Goal: Communication & Community: Participate in discussion

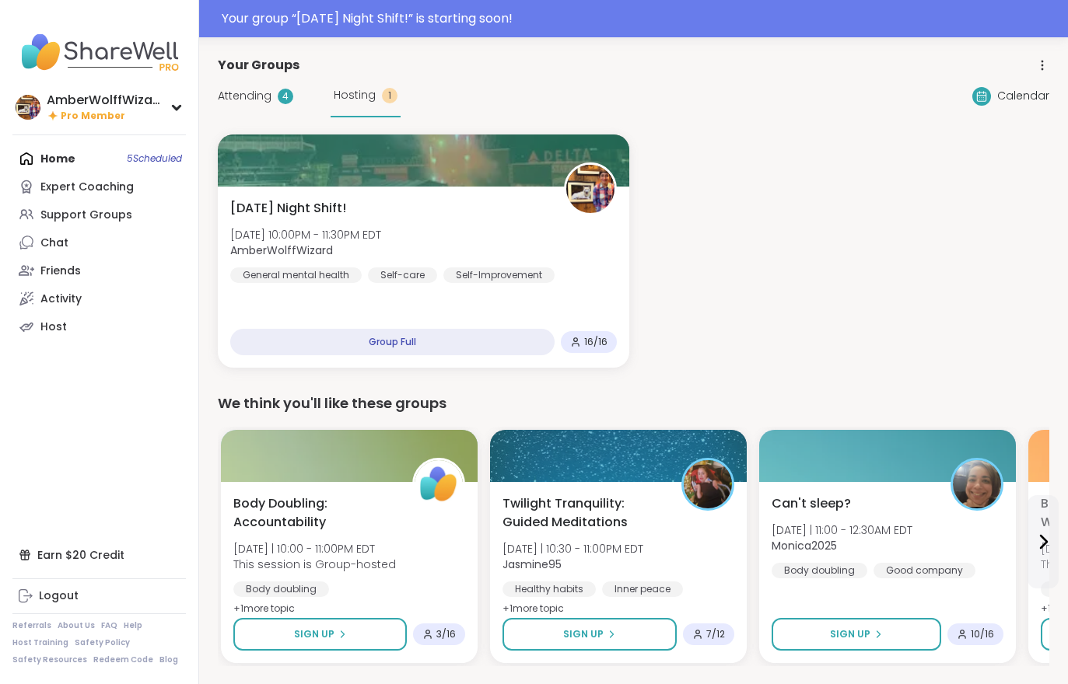
click at [395, 199] on div "Saturday Night Shift! Sat, Oct 11 | 10:00PM - 11:30PM EDT AmberWolffWizard Gene…" at bounding box center [423, 241] width 387 height 84
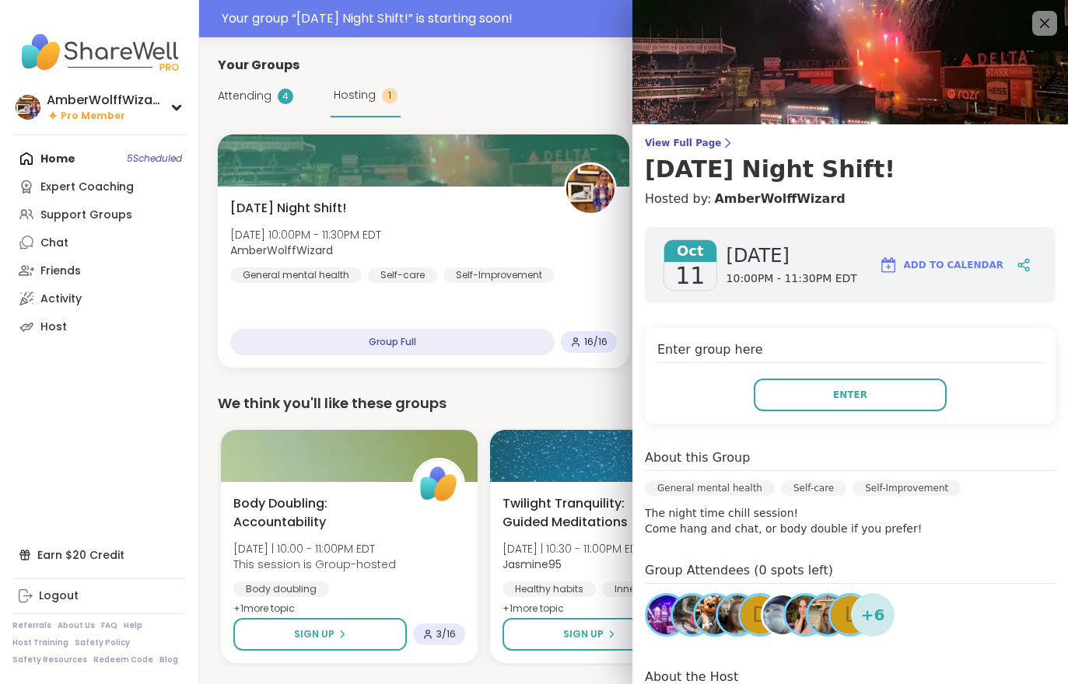
click at [698, 145] on span "View Full Page" at bounding box center [850, 143] width 411 height 12
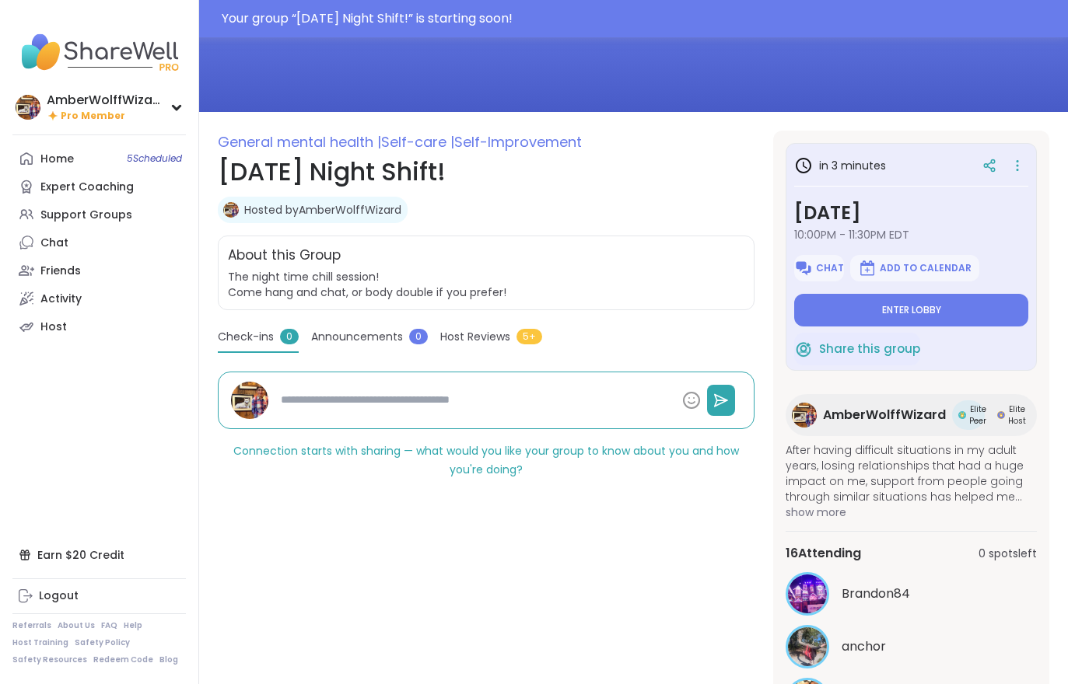
scroll to position [236, 0]
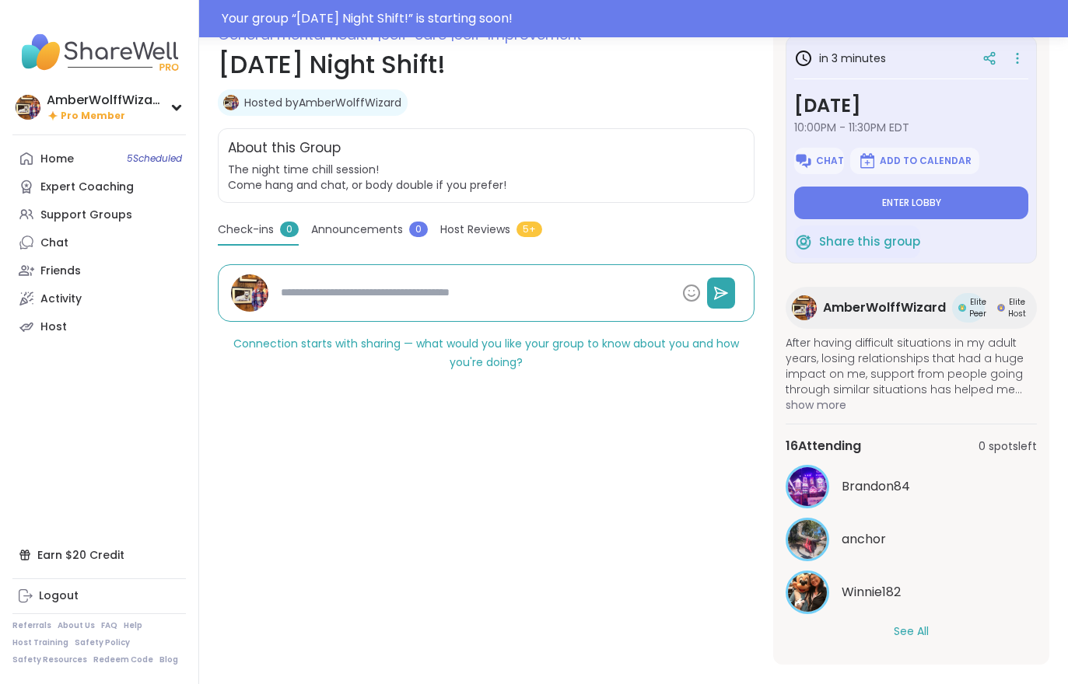
click at [909, 639] on button "See All" at bounding box center [911, 632] width 35 height 16
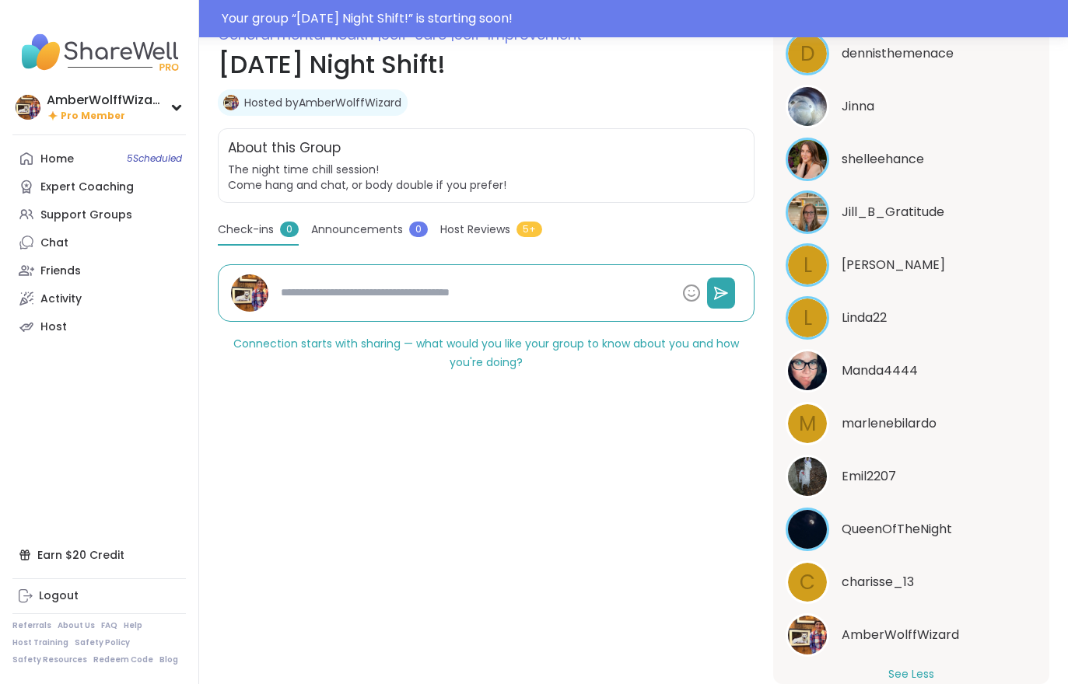
scroll to position [644, 0]
click at [891, 581] on span "charisse_13" at bounding box center [878, 583] width 72 height 19
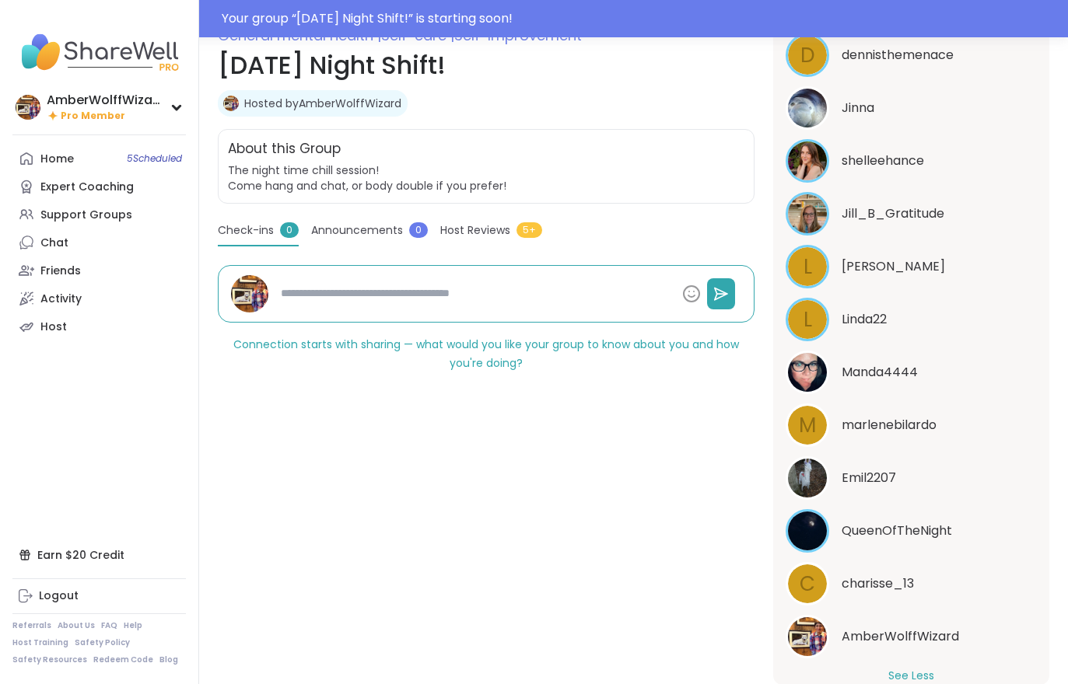
type textarea "*"
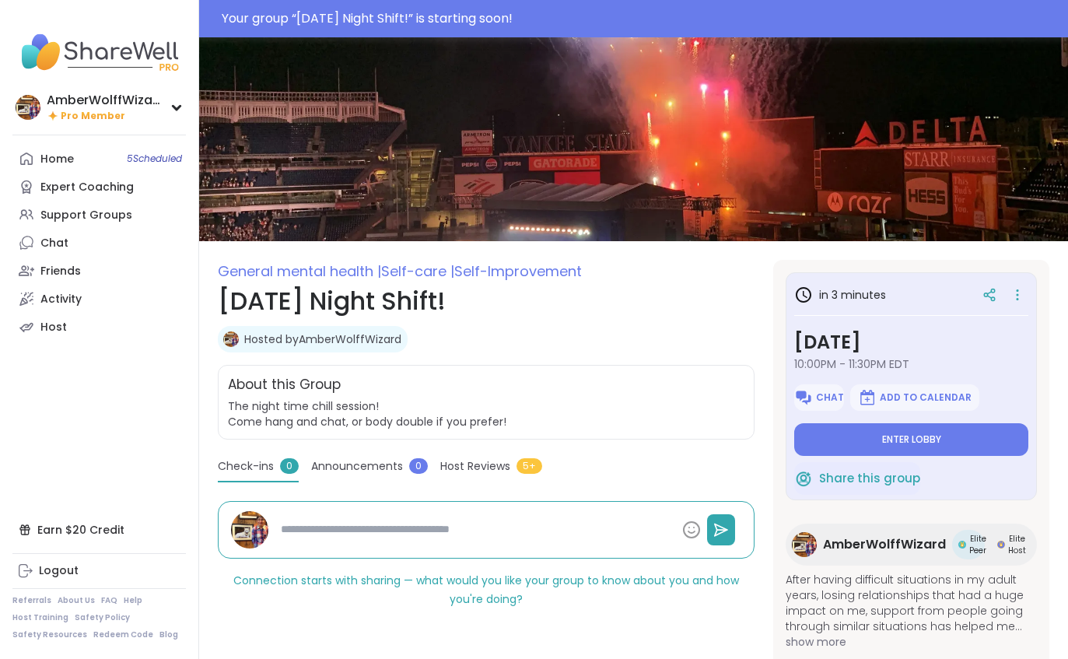
click at [927, 432] on button "Enter lobby" at bounding box center [911, 439] width 234 height 33
click at [946, 441] on button "Enter lobby" at bounding box center [911, 439] width 234 height 33
click at [918, 438] on span "Enter lobby" at bounding box center [911, 439] width 59 height 12
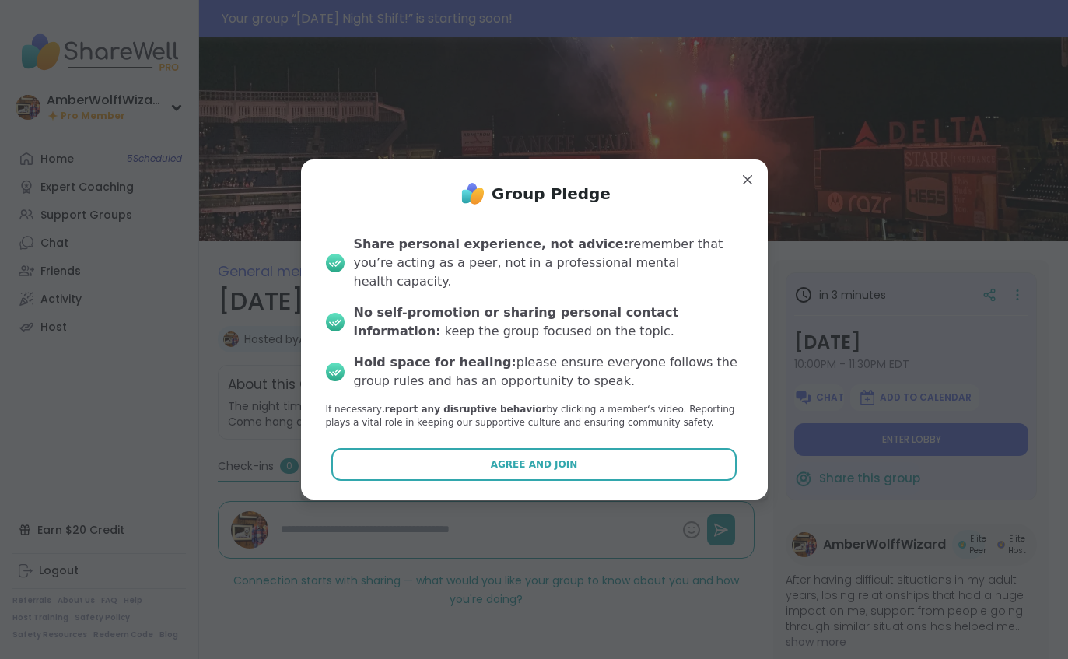
type textarea "*"
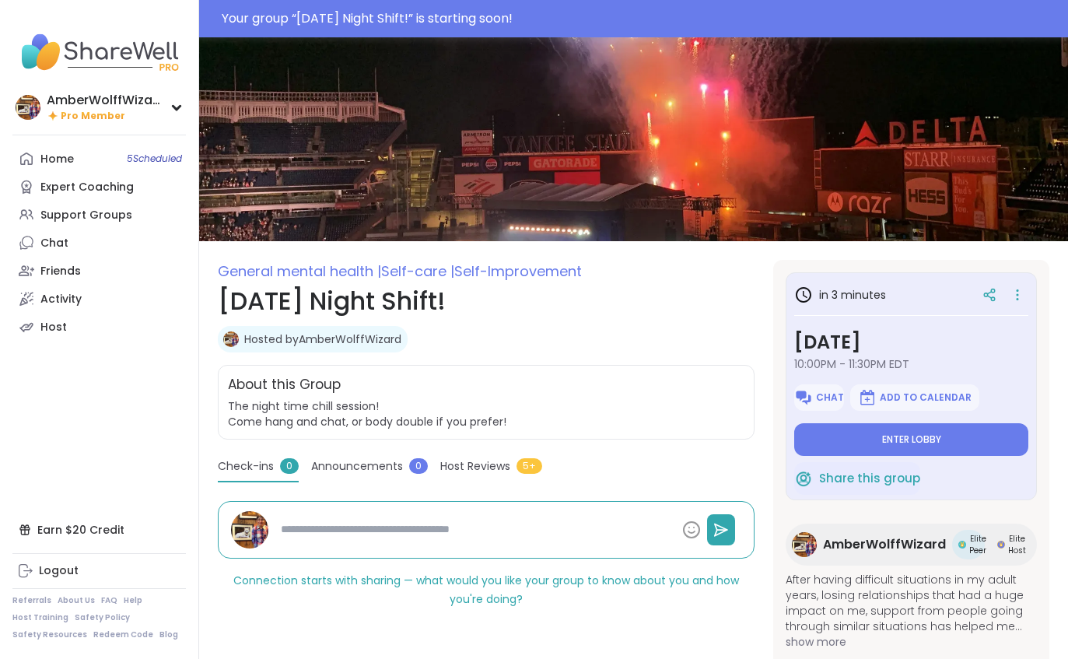
click at [705, 65] on img at bounding box center [633, 139] width 869 height 204
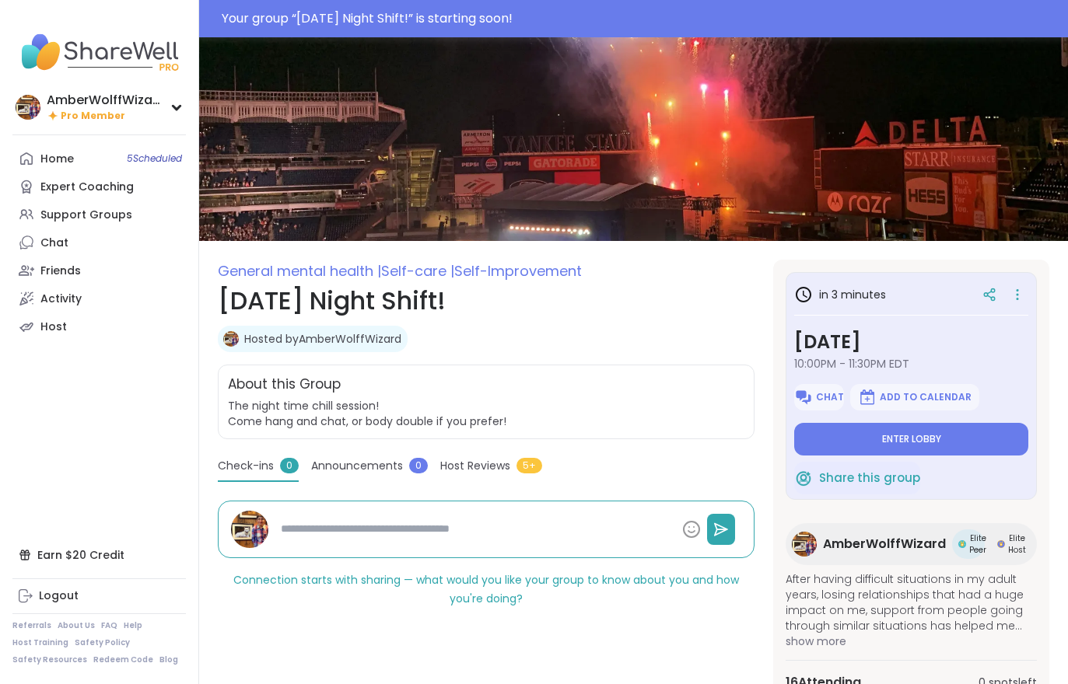
click at [893, 450] on button "Enter lobby" at bounding box center [911, 439] width 234 height 33
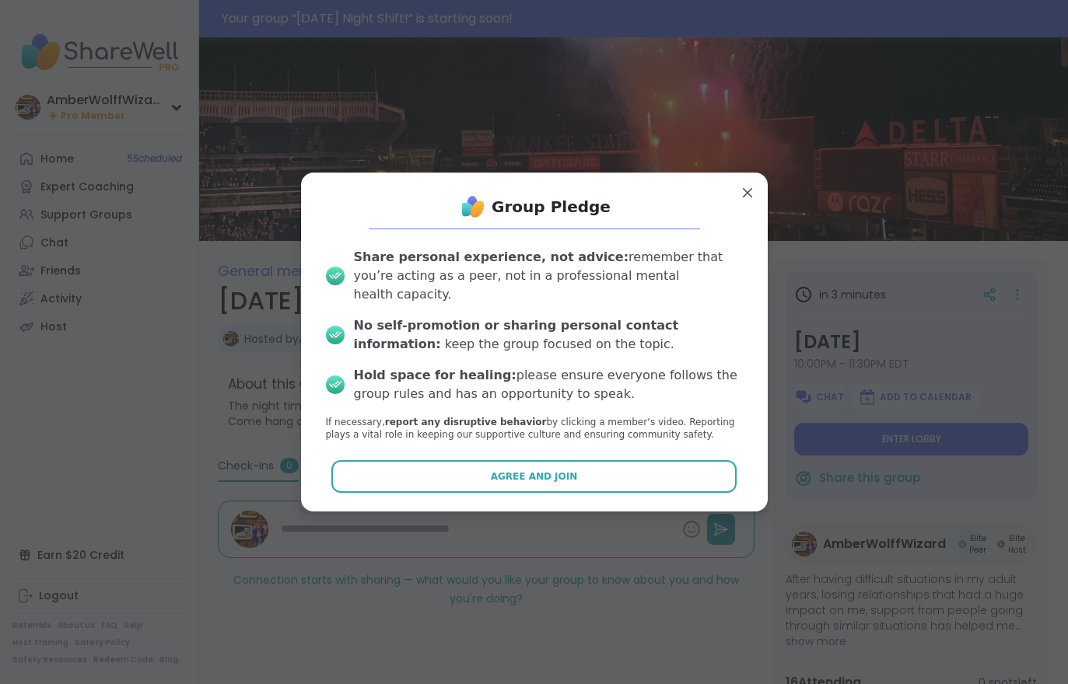
click at [628, 471] on button "Agree and Join" at bounding box center [533, 476] width 405 height 33
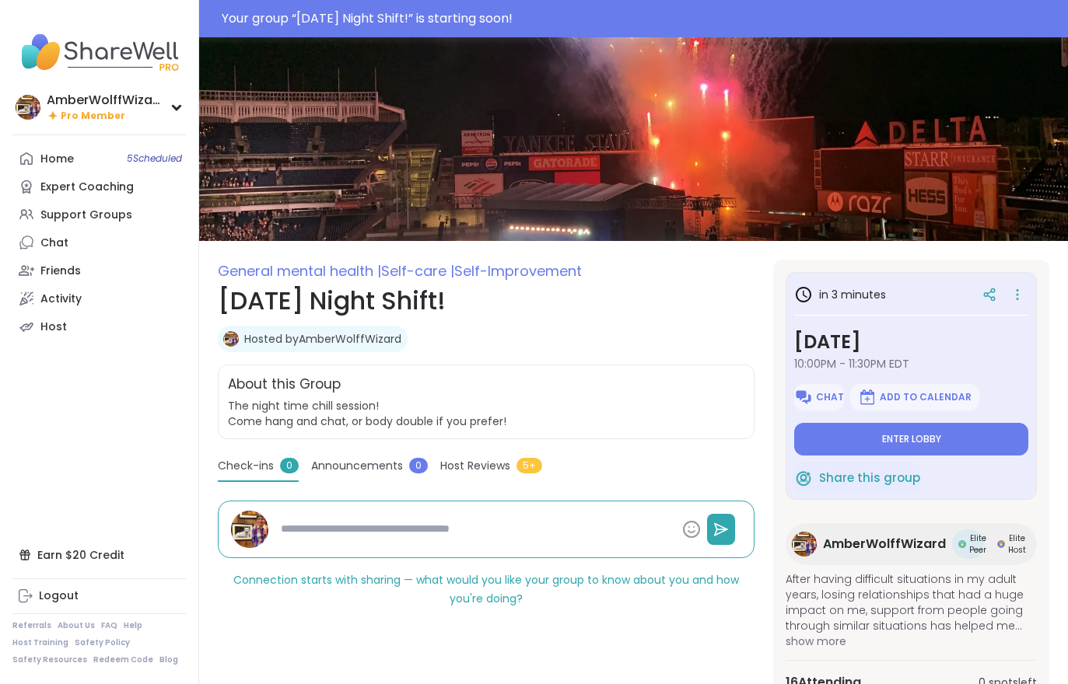
type textarea "*"
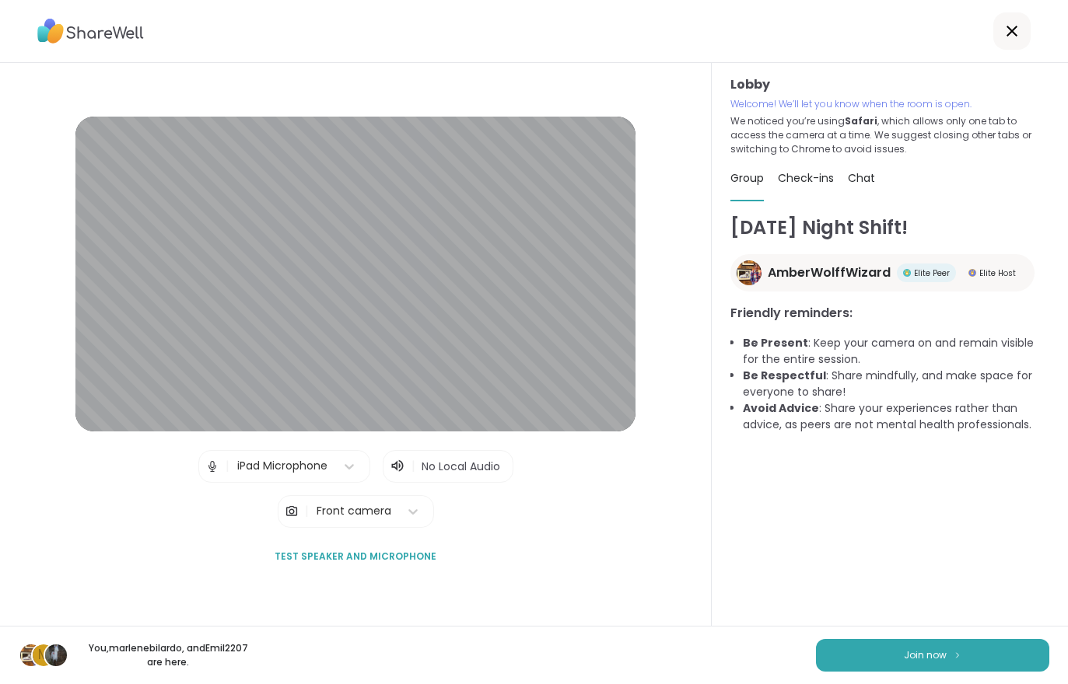
click at [951, 668] on button "Join now" at bounding box center [932, 655] width 233 height 33
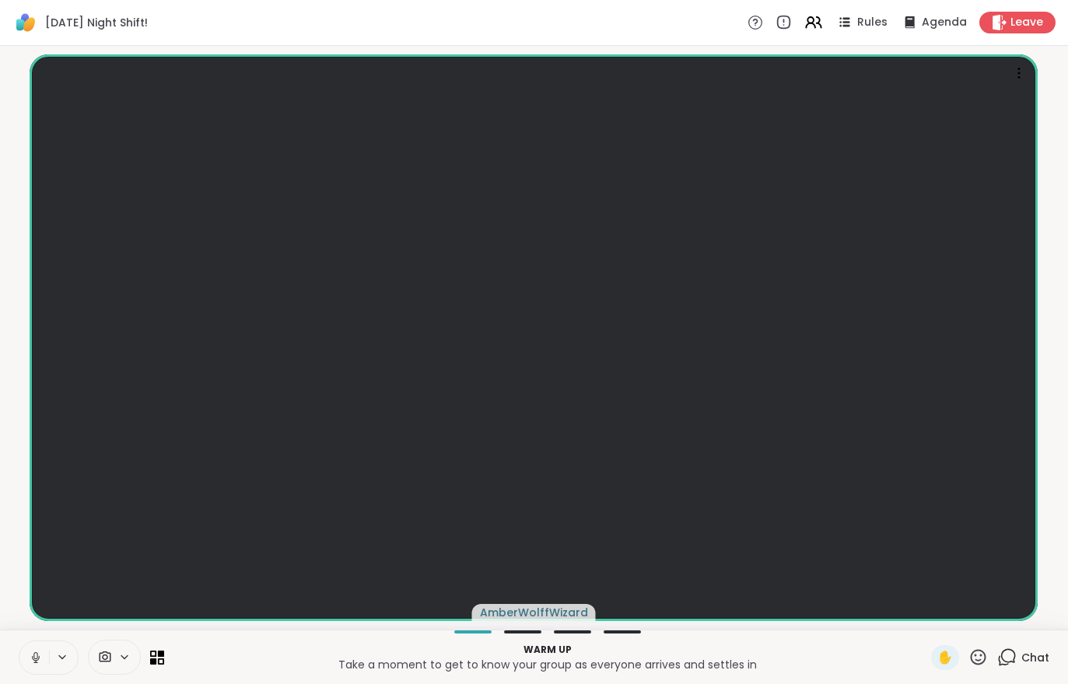
click at [36, 673] on button at bounding box center [34, 658] width 30 height 33
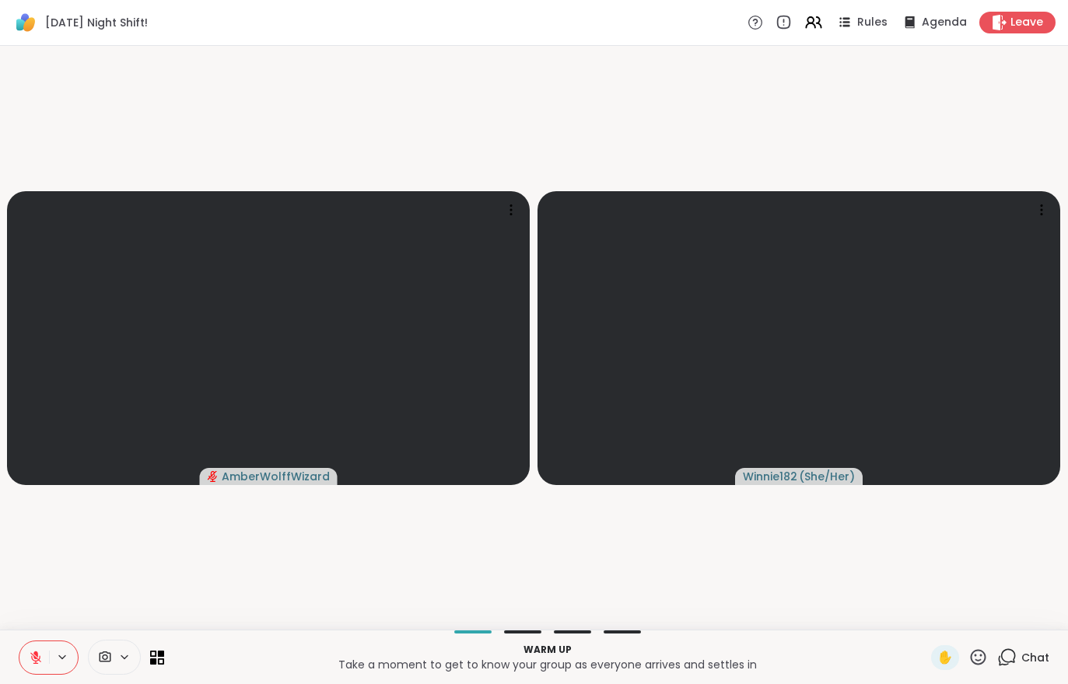
click at [42, 665] on button at bounding box center [34, 658] width 30 height 33
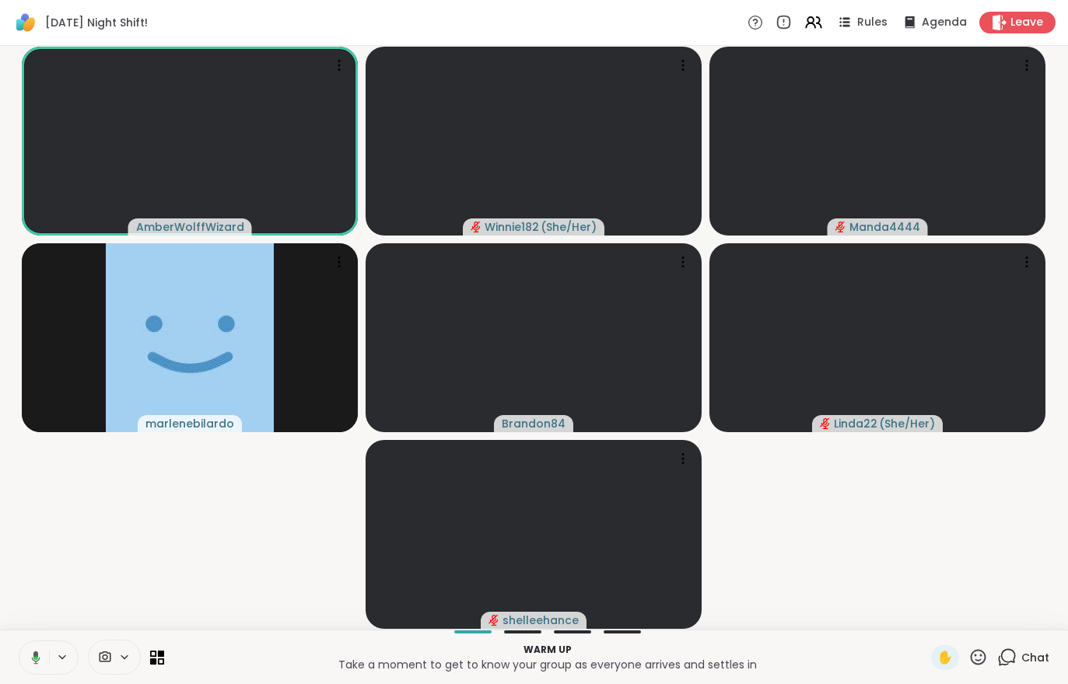
click at [812, 38] on div "[DATE] Night Shift! Rules Agenda Leave" at bounding box center [534, 23] width 1068 height 46
click at [792, 19] on icon at bounding box center [783, 22] width 16 height 16
click at [823, 22] on icon at bounding box center [813, 22] width 19 height 19
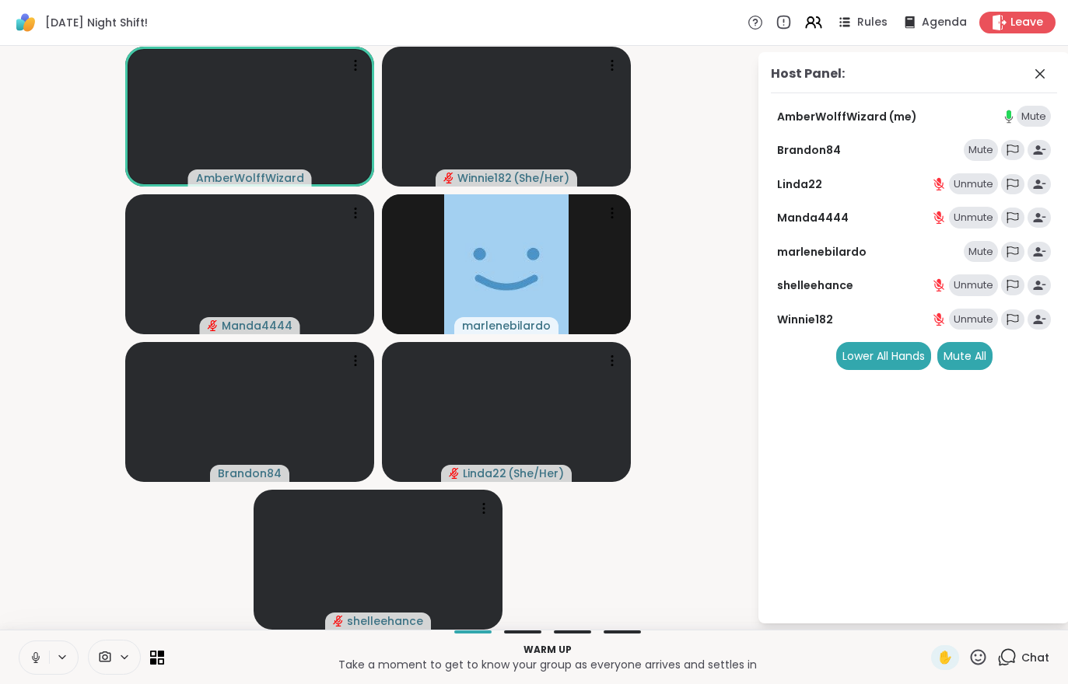
click at [971, 345] on div "Mute All" at bounding box center [964, 356] width 55 height 28
click at [976, 348] on div "Mute All" at bounding box center [964, 356] width 55 height 28
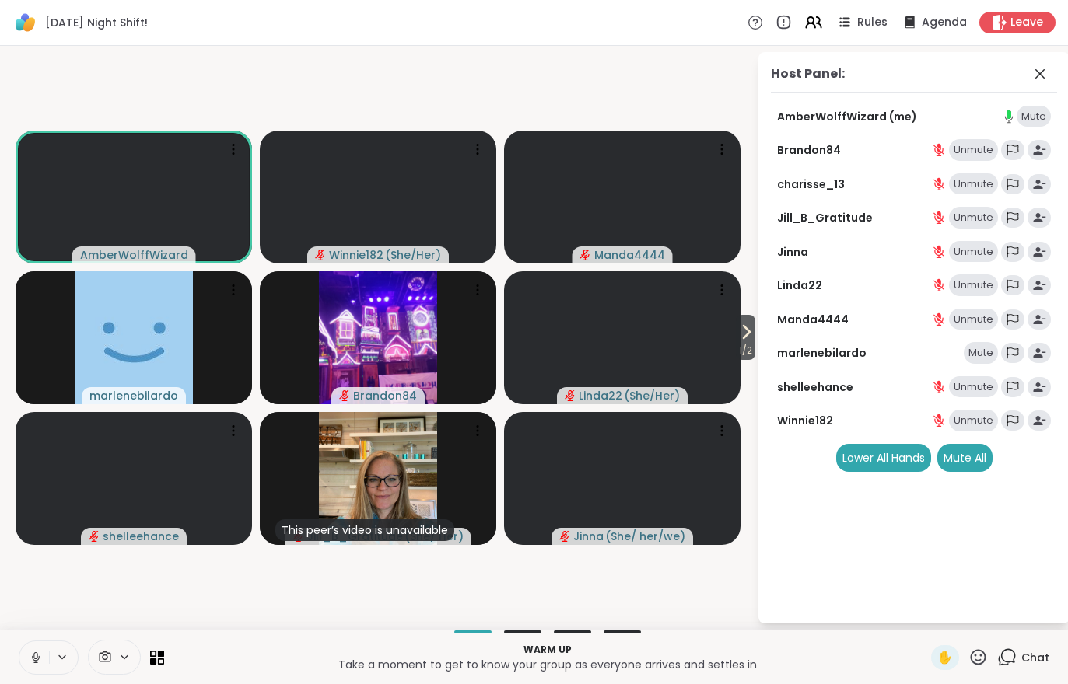
click at [751, 354] on span "1 / 2" at bounding box center [745, 350] width 19 height 19
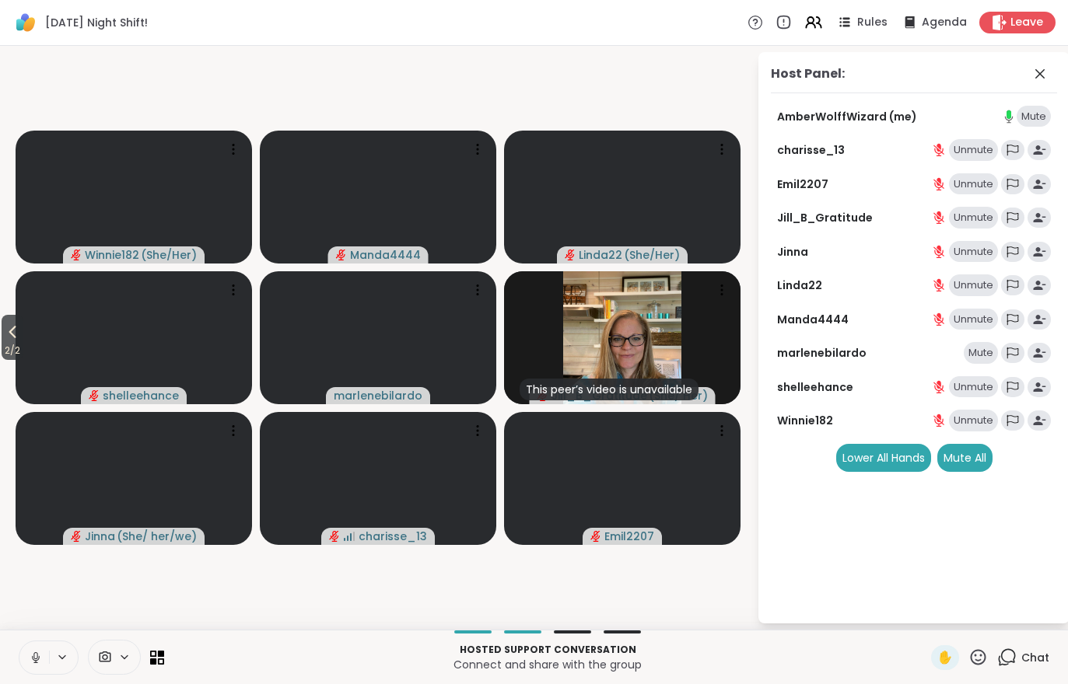
click at [875, 44] on div "[DATE] Night Shift! Rules Agenda Leave" at bounding box center [534, 23] width 1068 height 46
click at [871, 13] on div "Rules" at bounding box center [861, 22] width 52 height 19
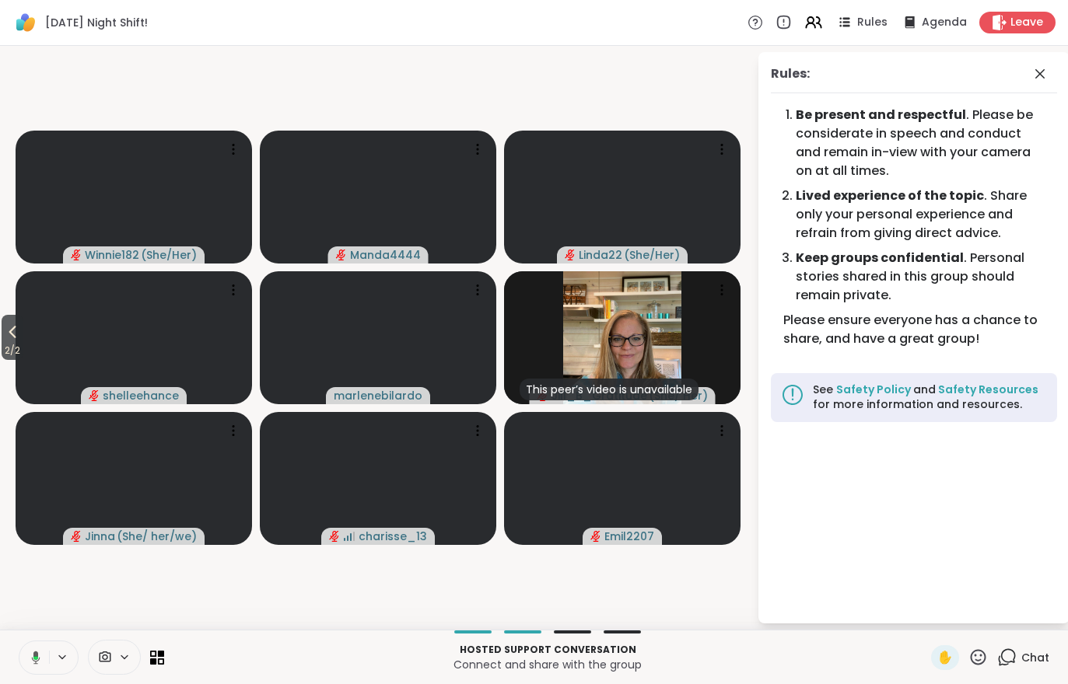
click at [808, 26] on icon at bounding box center [813, 22] width 19 height 19
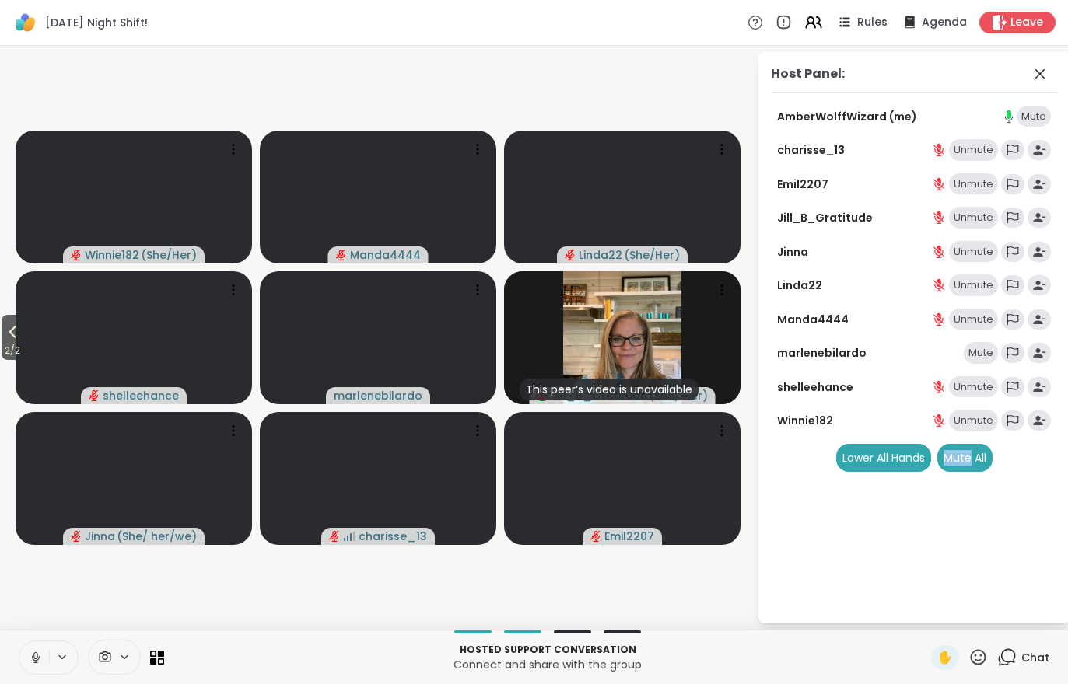
click at [954, 550] on div "Host Panel: AmberWolffWizard (me) Mute charisse_13 Unmute Emil2207 Unmute Jill_…" at bounding box center [913, 338] width 311 height 572
click at [961, 458] on div "Mute All" at bounding box center [964, 458] width 55 height 28
click at [971, 548] on div "Host Panel: AmberWolffWizard (me) Mute charisse_13 Unmute Emil2207 Unmute [PERS…" at bounding box center [913, 338] width 311 height 572
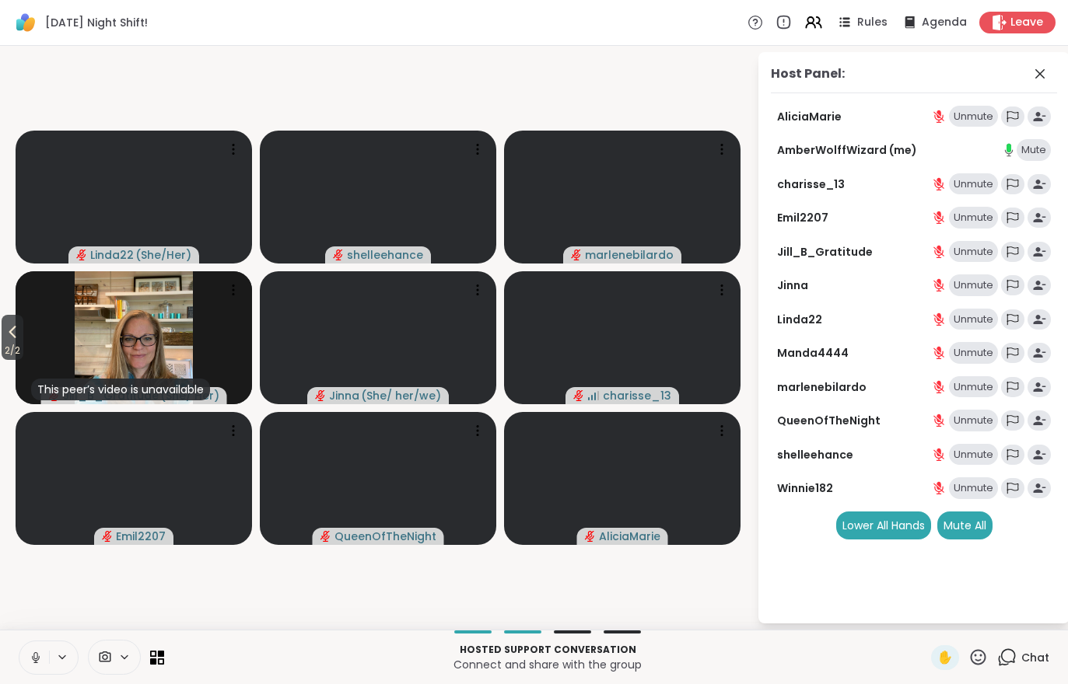
click at [823, 21] on icon at bounding box center [813, 22] width 19 height 19
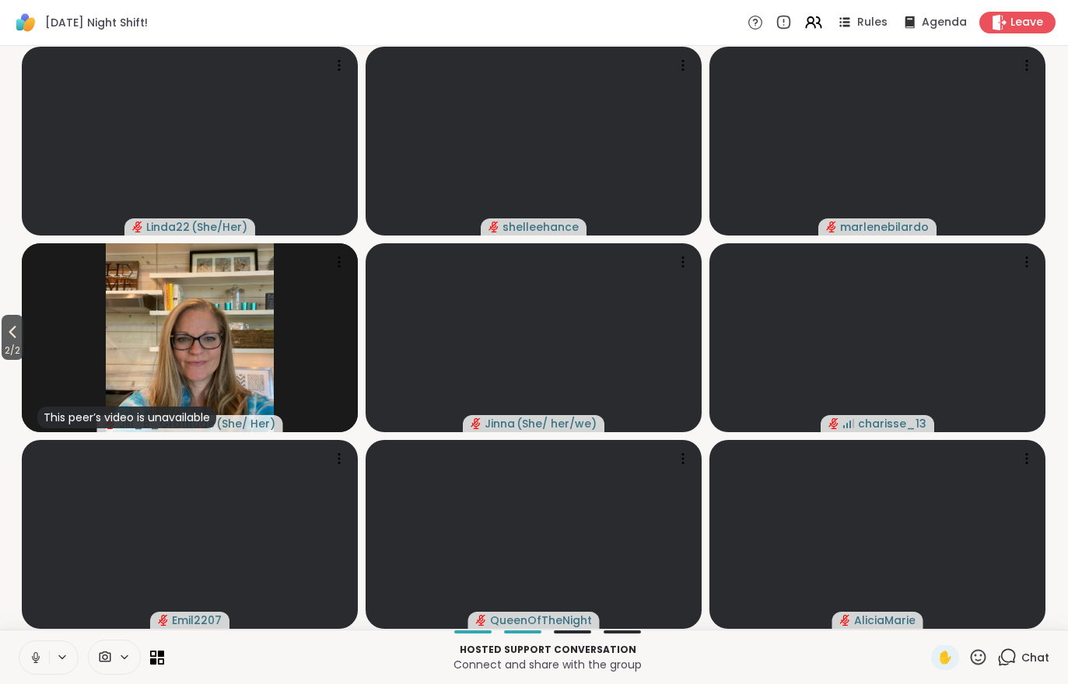
click at [872, 26] on span "Rules" at bounding box center [872, 23] width 30 height 16
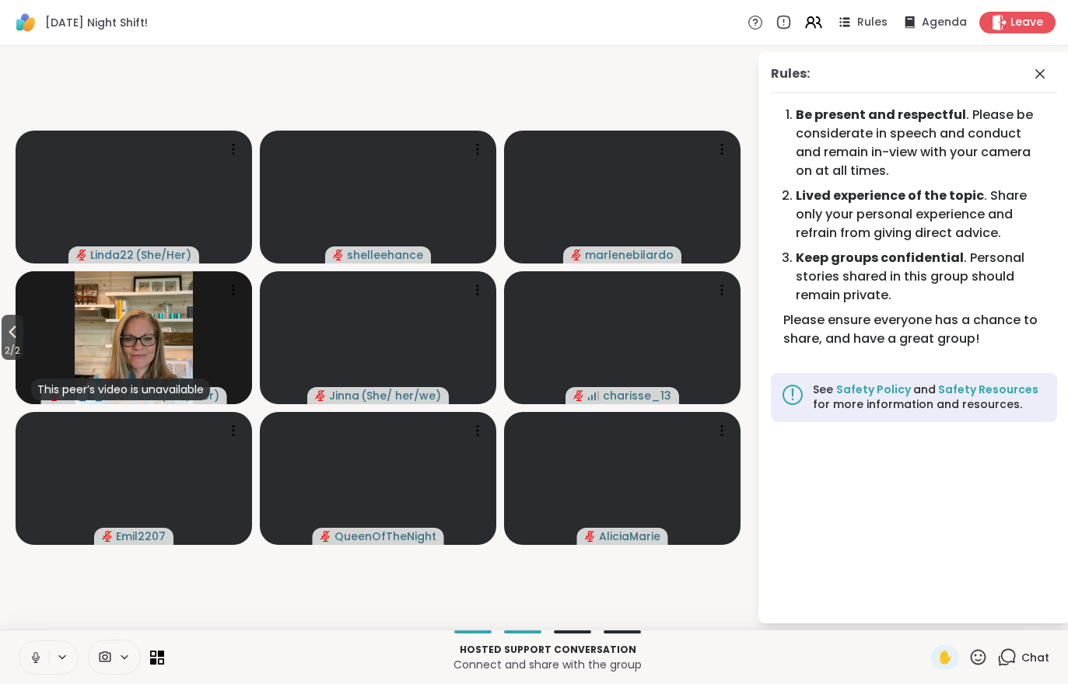
click at [9, 357] on span "2 / 2" at bounding box center [13, 350] width 22 height 19
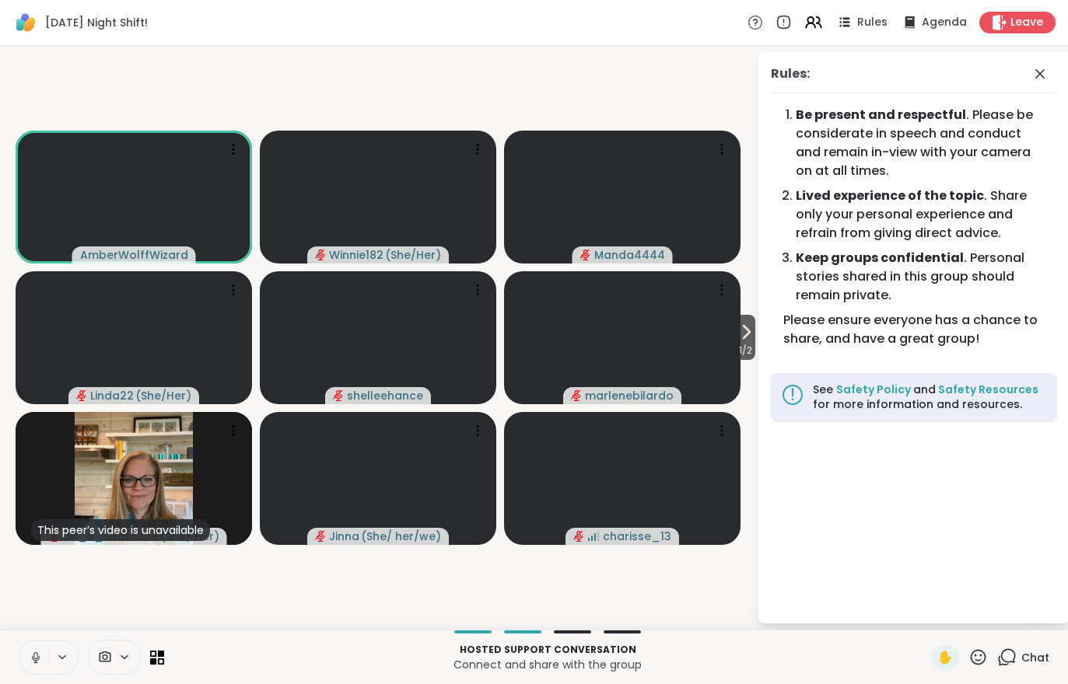
click at [873, 25] on span "Rules" at bounding box center [872, 23] width 30 height 16
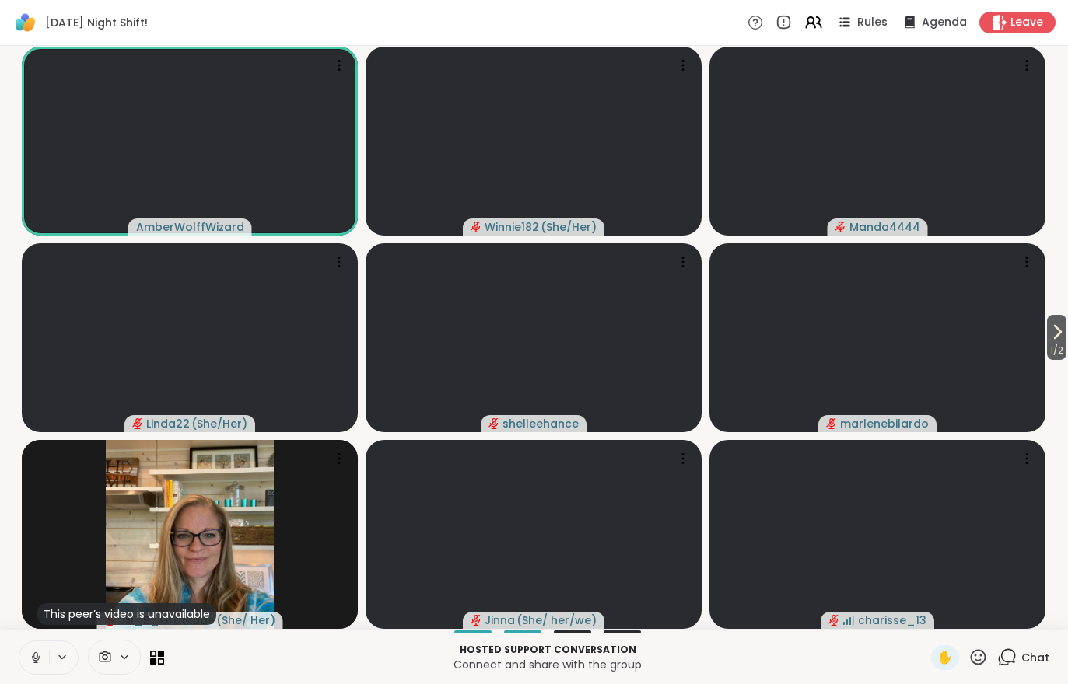
click at [1061, 323] on button "1 / 2" at bounding box center [1056, 337] width 19 height 45
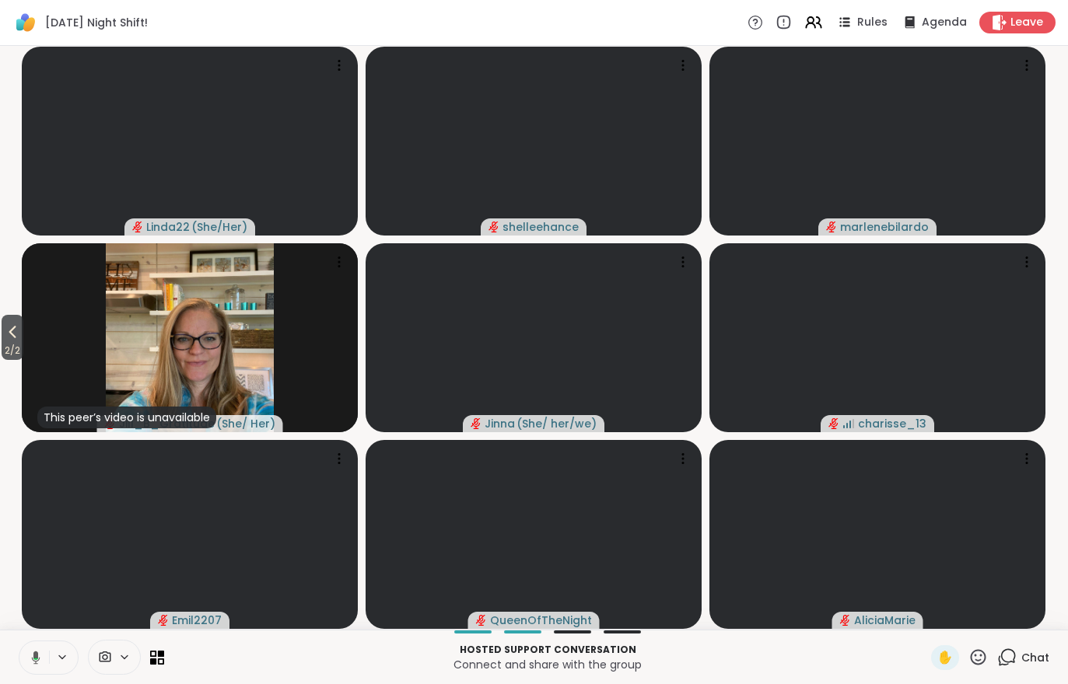
click at [1, 361] on div "2 / 2 Linda22 ( She/Her ) shelleehance marlenebilardo This peer’s video is unav…" at bounding box center [534, 338] width 1068 height 584
click at [12, 345] on span "2 / 2" at bounding box center [13, 350] width 22 height 19
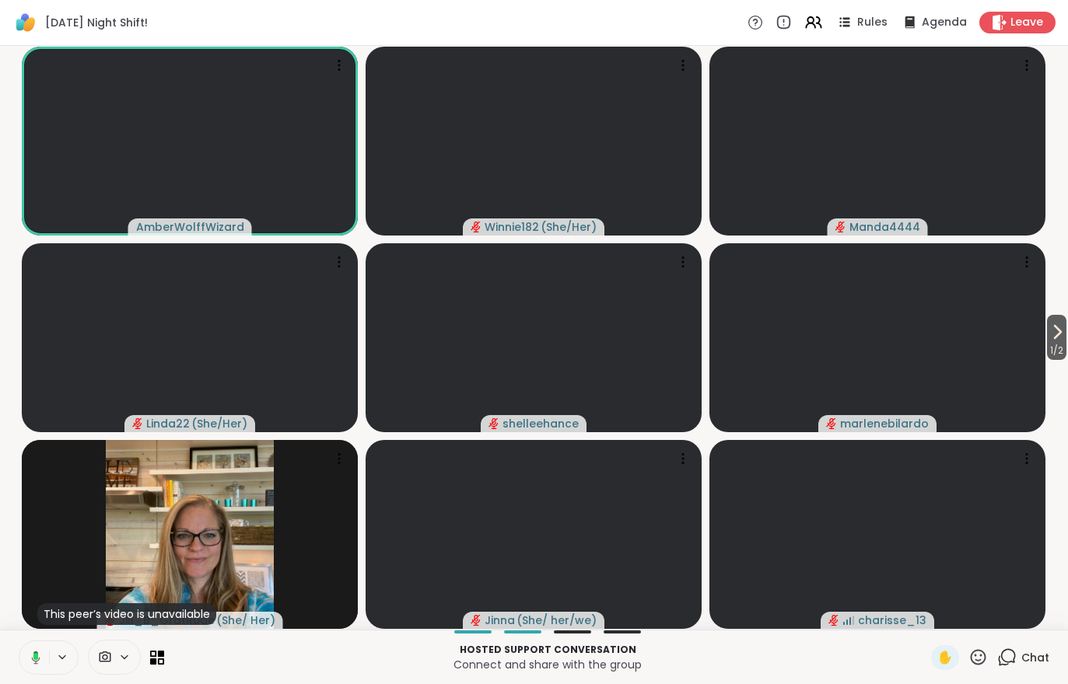
click at [251, 159] on video at bounding box center [190, 141] width 336 height 189
click at [219, 117] on h4 "View Profile" at bounding box center [198, 109] width 65 height 16
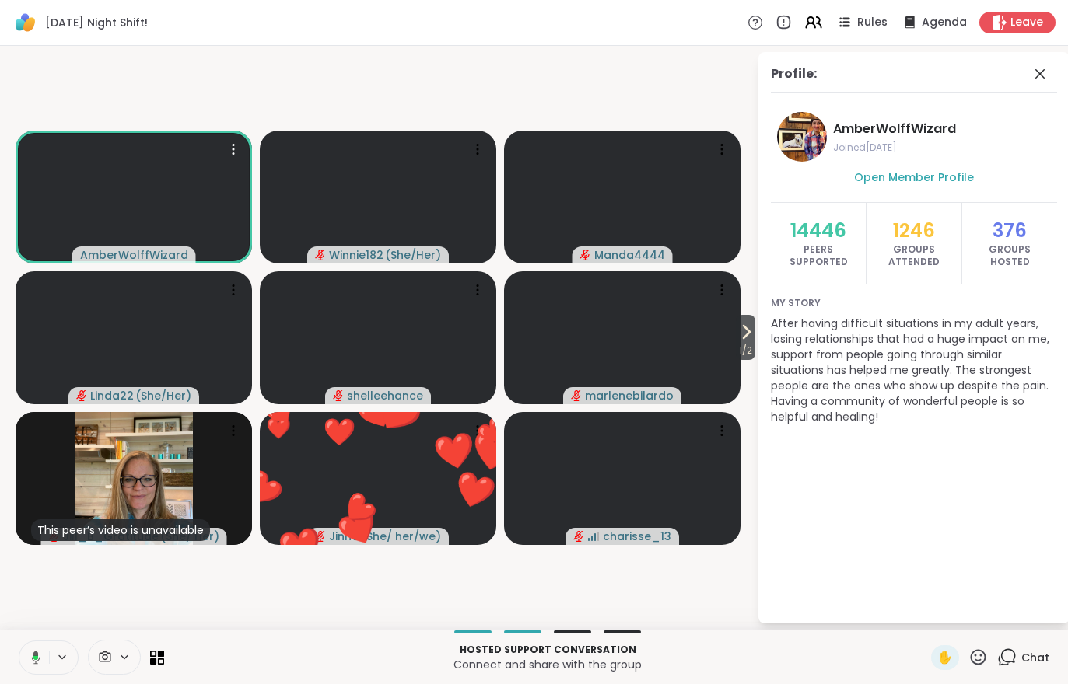
click at [741, 345] on span "1 / 2" at bounding box center [745, 350] width 19 height 19
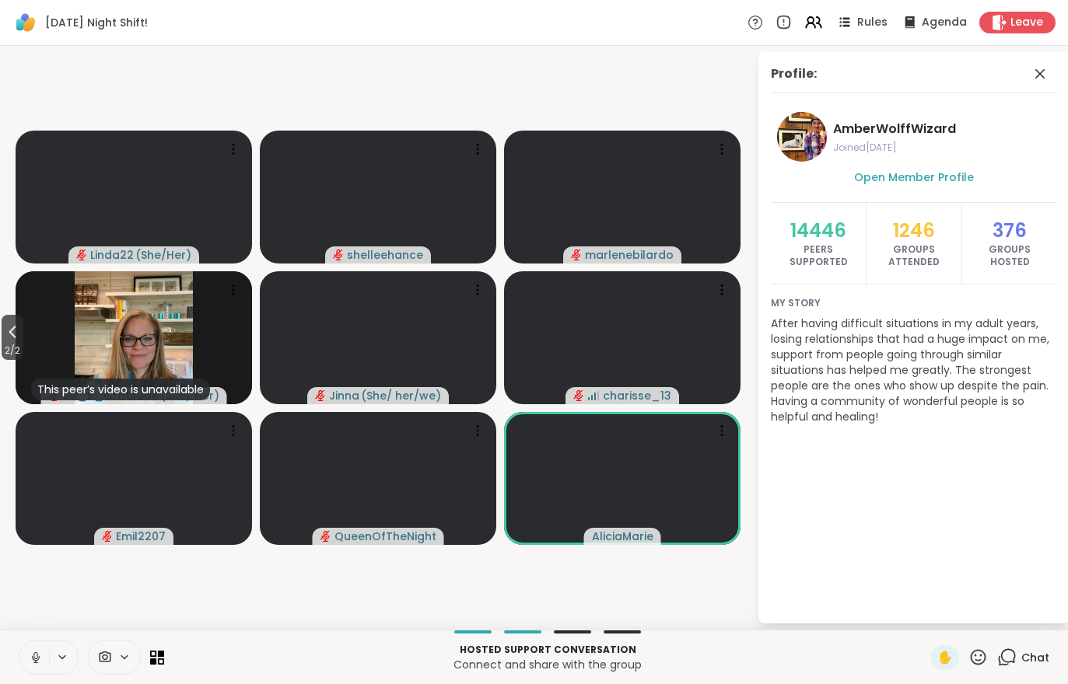
click at [12, 336] on icon at bounding box center [12, 332] width 19 height 19
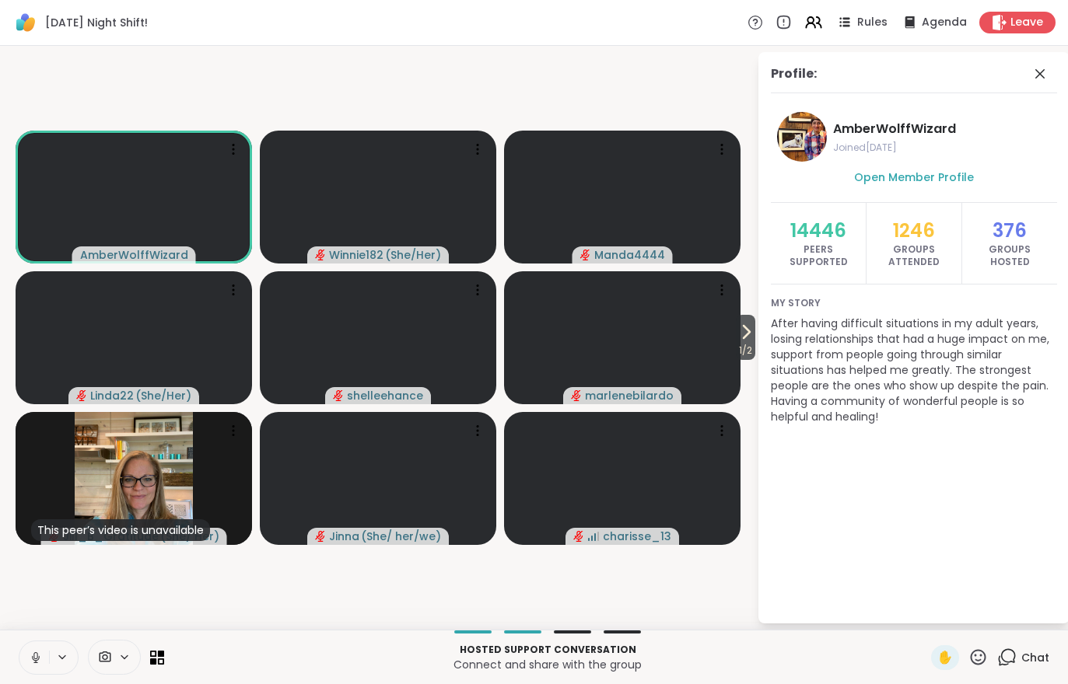
click at [737, 359] on span "1 / 2" at bounding box center [745, 350] width 19 height 19
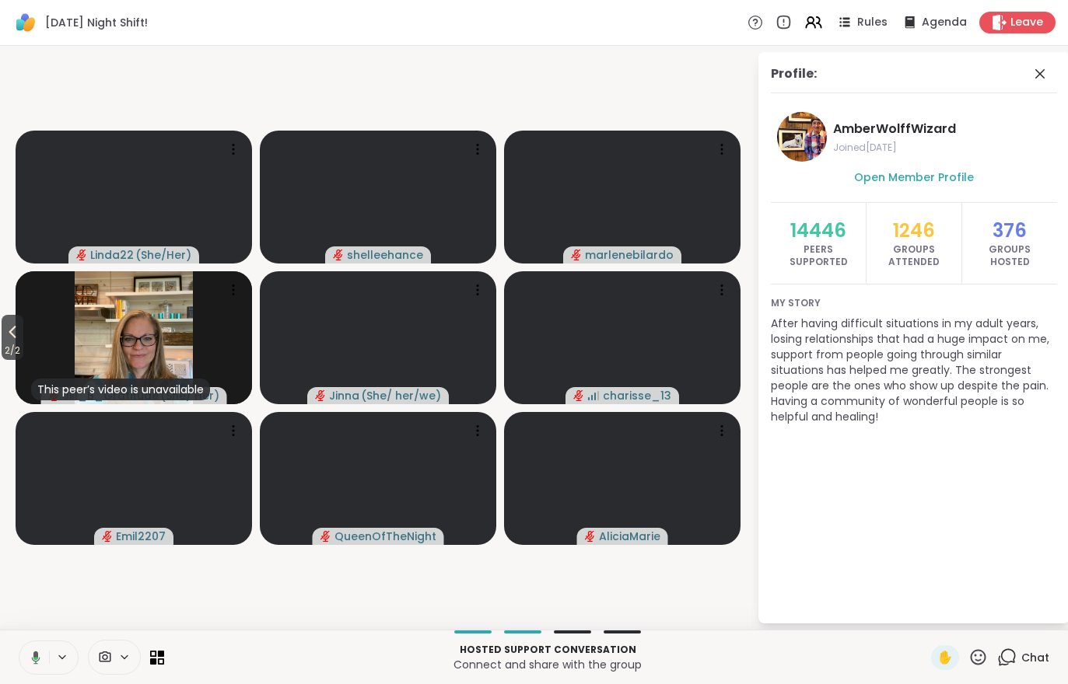
click at [10, 334] on icon at bounding box center [12, 332] width 19 height 19
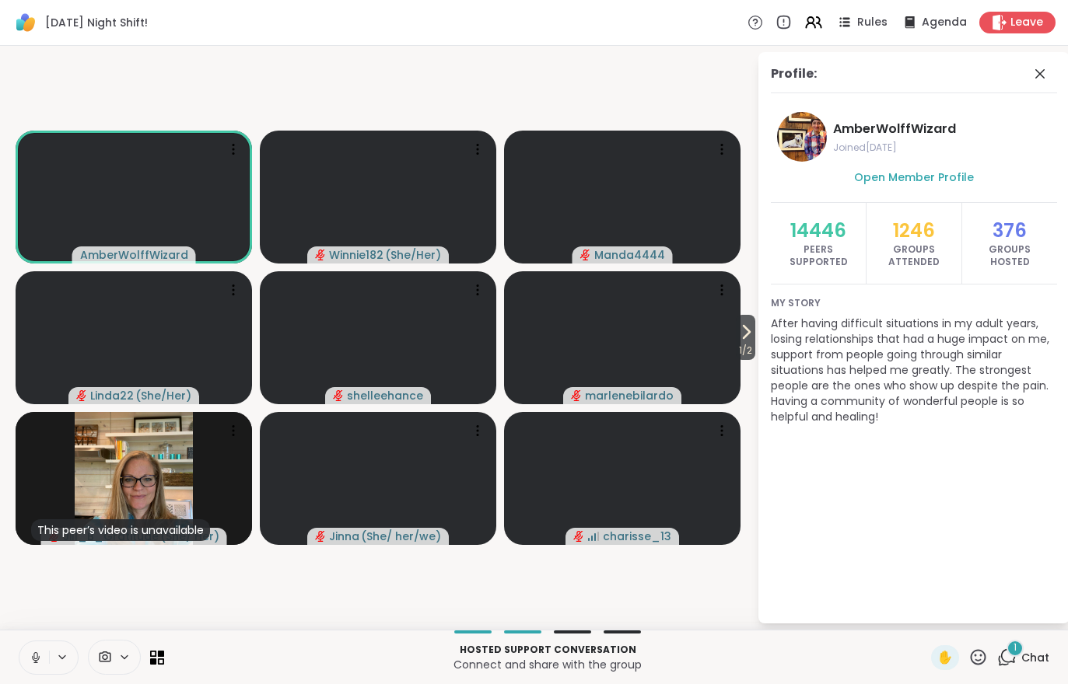
click at [1021, 646] on div "1" at bounding box center [1014, 648] width 17 height 17
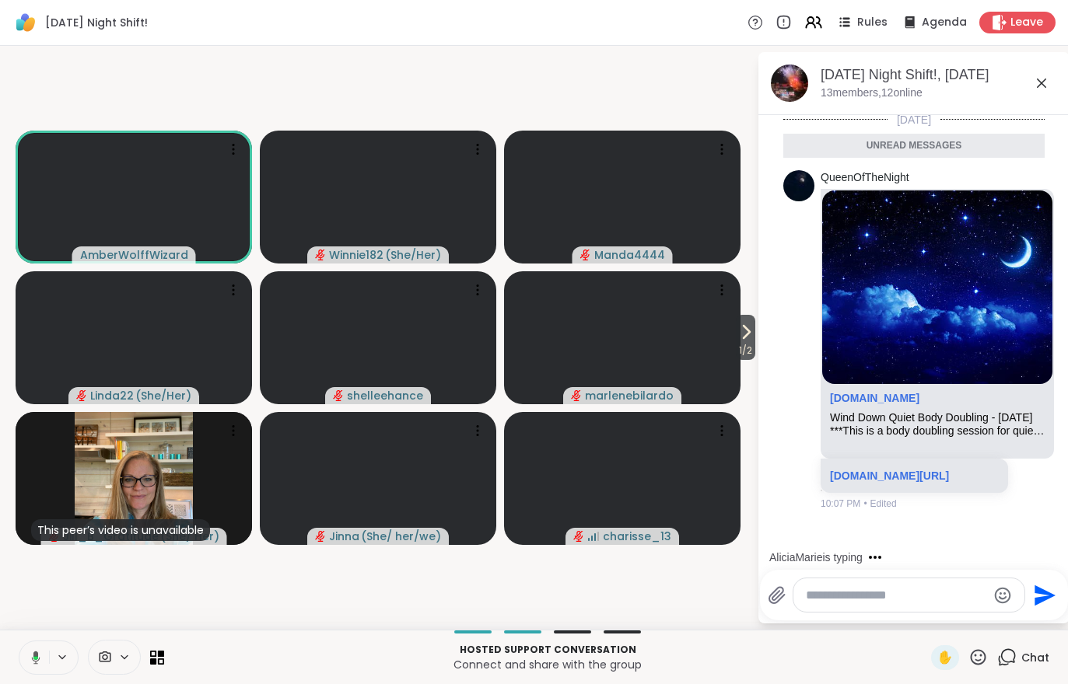
scroll to position [33, 0]
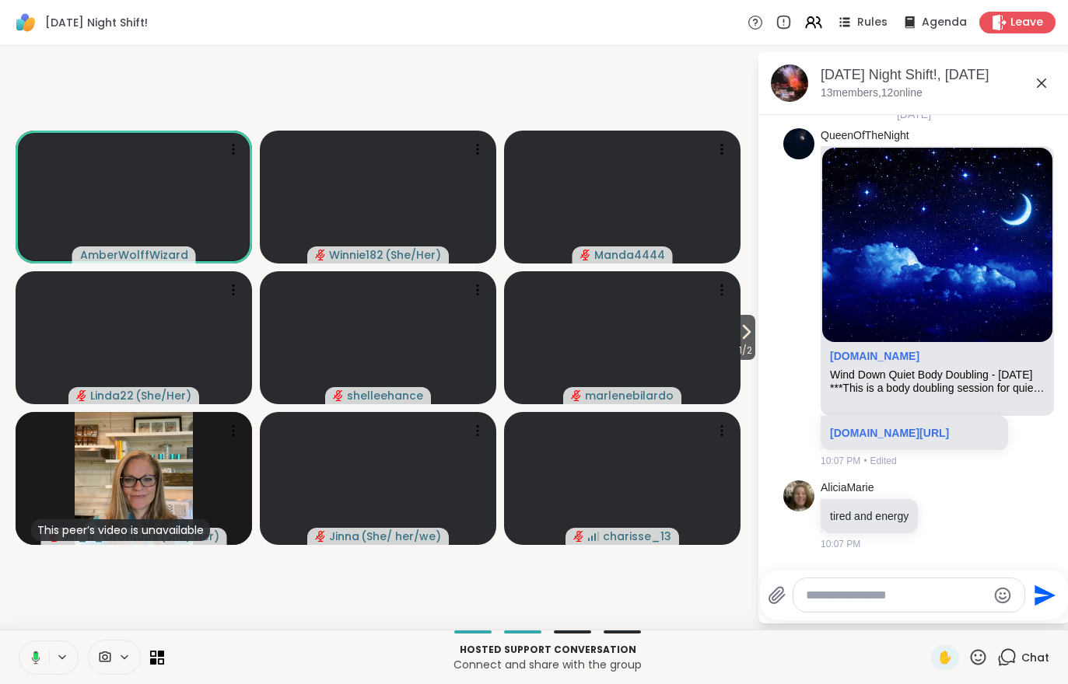
click at [754, 347] on span "1 / 2" at bounding box center [745, 350] width 19 height 19
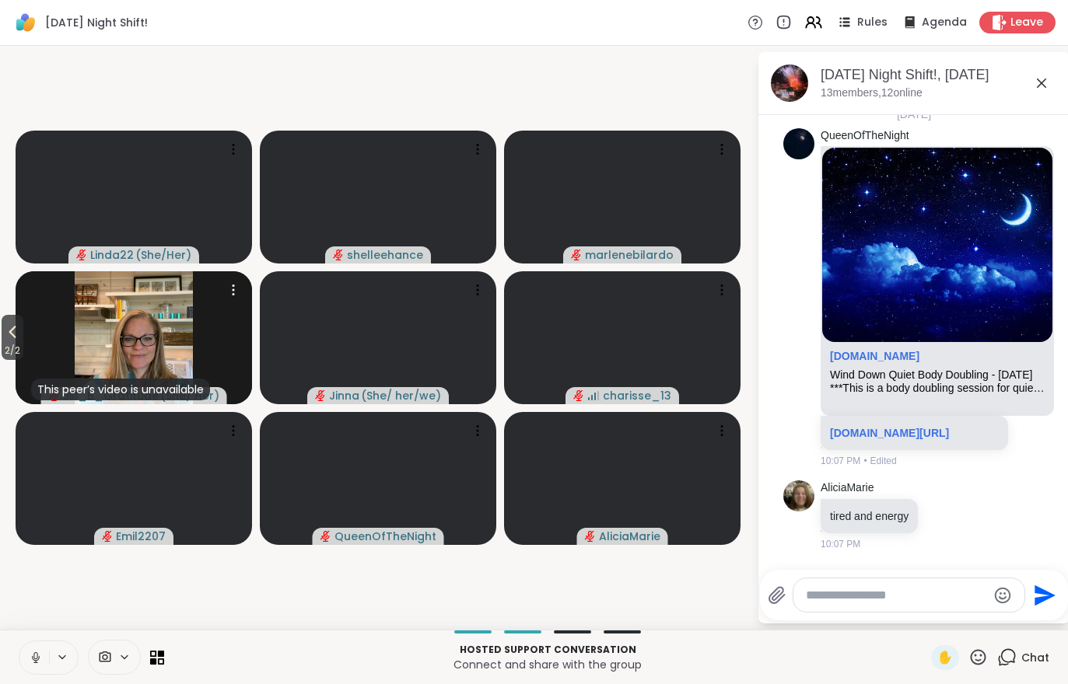
click at [33, 347] on div "This peer’s video is unavailable Jill_B_Gratitude ( She/ Her )" at bounding box center [134, 337] width 236 height 133
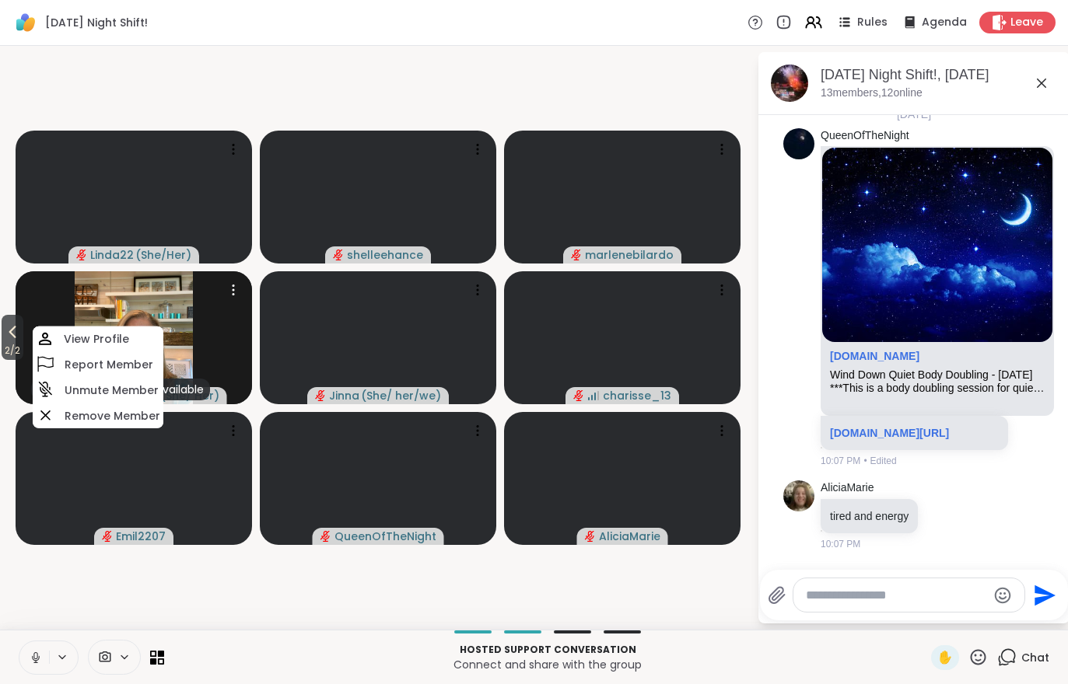
click at [12, 323] on button "2 / 2" at bounding box center [13, 337] width 22 height 45
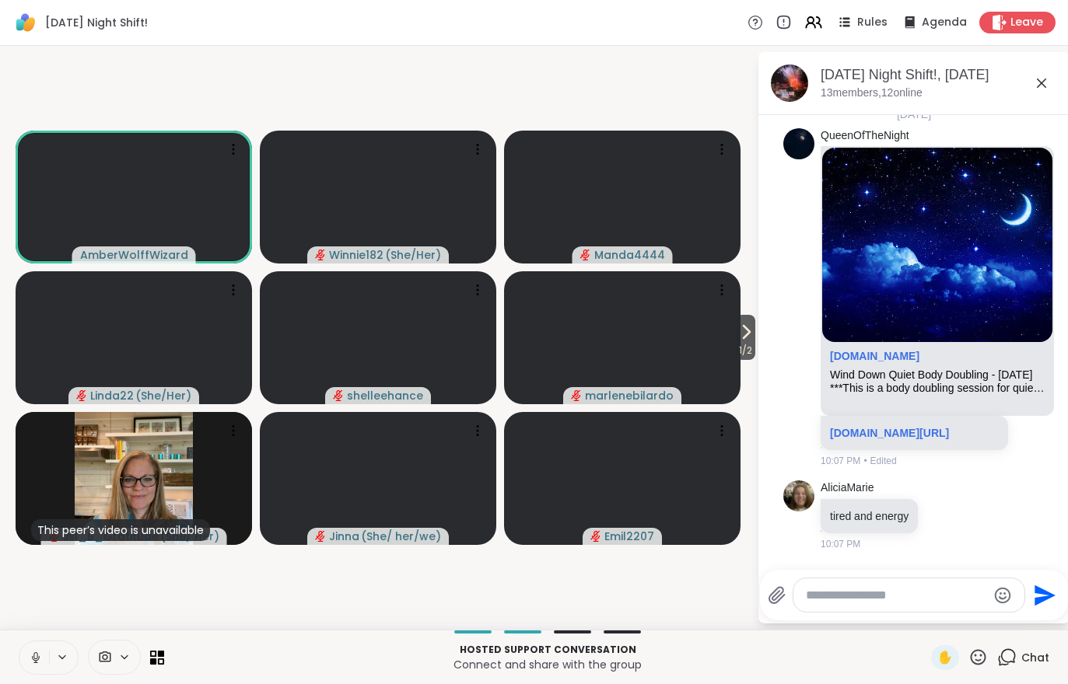
click at [737, 359] on span "1 / 2" at bounding box center [745, 350] width 19 height 19
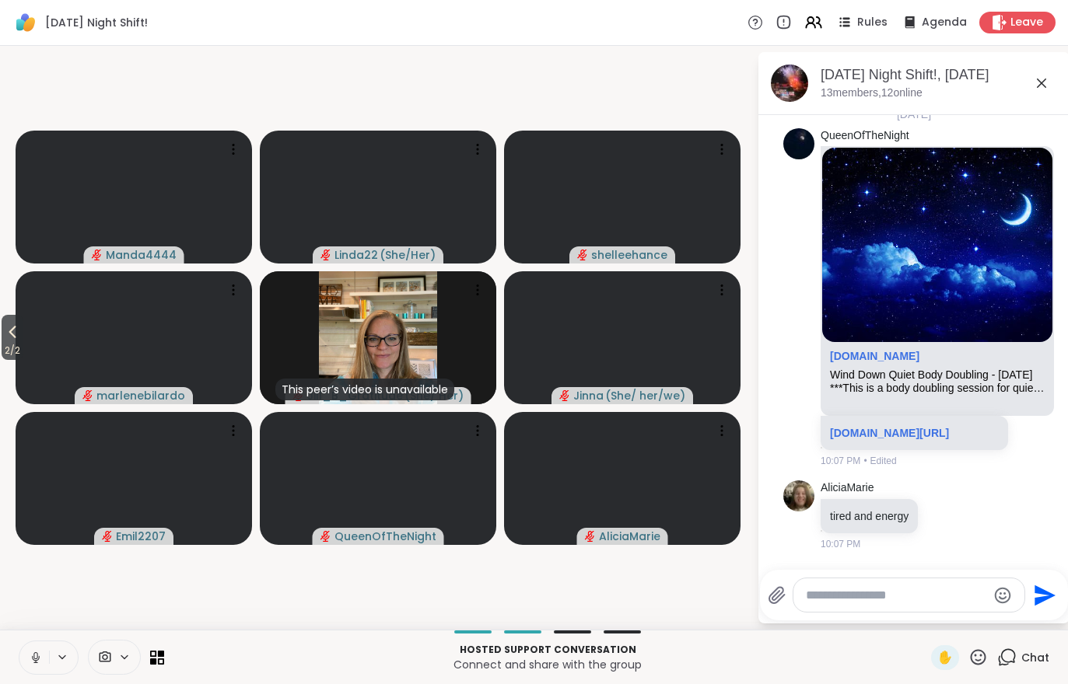
click at [4, 338] on button "2 / 2" at bounding box center [13, 337] width 22 height 45
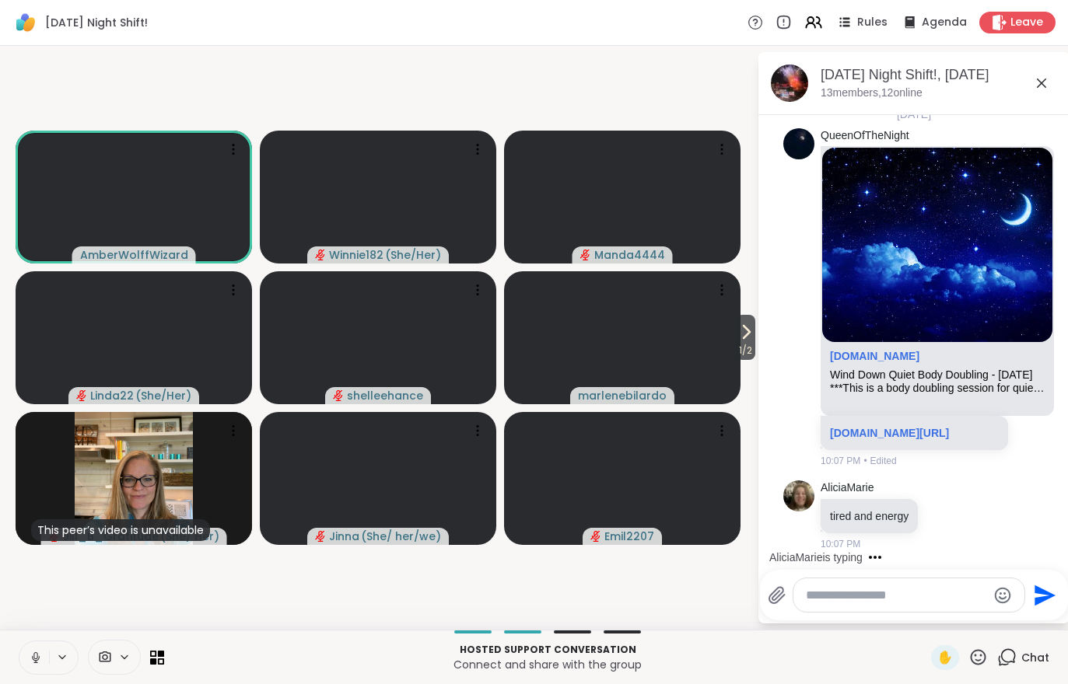
scroll to position [116, 0]
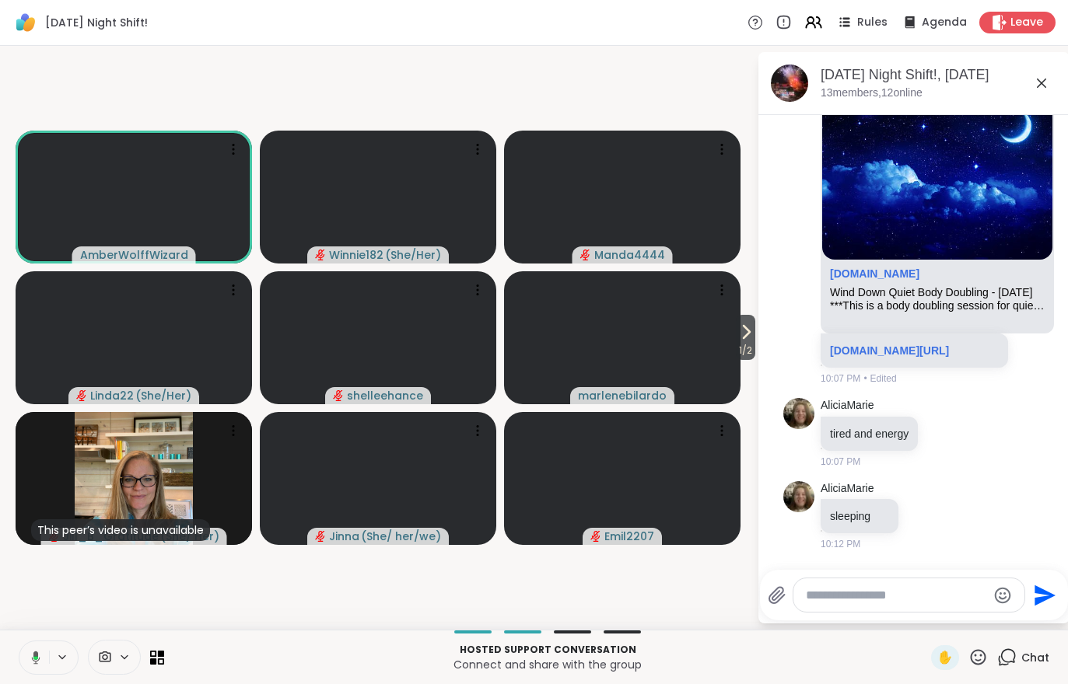
click at [744, 345] on span "1 / 2" at bounding box center [745, 350] width 19 height 19
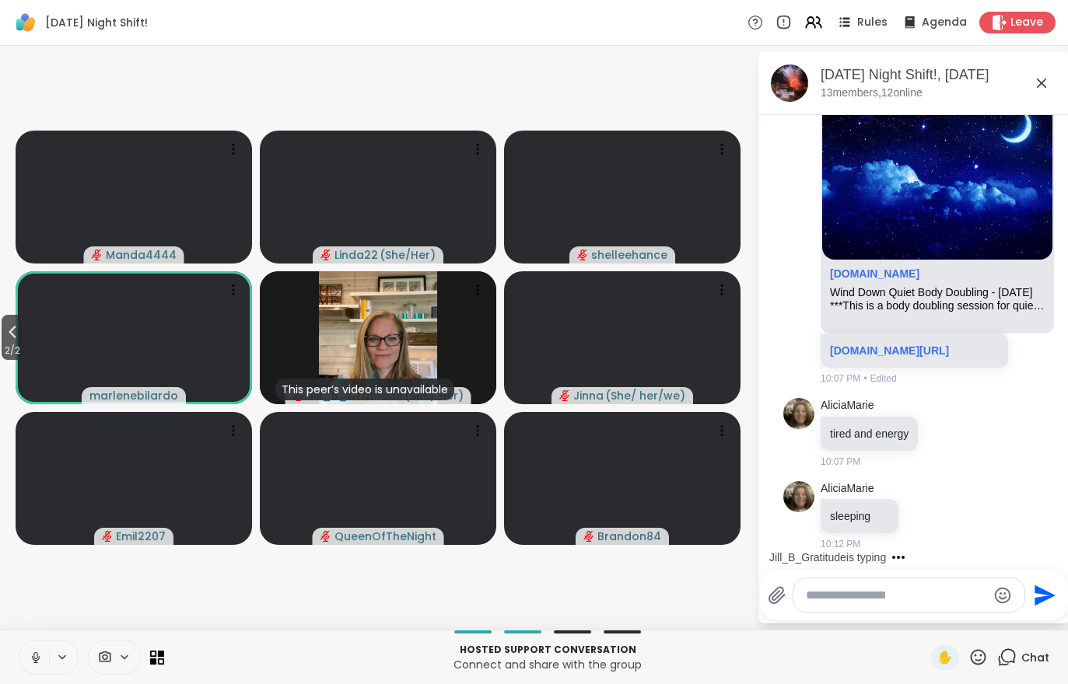
scroll to position [198, 0]
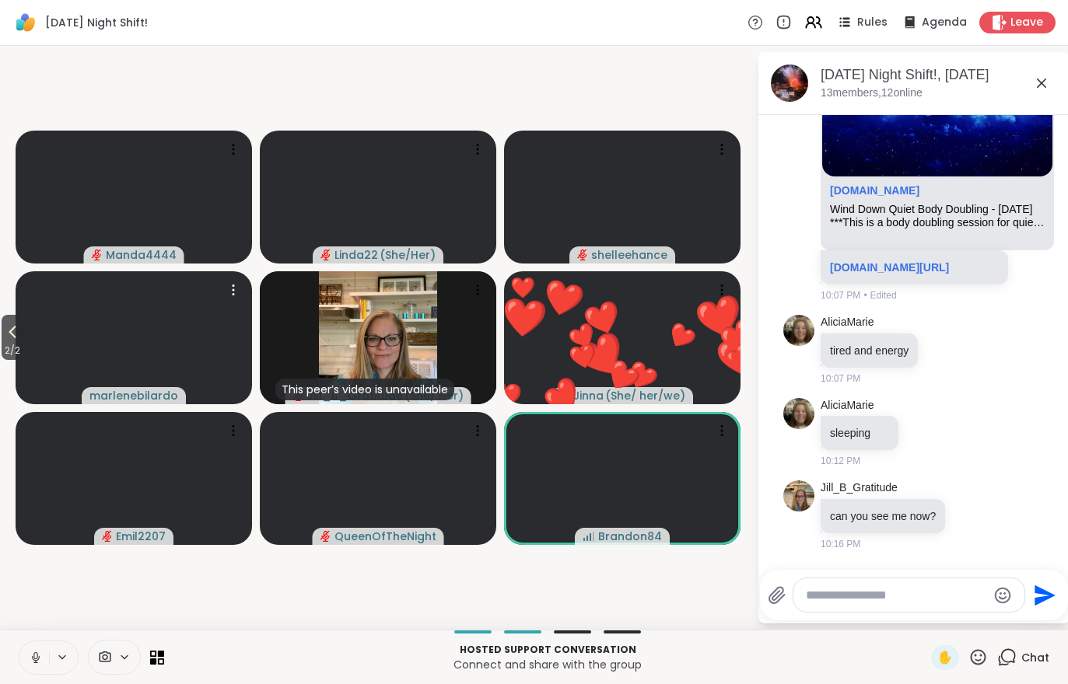
click at [41, 327] on video at bounding box center [134, 337] width 236 height 133
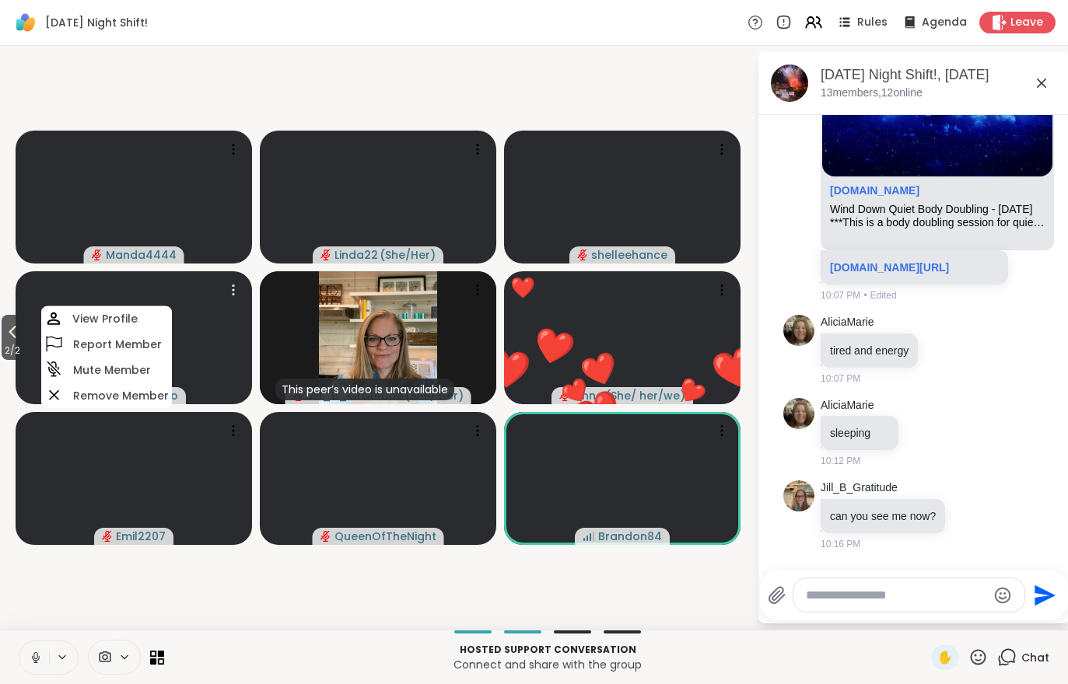
click at [8, 337] on icon at bounding box center [12, 332] width 19 height 19
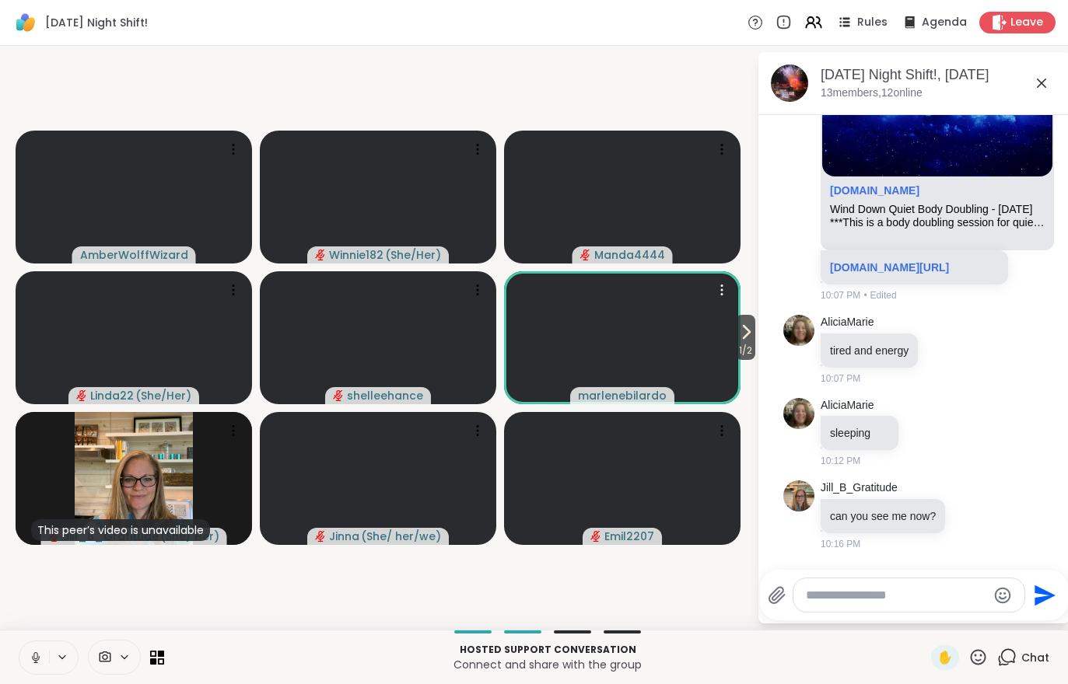
click at [730, 334] on video at bounding box center [622, 337] width 236 height 133
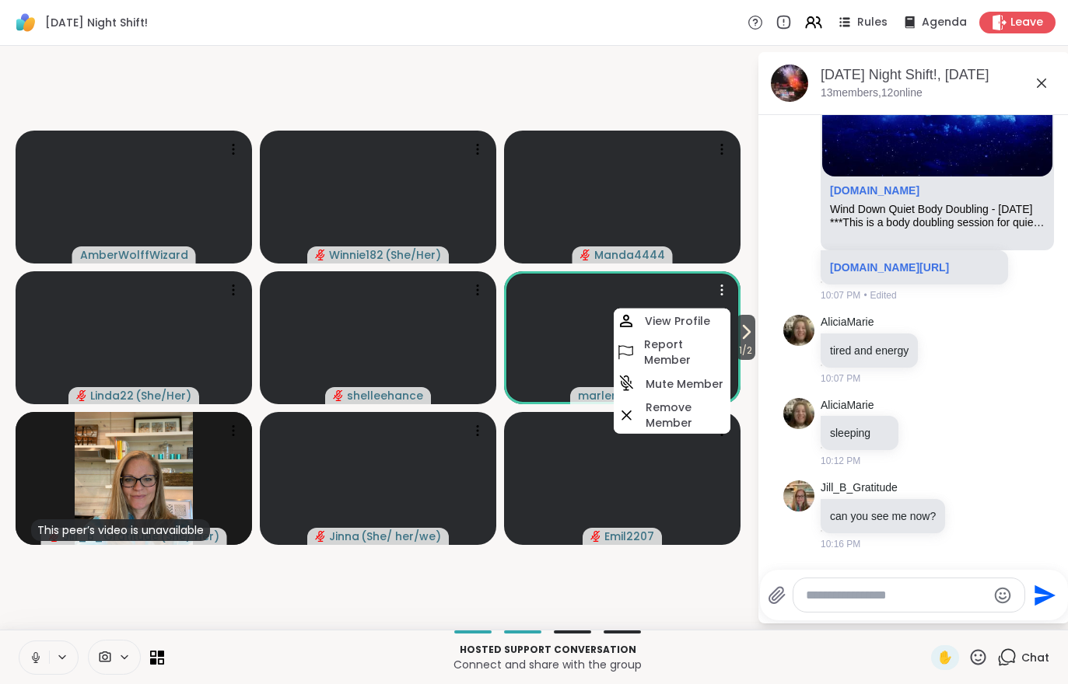
click at [751, 339] on icon at bounding box center [746, 332] width 19 height 19
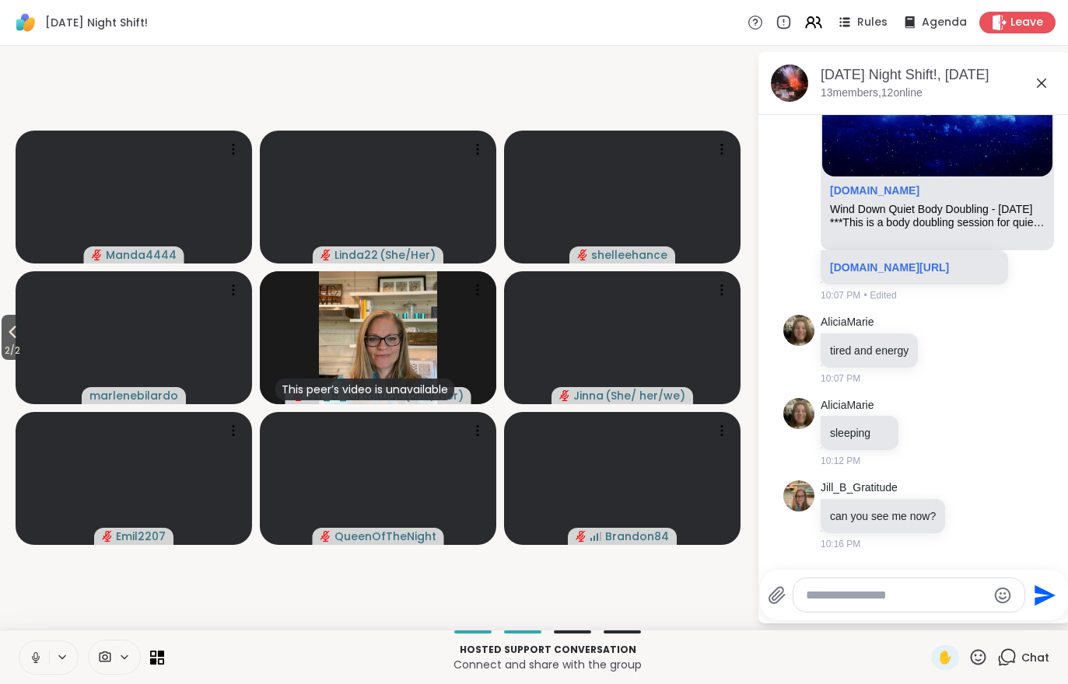
click at [3, 336] on button "2 / 2" at bounding box center [13, 337] width 22 height 45
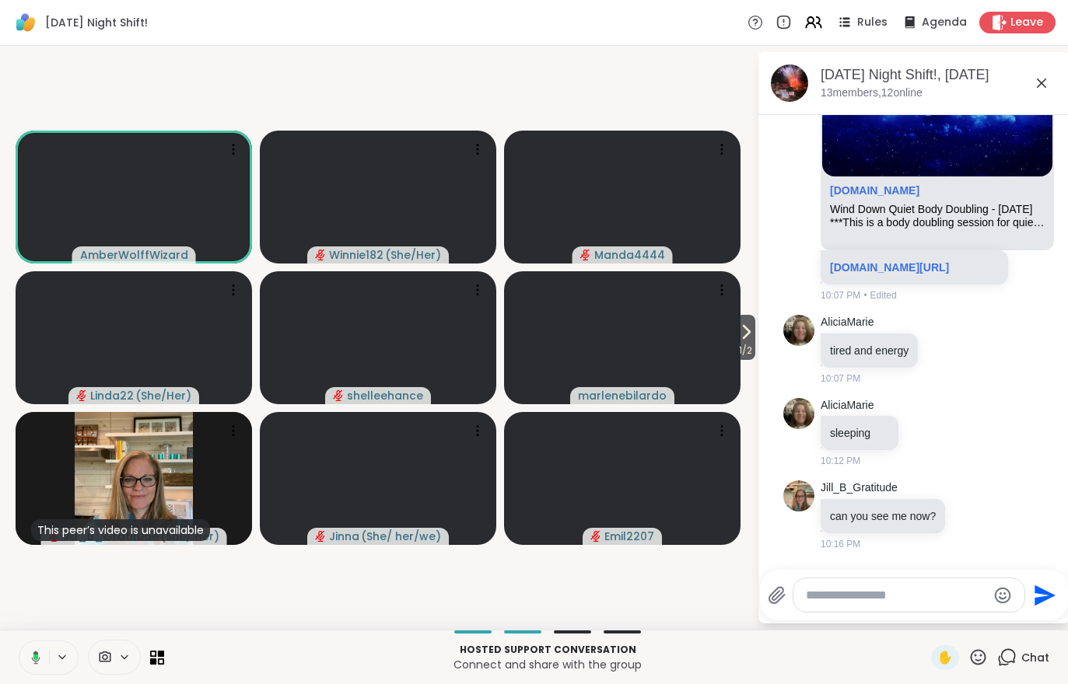
click at [820, 27] on icon at bounding box center [813, 22] width 19 height 19
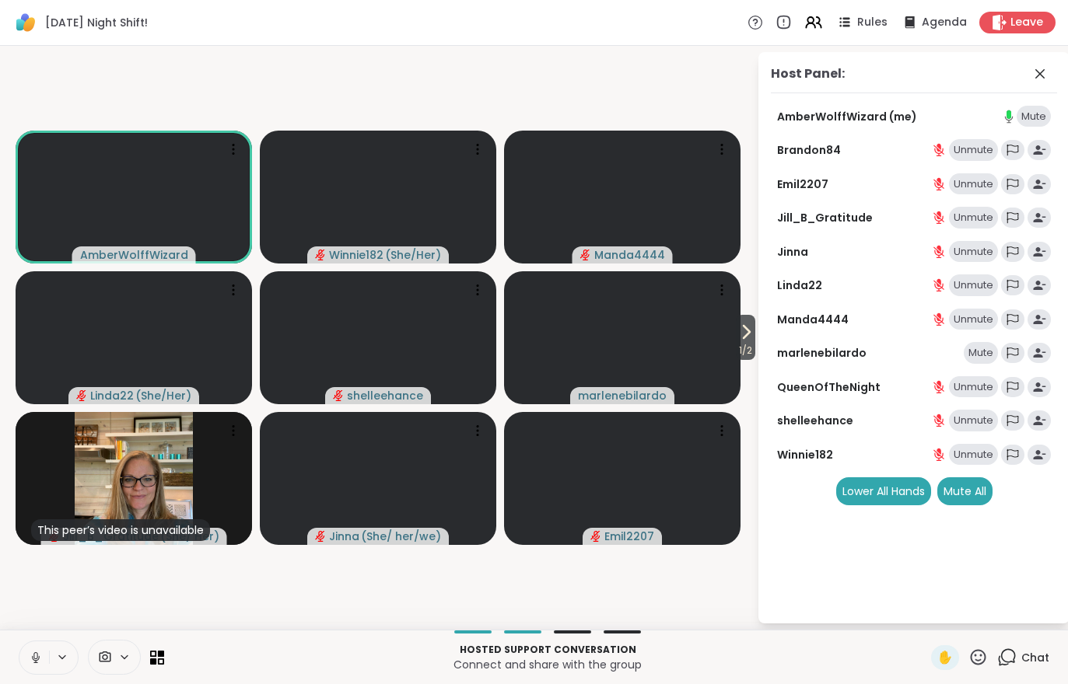
click at [967, 481] on div "Mute All" at bounding box center [964, 492] width 55 height 28
click at [116, 670] on div at bounding box center [114, 657] width 53 height 35
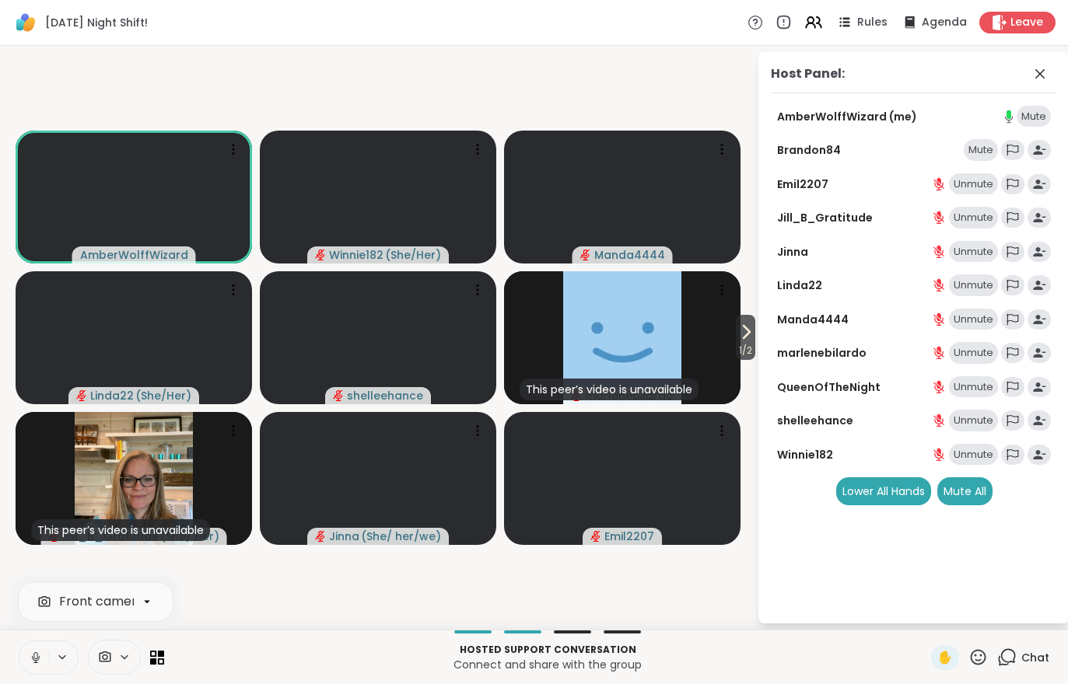
click at [747, 341] on icon at bounding box center [746, 332] width 19 height 19
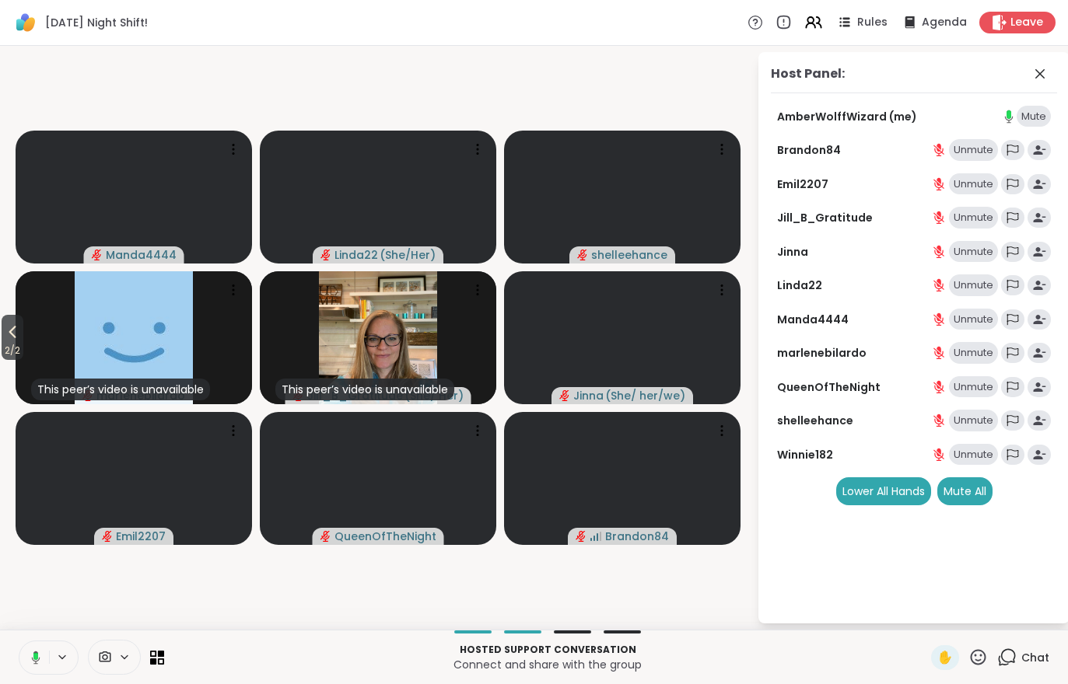
click at [8, 331] on icon at bounding box center [12, 332] width 19 height 19
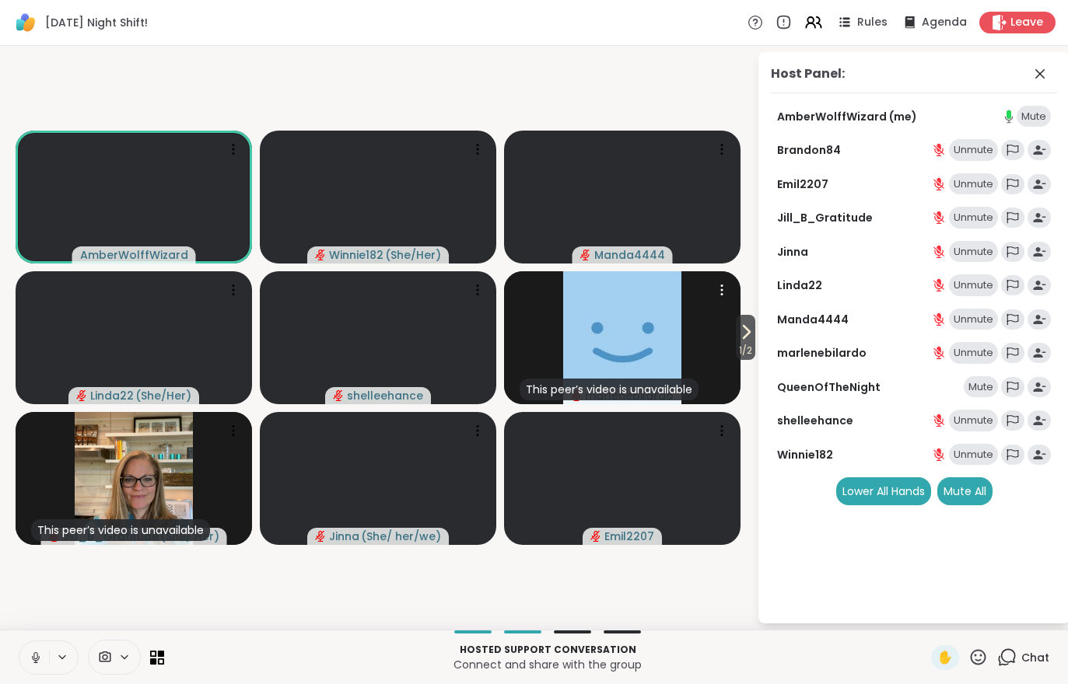
click at [724, 354] on div "This peer’s video is unavailable marlenebilardo" at bounding box center [622, 337] width 236 height 133
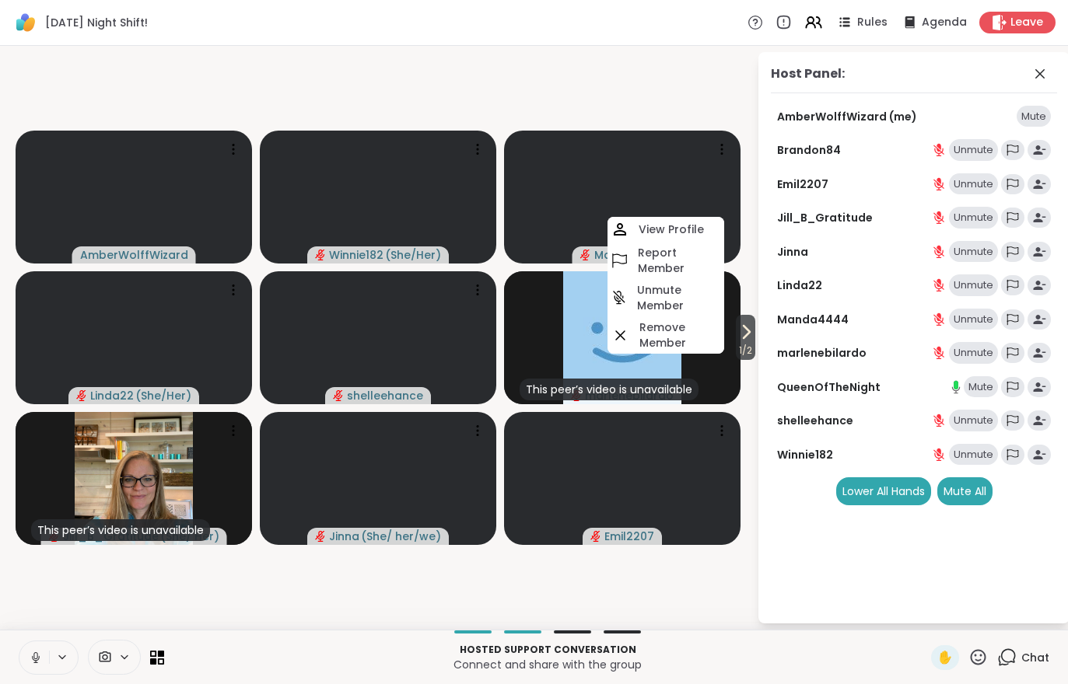
click at [744, 348] on span "1 / 2" at bounding box center [745, 350] width 19 height 19
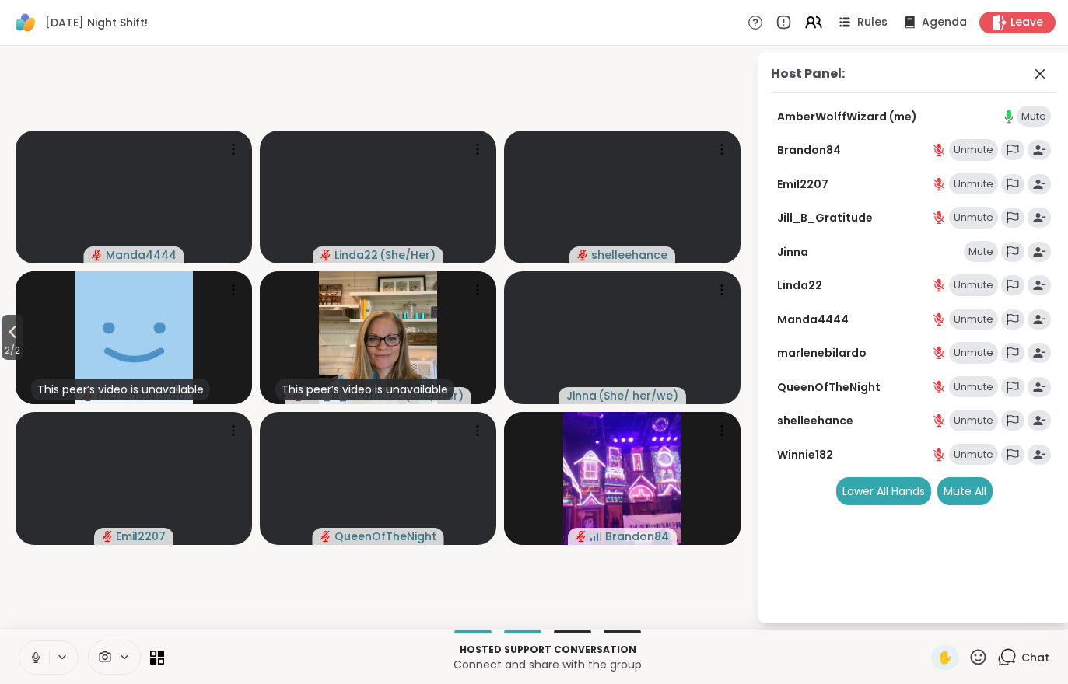
click at [3, 338] on button "2 / 2" at bounding box center [13, 337] width 22 height 45
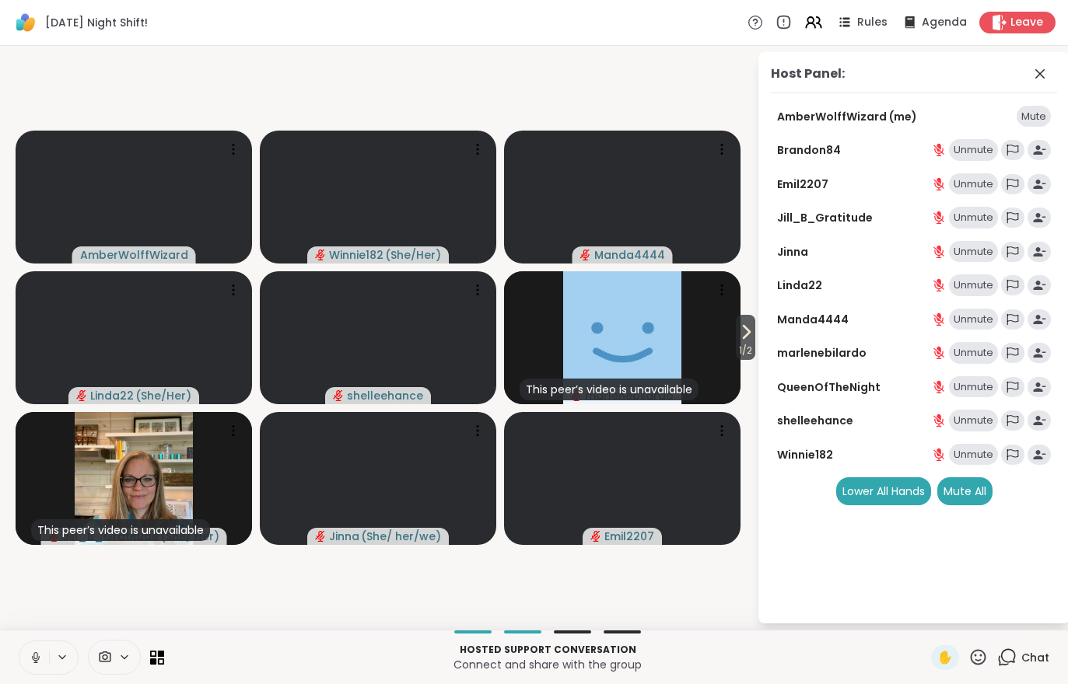
click at [741, 334] on icon at bounding box center [746, 332] width 19 height 19
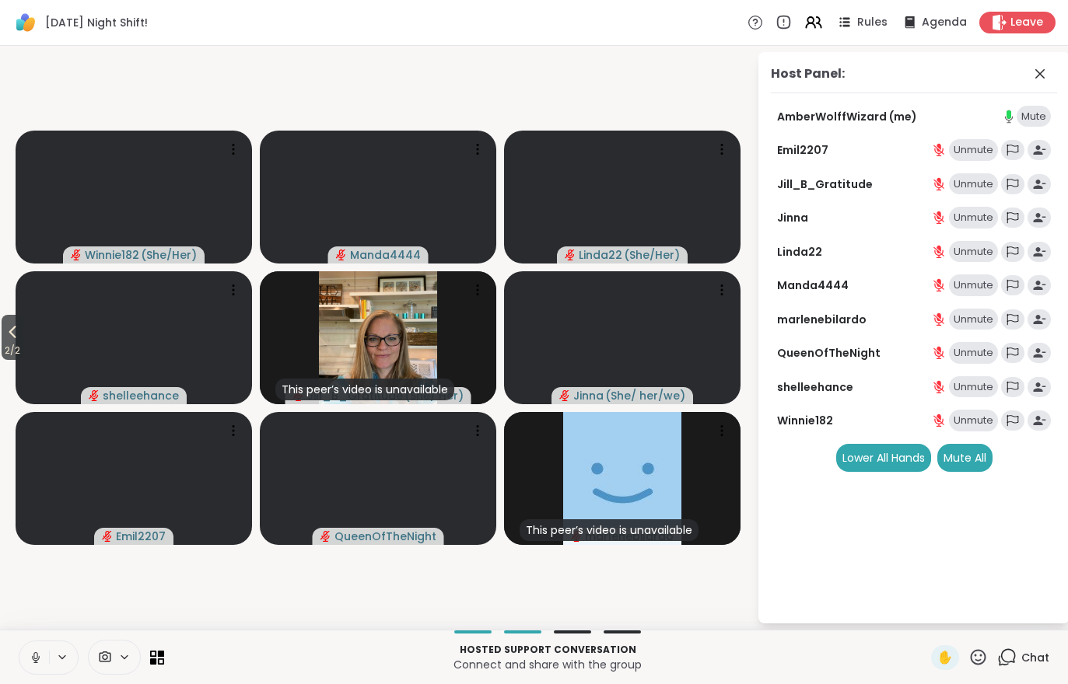
click at [19, 330] on icon at bounding box center [12, 332] width 19 height 19
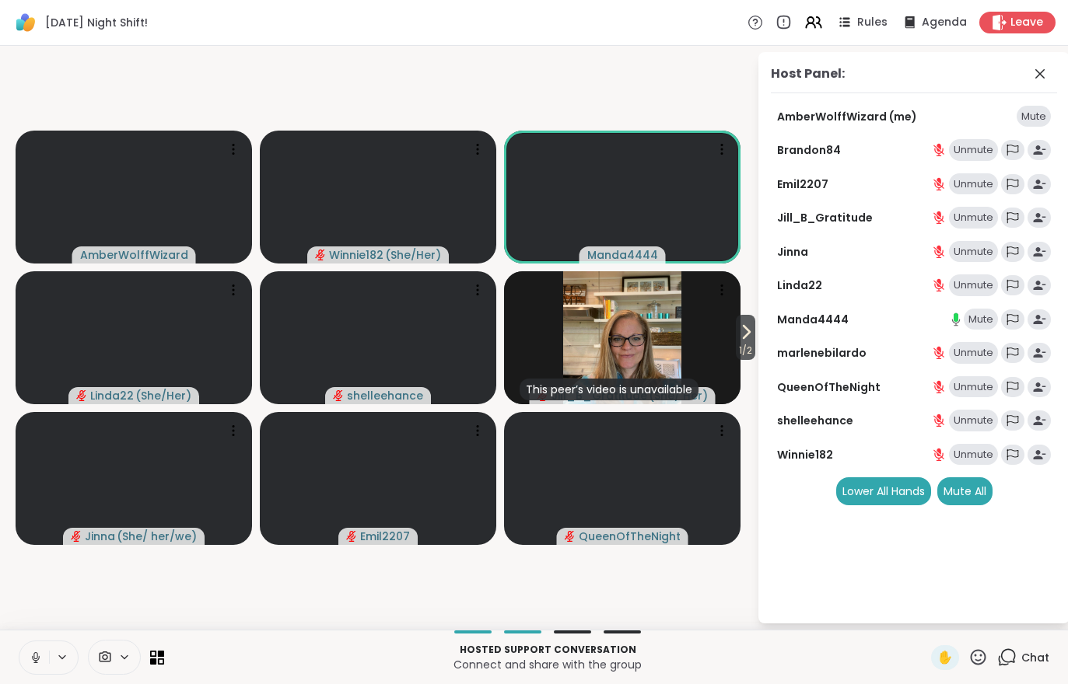
click at [746, 343] on span "1 / 2" at bounding box center [745, 350] width 19 height 19
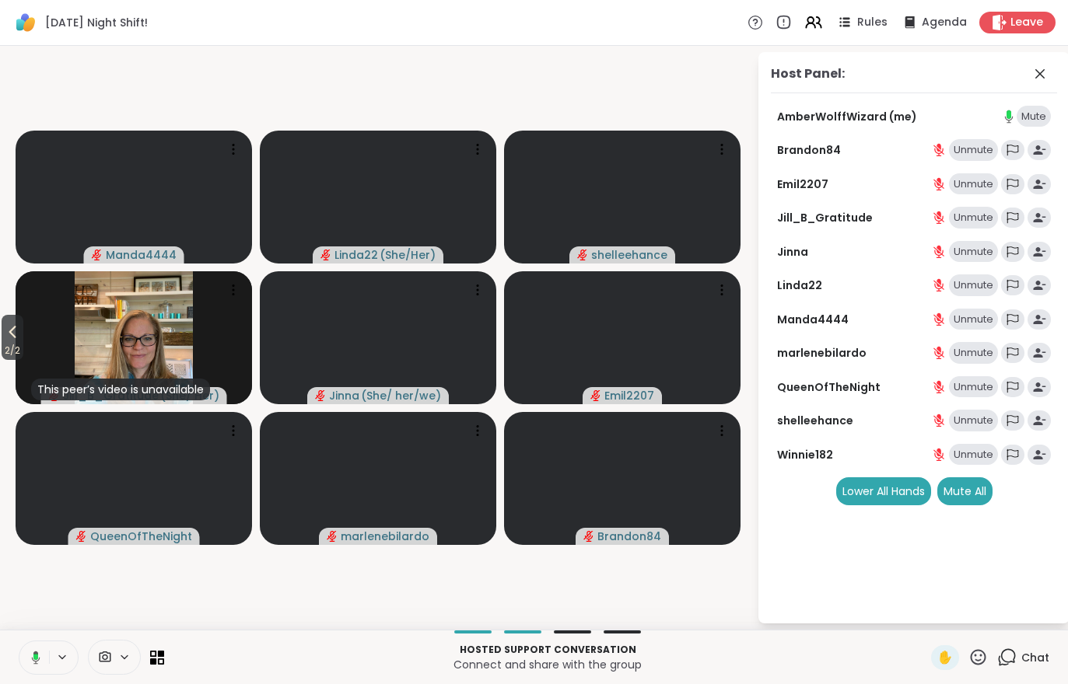
click at [4, 342] on span "2 / 2" at bounding box center [13, 350] width 22 height 19
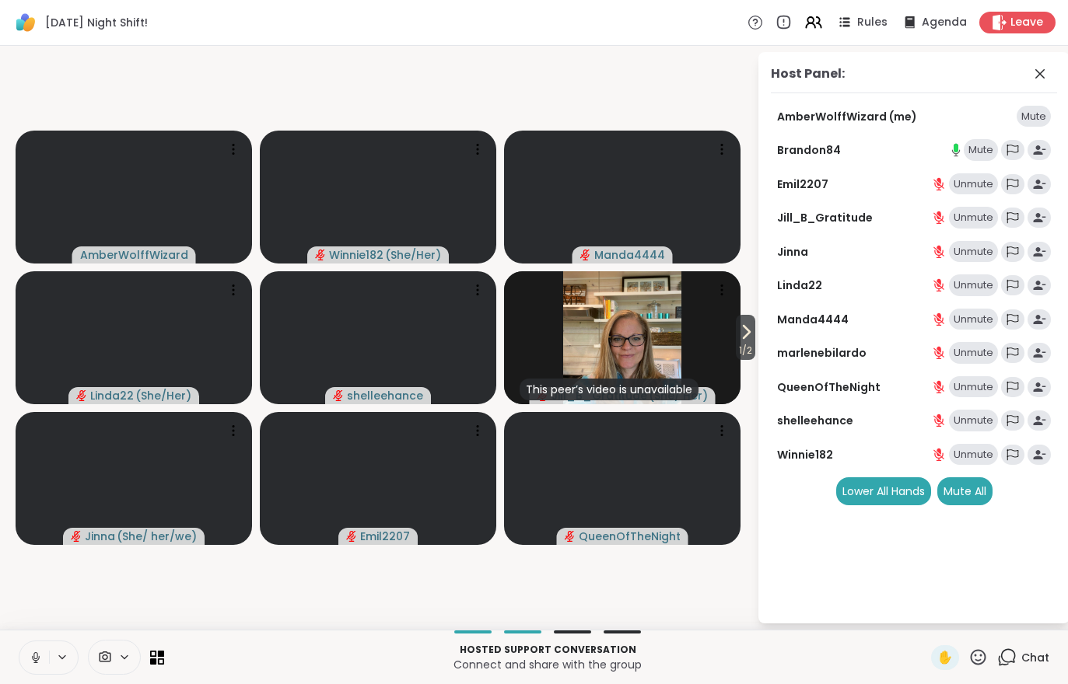
click at [753, 359] on span "1 / 2" at bounding box center [745, 350] width 19 height 19
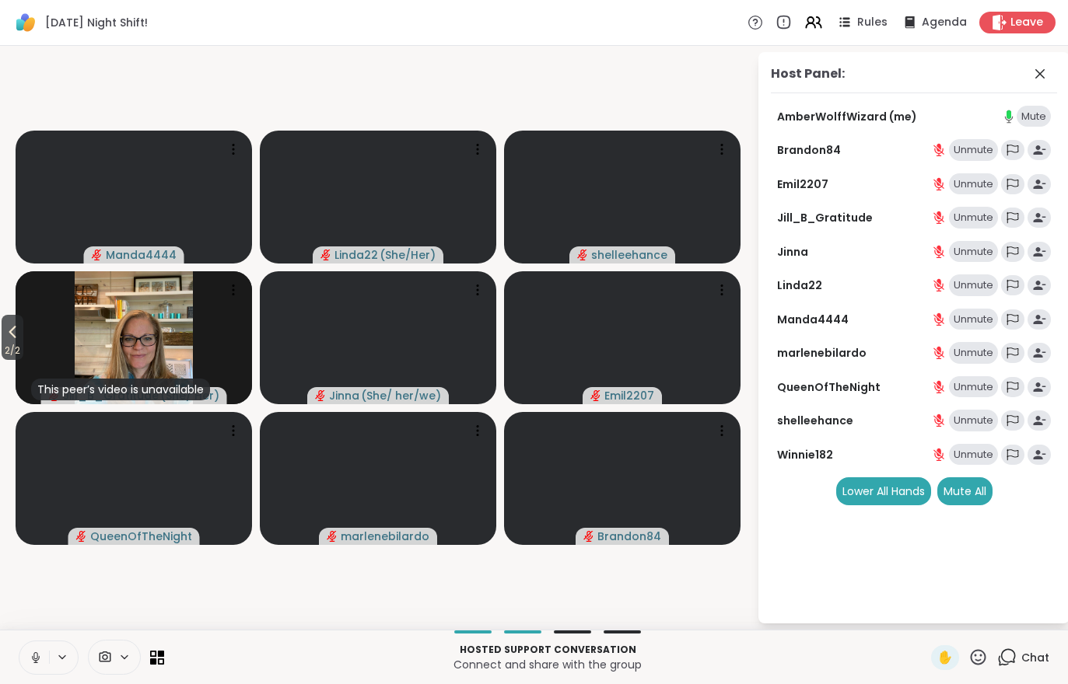
click at [3, 337] on button "2 / 2" at bounding box center [13, 337] width 22 height 45
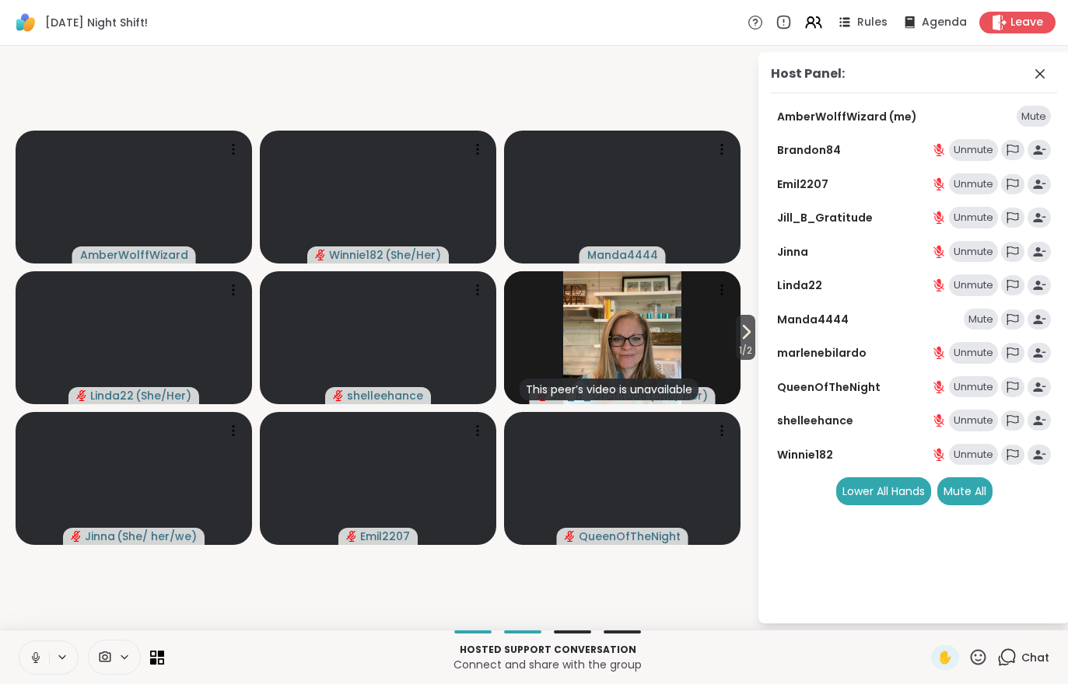
click at [747, 345] on span "1 / 2" at bounding box center [745, 350] width 19 height 19
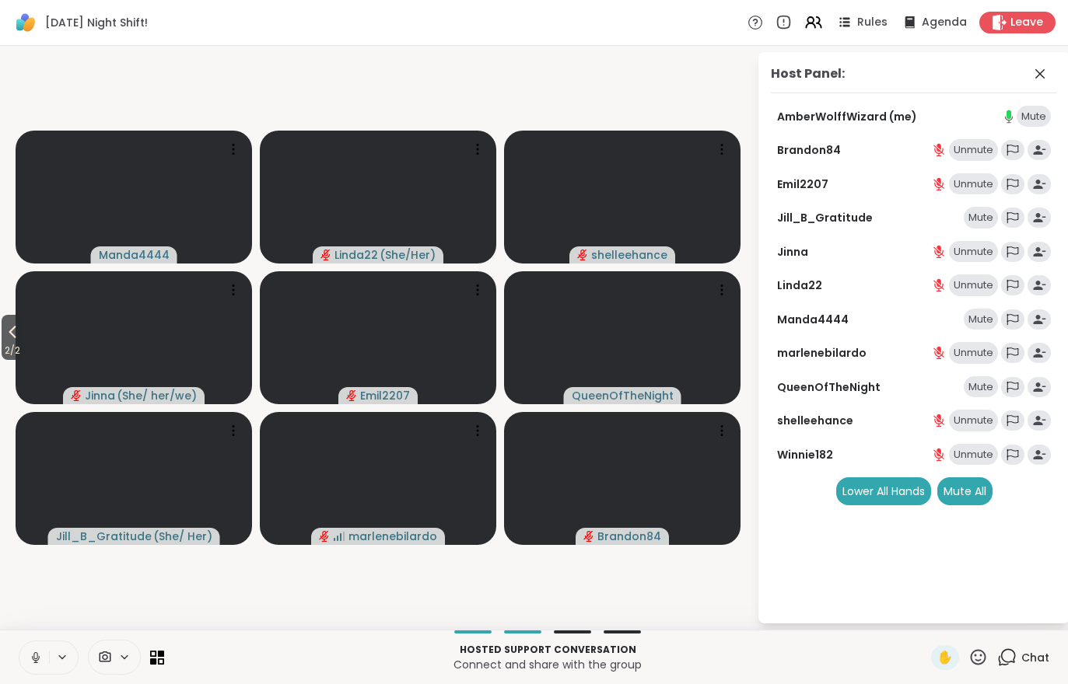
click at [30, 673] on button at bounding box center [34, 658] width 30 height 33
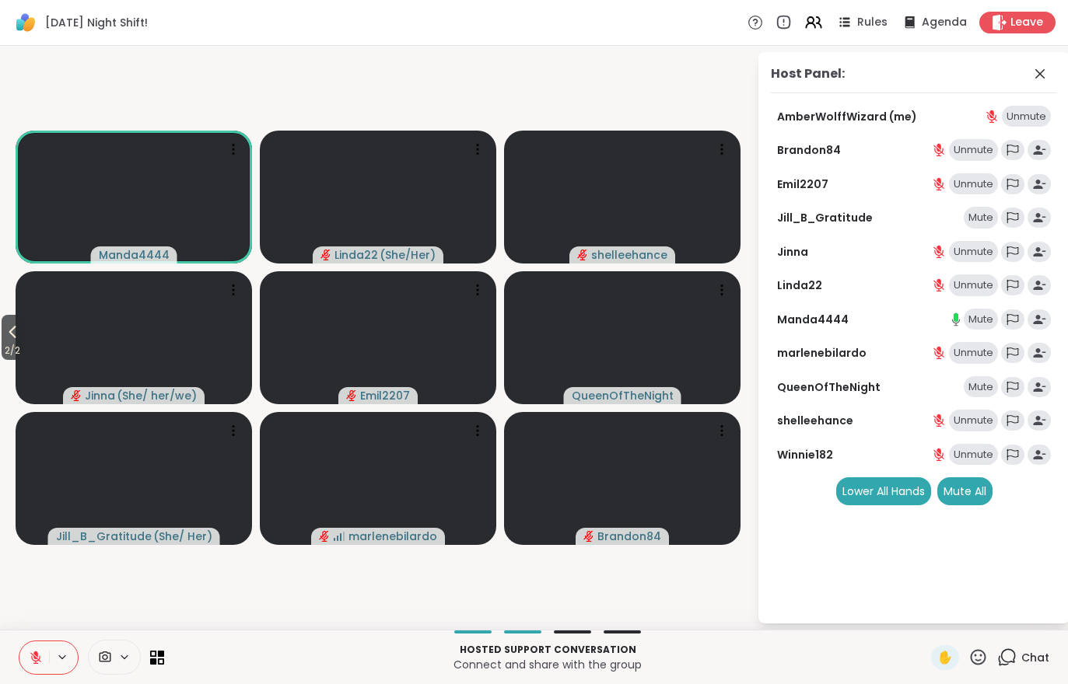
click at [3, 343] on span "2 / 2" at bounding box center [13, 350] width 22 height 19
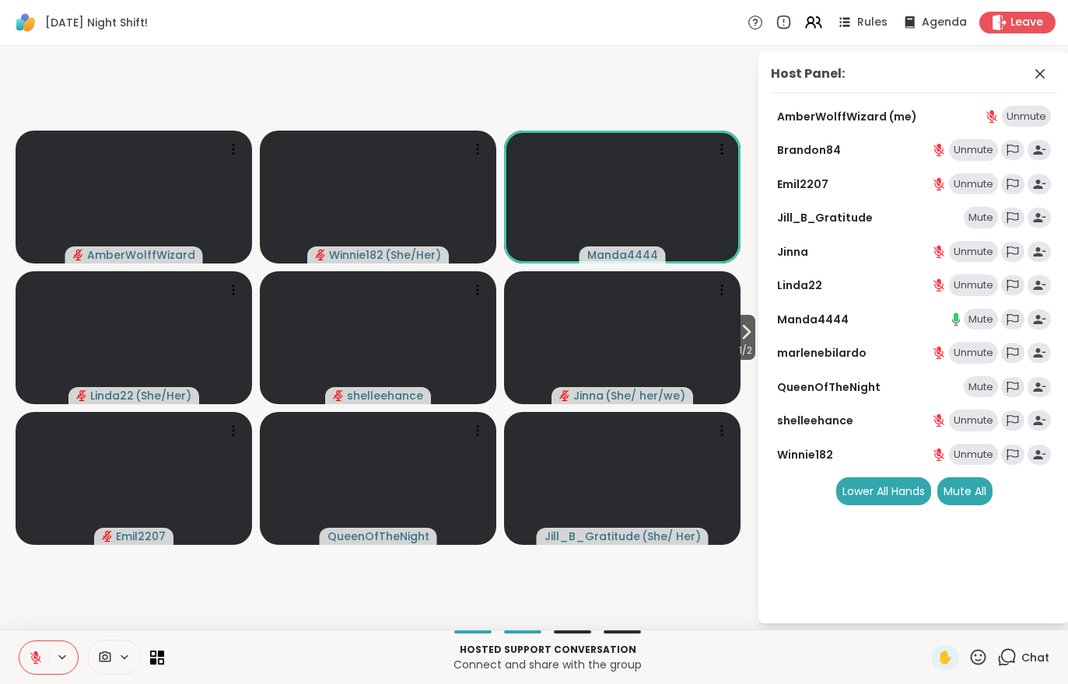
click at [37, 667] on button at bounding box center [34, 658] width 30 height 33
click at [738, 343] on span "1 / 2" at bounding box center [745, 350] width 19 height 19
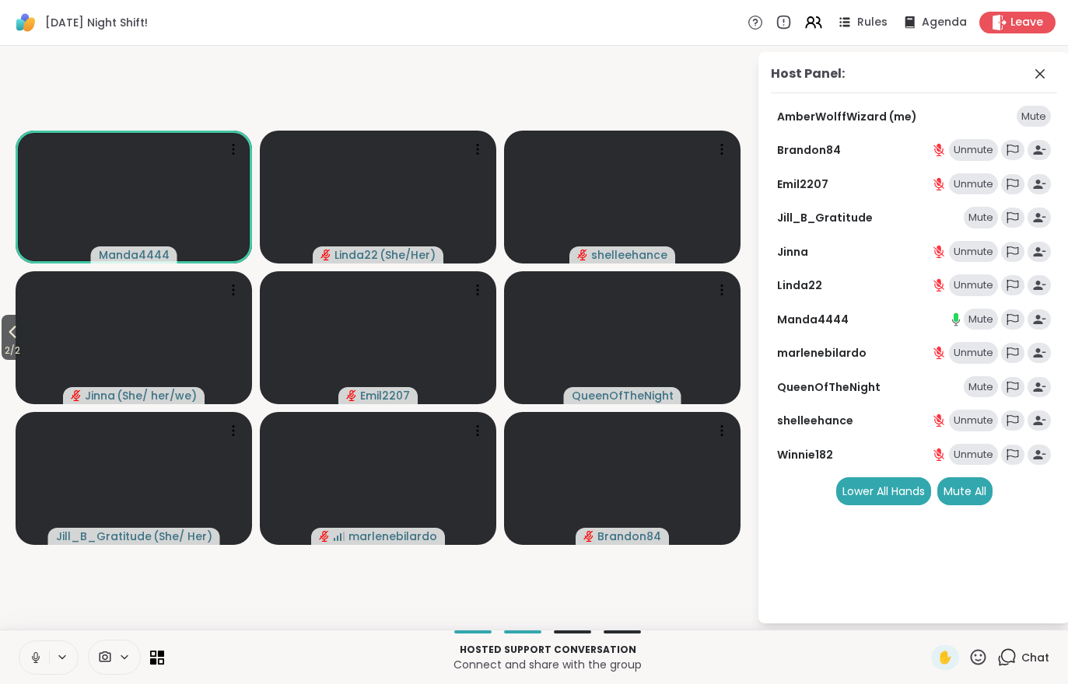
click at [21, 334] on icon at bounding box center [12, 332] width 19 height 19
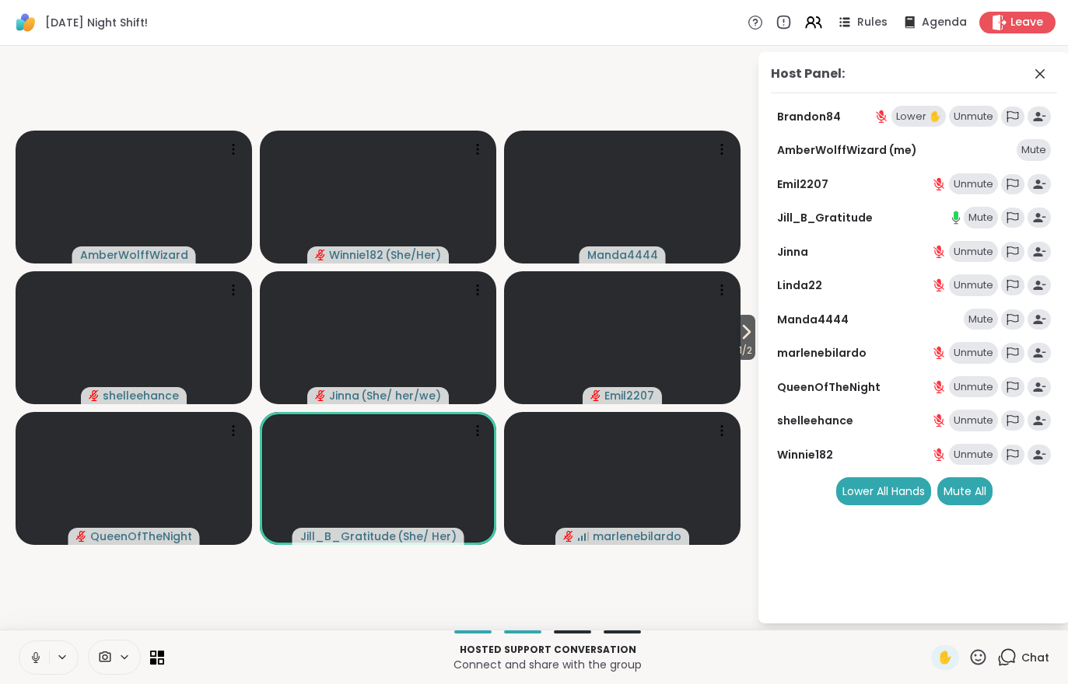
click at [743, 341] on icon at bounding box center [746, 332] width 19 height 19
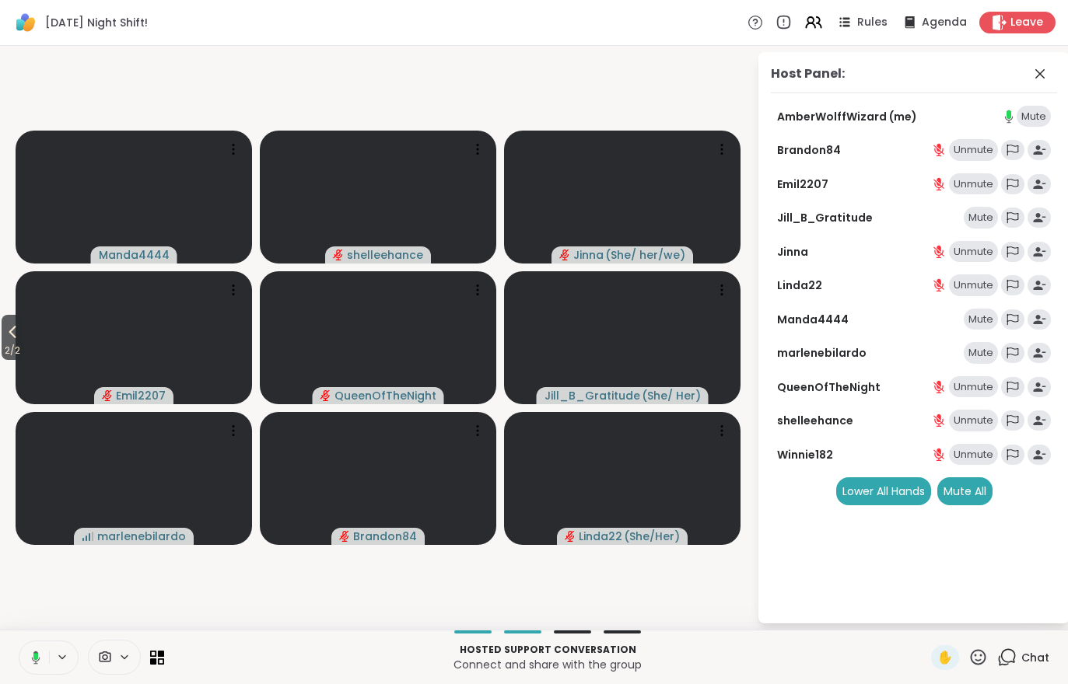
click at [2, 330] on button "2 / 2" at bounding box center [13, 337] width 22 height 45
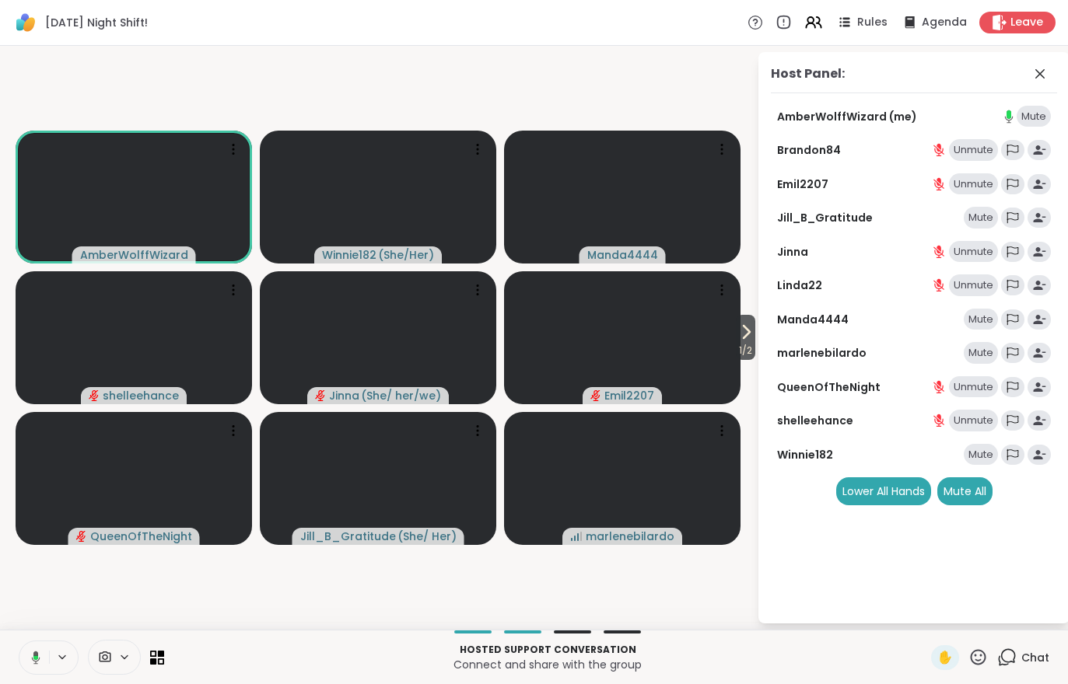
click at [750, 337] on icon at bounding box center [746, 332] width 19 height 19
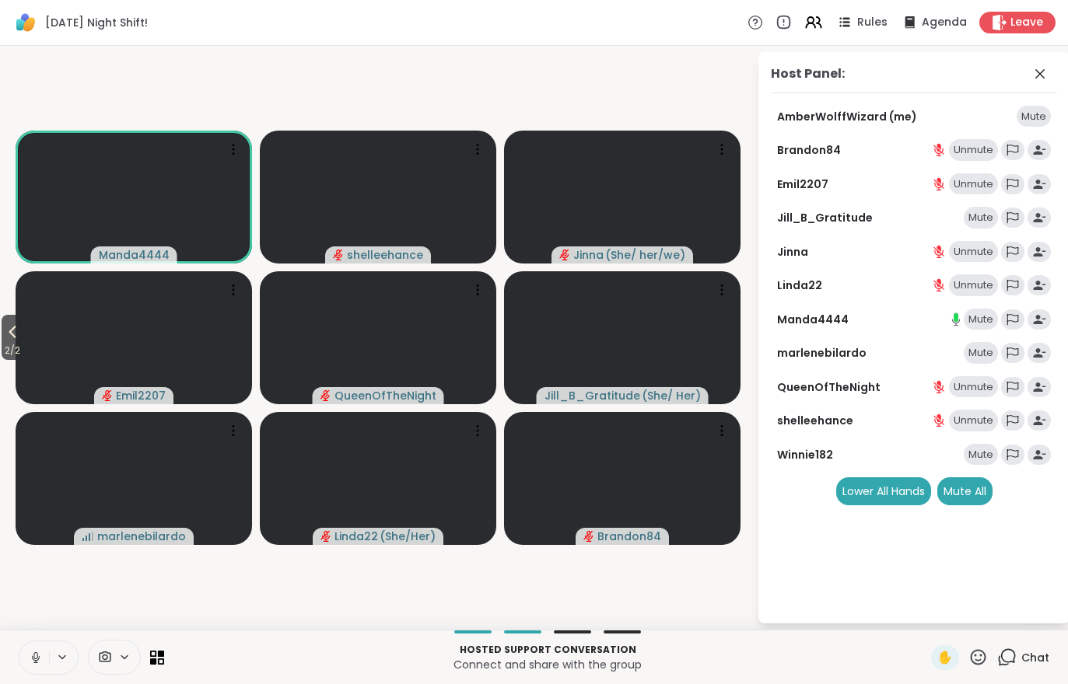
click at [5, 345] on span "2 / 2" at bounding box center [13, 350] width 22 height 19
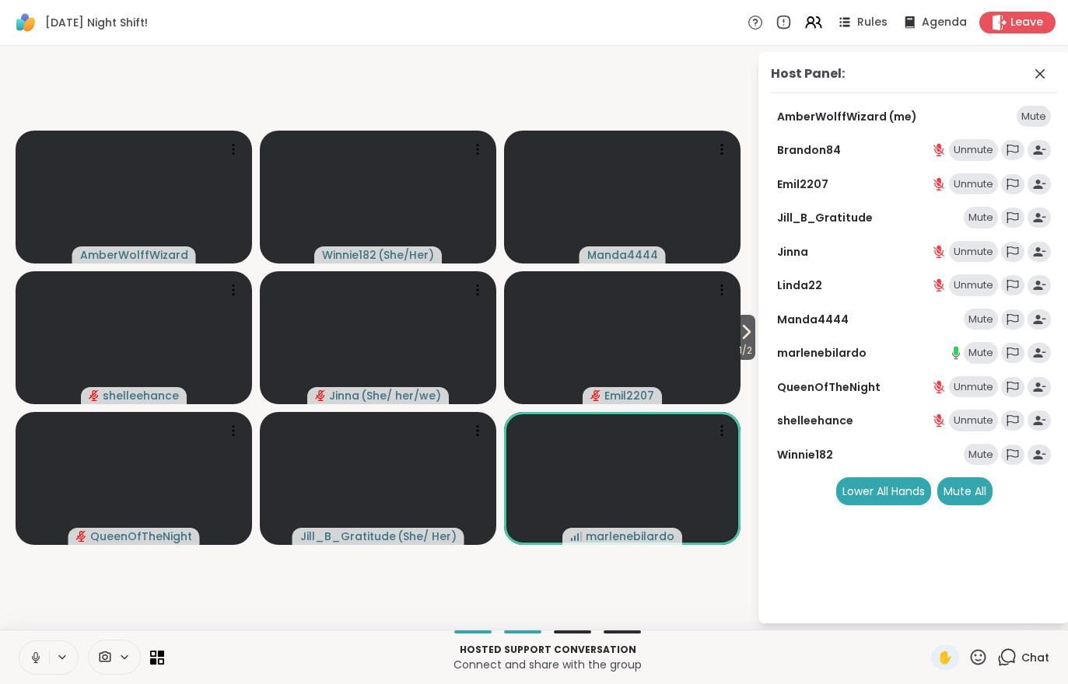
click at [745, 355] on span "1 / 2" at bounding box center [745, 350] width 19 height 19
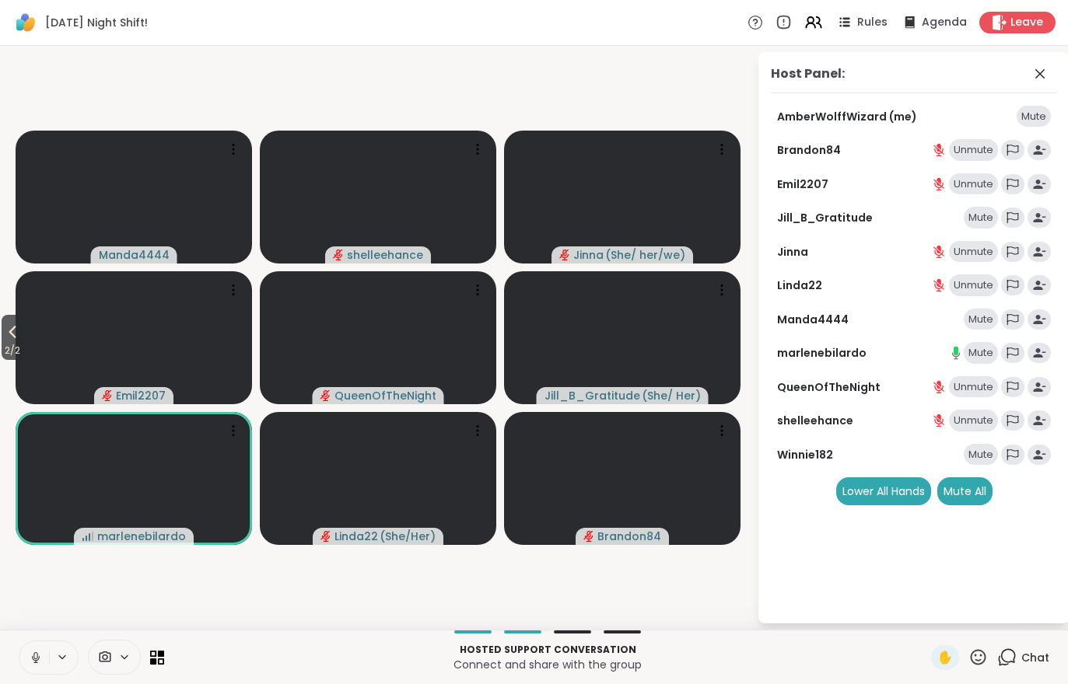
click at [1021, 658] on div "Chat" at bounding box center [1023, 658] width 52 height 25
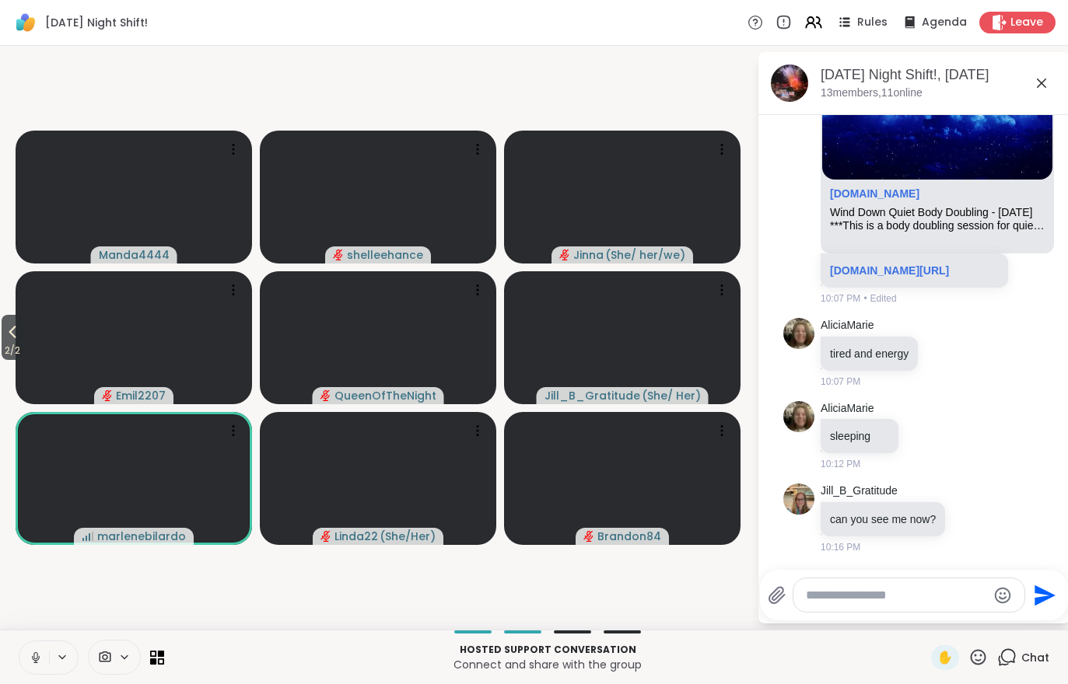
click at [11, 344] on span "2 / 2" at bounding box center [13, 350] width 22 height 19
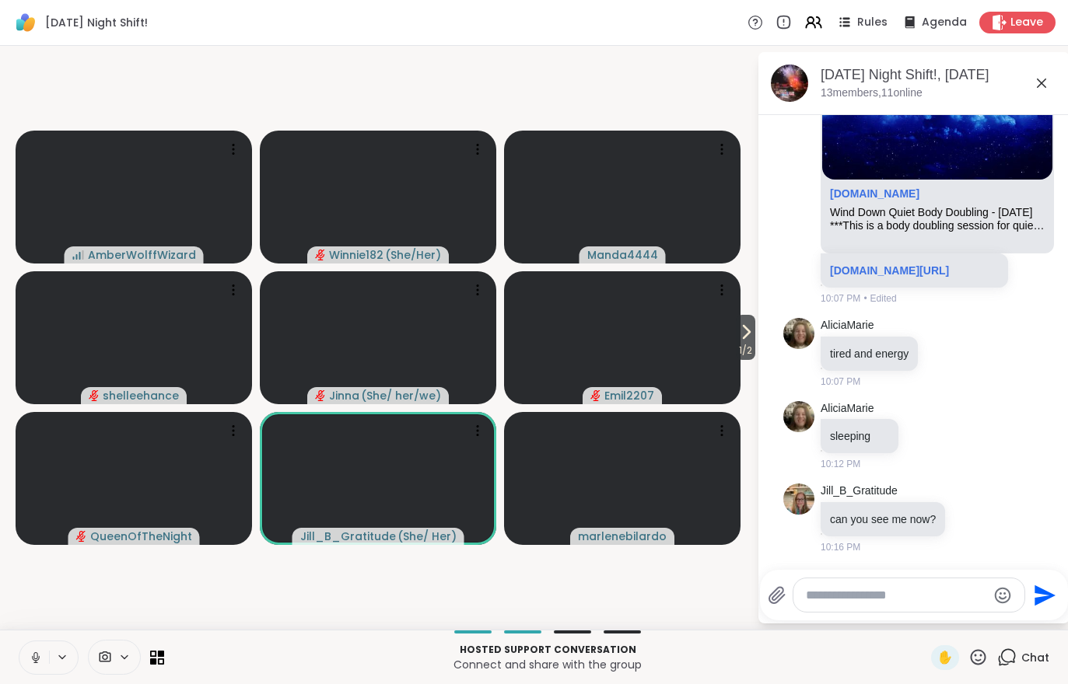
click at [744, 338] on icon at bounding box center [747, 332] width 6 height 12
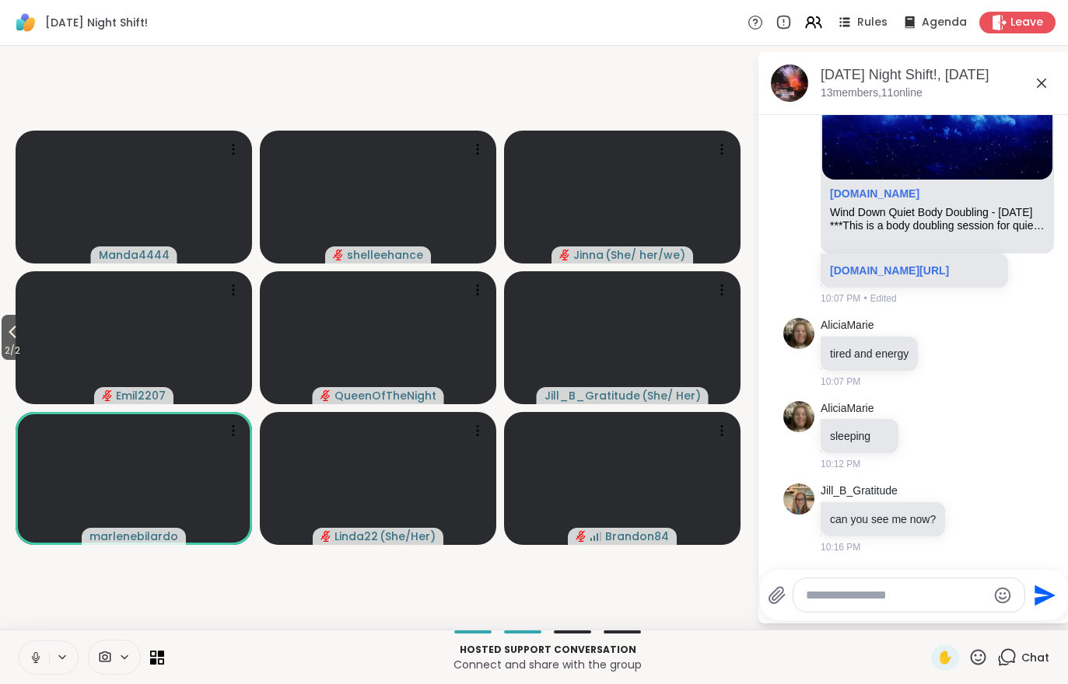
click at [3, 348] on span "2 / 2" at bounding box center [13, 350] width 22 height 19
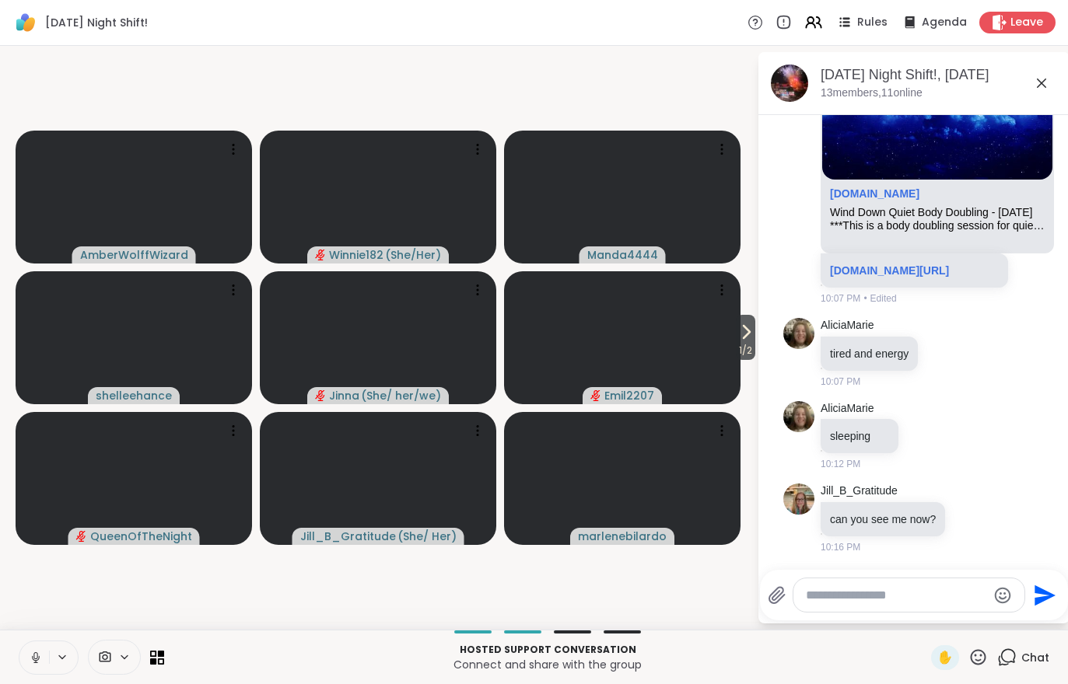
click at [765, 341] on div "[DATE] QueenOfTheNight [DOMAIN_NAME] Wind Down Quiet Body Doubling - [DATE] ***…" at bounding box center [913, 252] width 311 height 617
click at [742, 352] on span "1 / 2" at bounding box center [745, 350] width 19 height 19
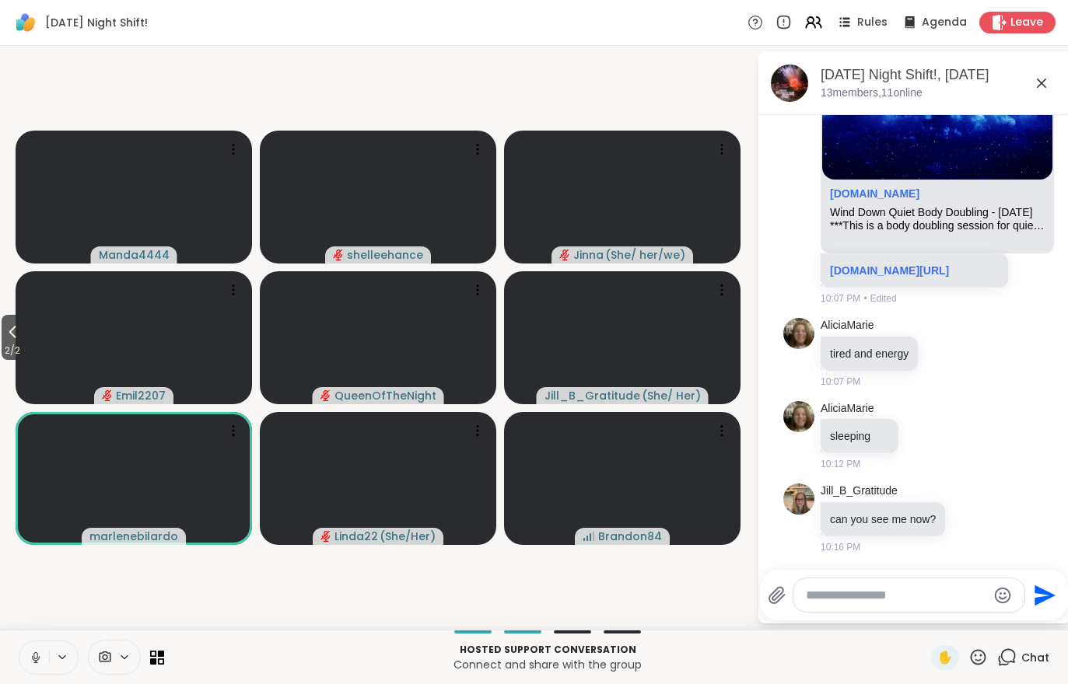
click at [9, 311] on video-player-container "2 / 2 Manda4444 [PERSON_NAME] ( She/ her/we ) Emil2207 QueenOfTheNight Jill_B_G…" at bounding box center [378, 338] width 738 height 572
click at [9, 324] on icon at bounding box center [12, 332] width 19 height 19
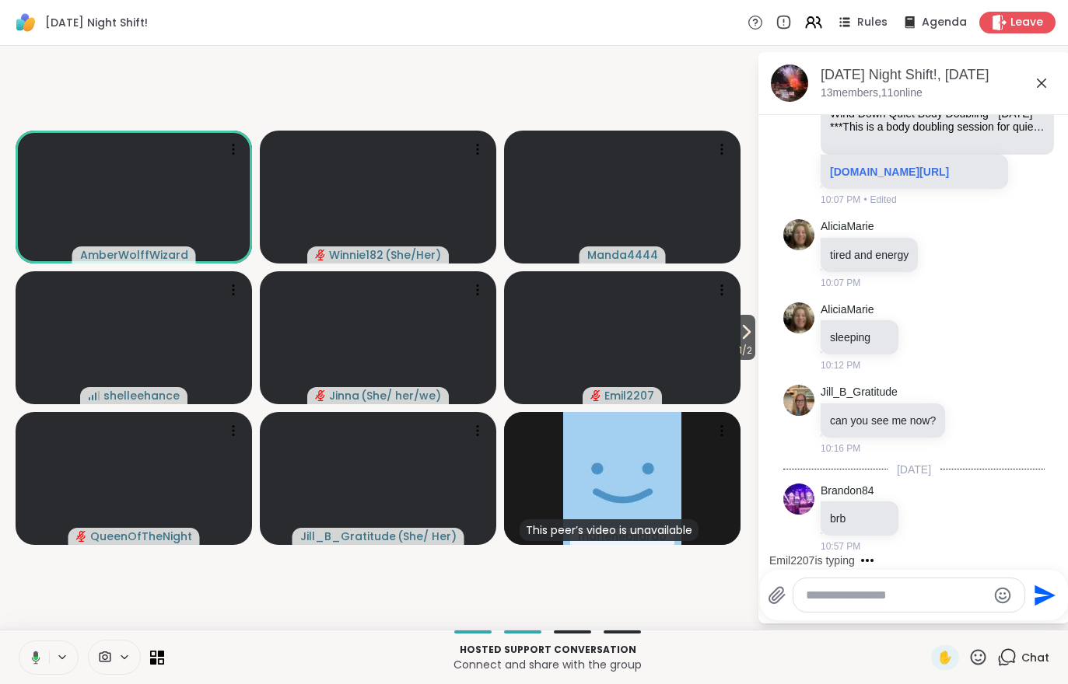
scroll to position [519, 0]
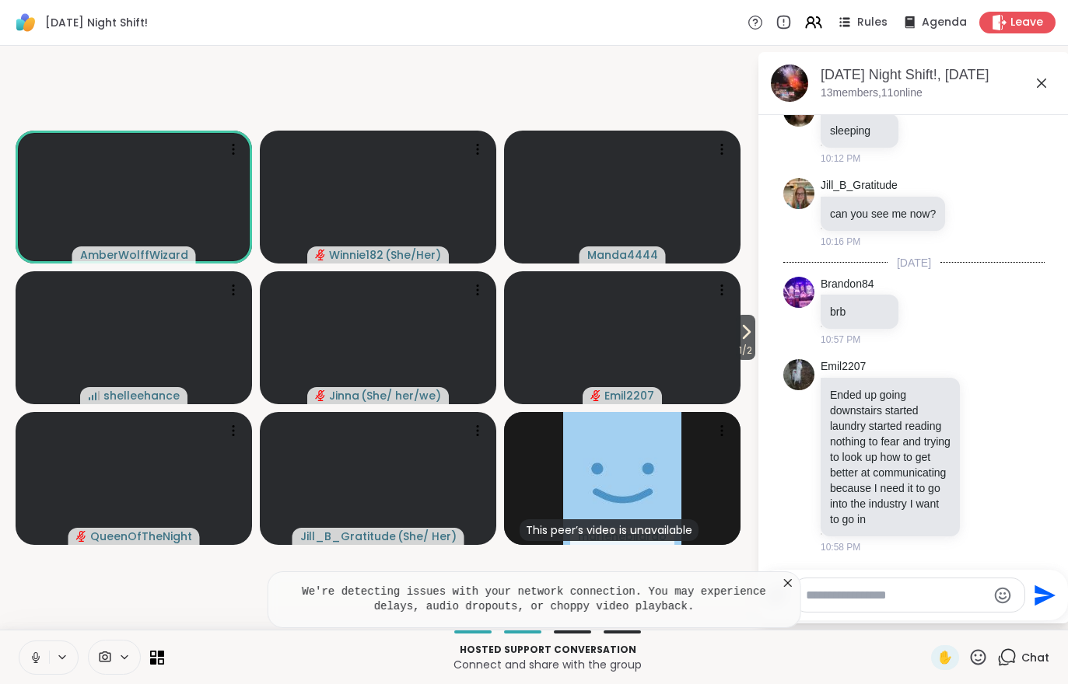
click at [740, 348] on span "1 / 2" at bounding box center [745, 350] width 19 height 19
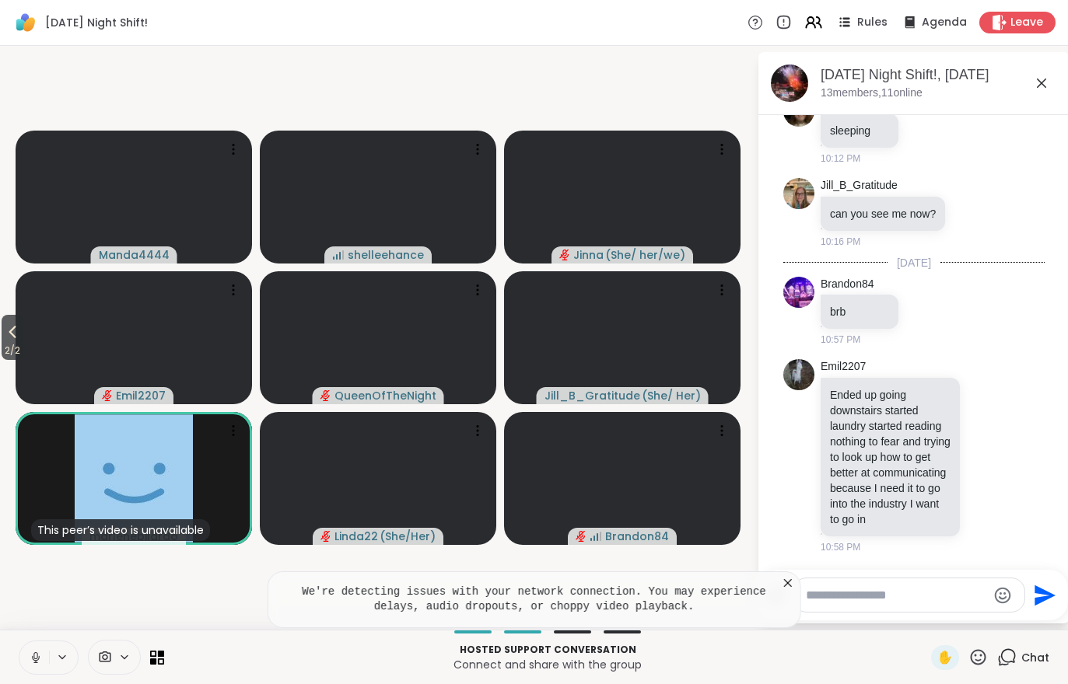
click at [18, 334] on icon at bounding box center [12, 332] width 19 height 19
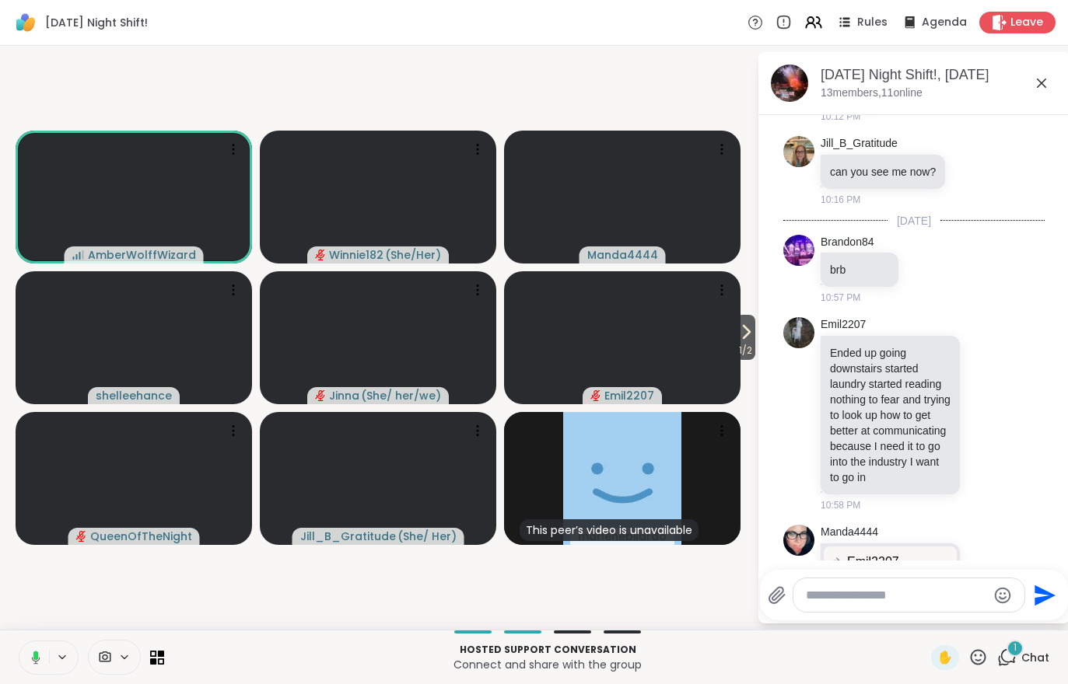
scroll to position [707, 0]
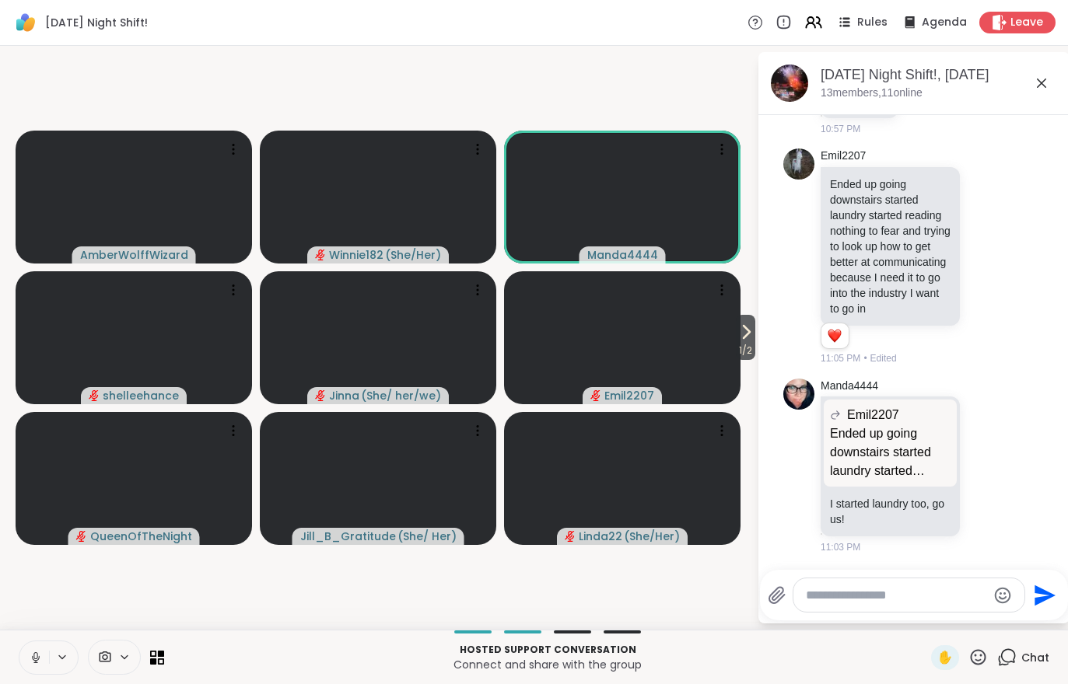
click at [755, 348] on span "1 / 2" at bounding box center [745, 350] width 19 height 19
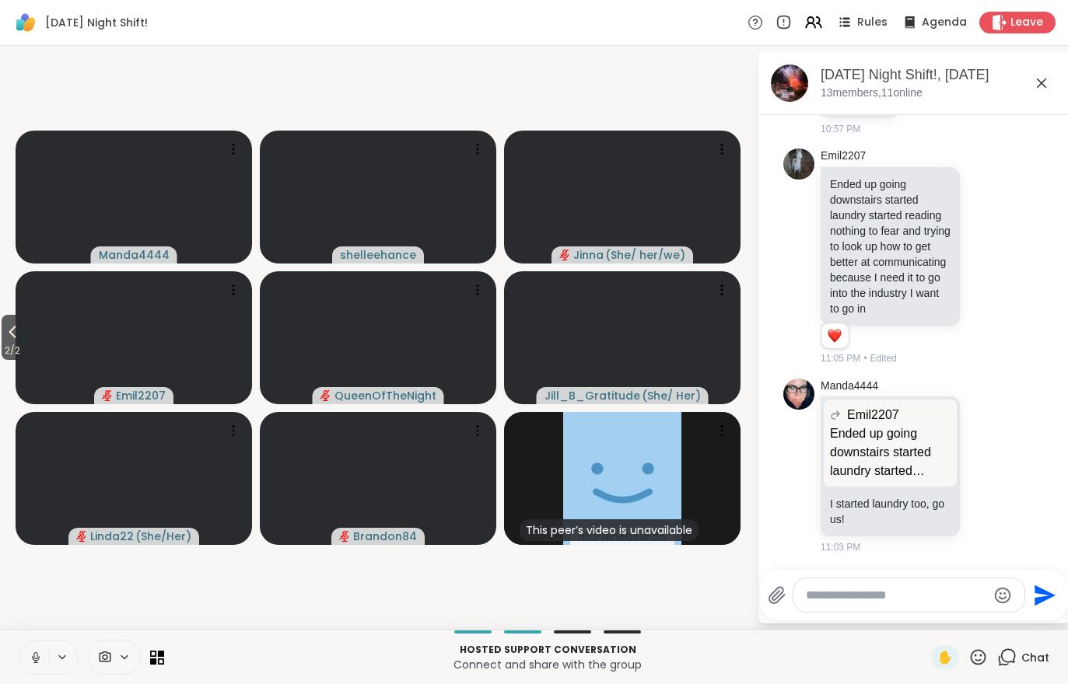
click at [2, 351] on span "2 / 2" at bounding box center [13, 350] width 22 height 19
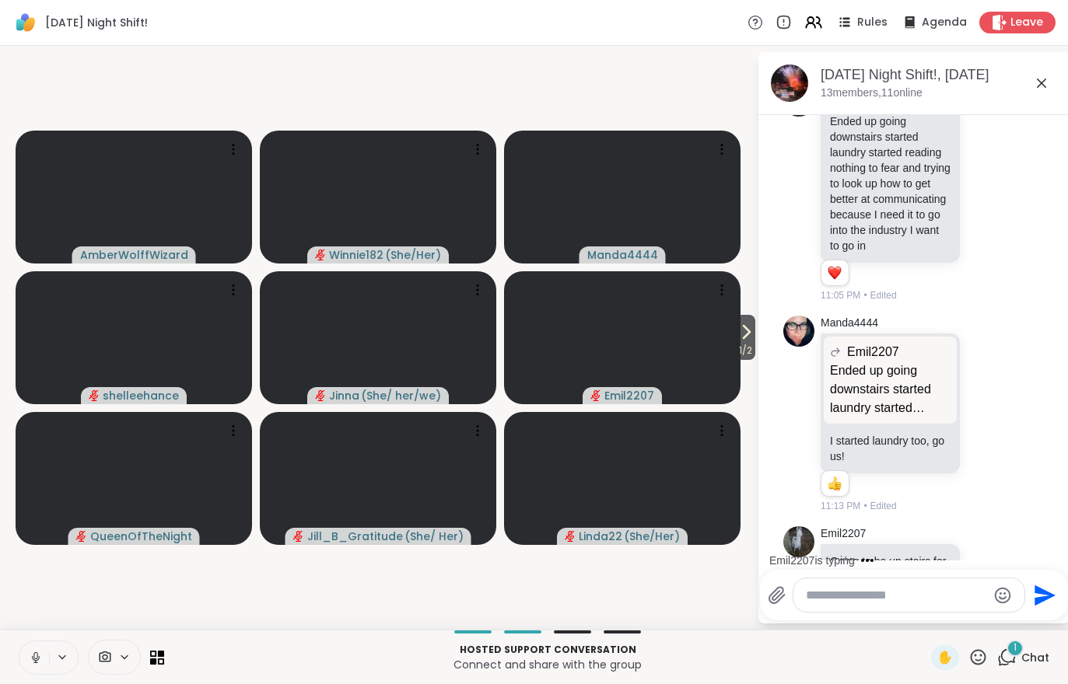
scroll to position [880, 0]
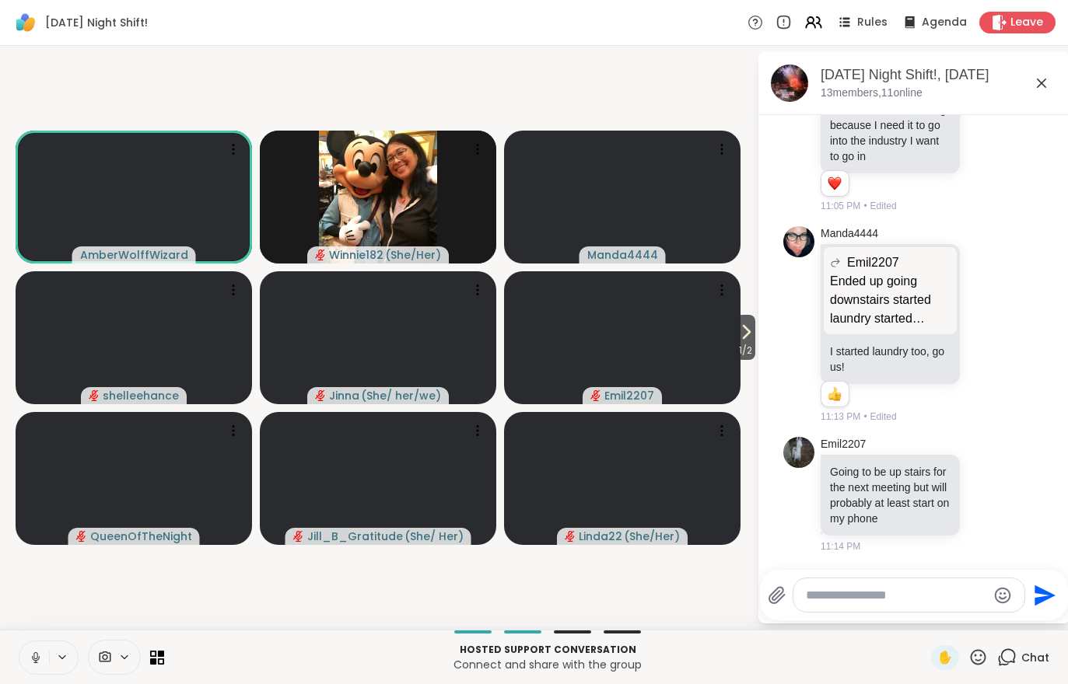
click at [15, 669] on div "Hosted support conversation Connect and share with the group ✋ Chat" at bounding box center [534, 657] width 1068 height 54
click at [744, 351] on span "1 / 2" at bounding box center [745, 350] width 19 height 19
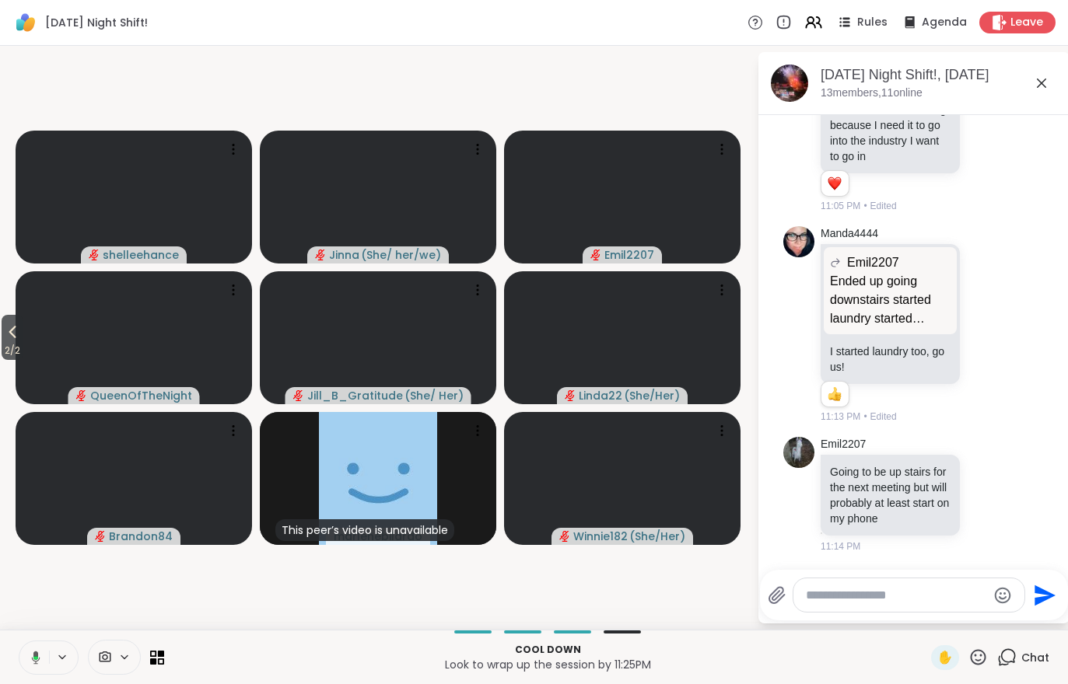
click at [9, 338] on icon at bounding box center [12, 332] width 19 height 19
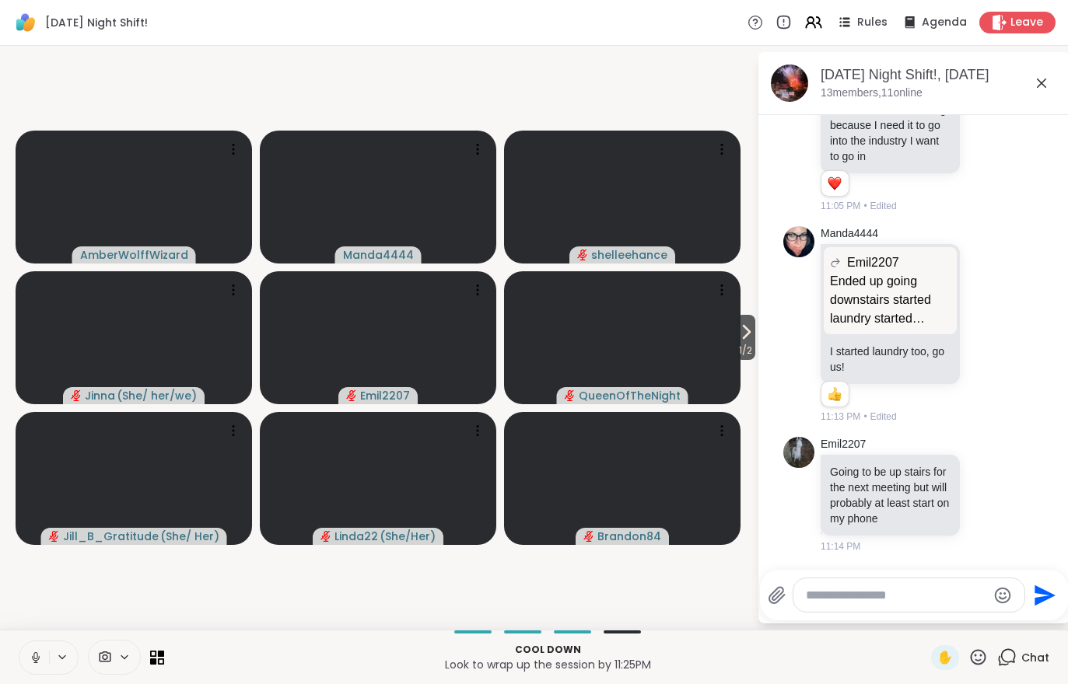
click at [726, 339] on video at bounding box center [622, 337] width 236 height 133
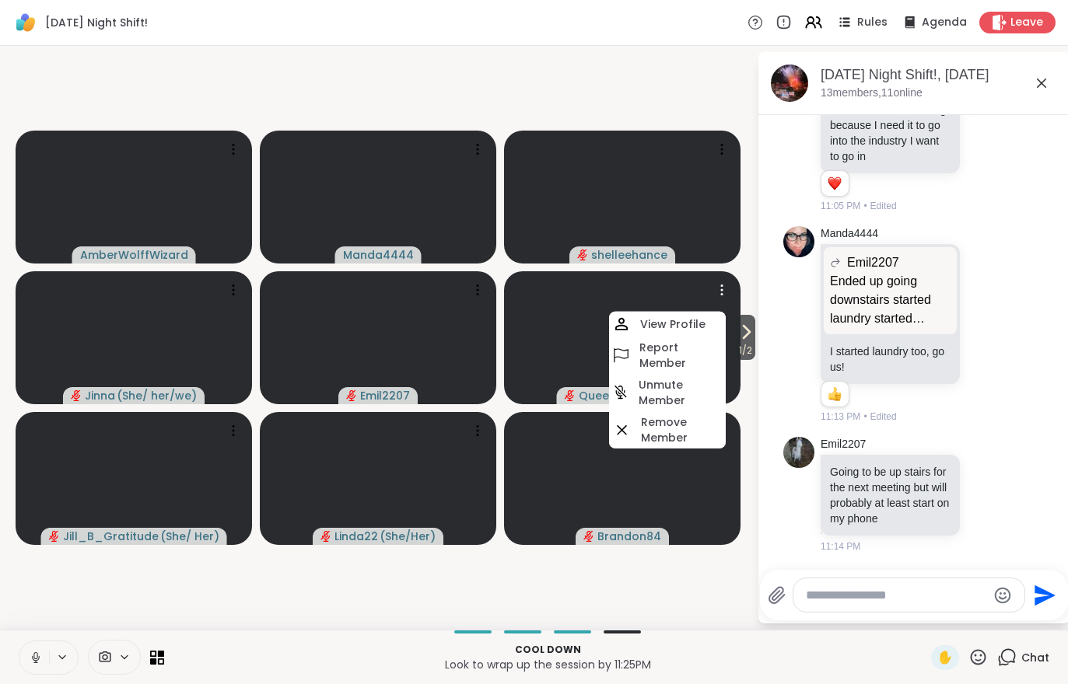
click at [742, 332] on icon at bounding box center [746, 332] width 19 height 19
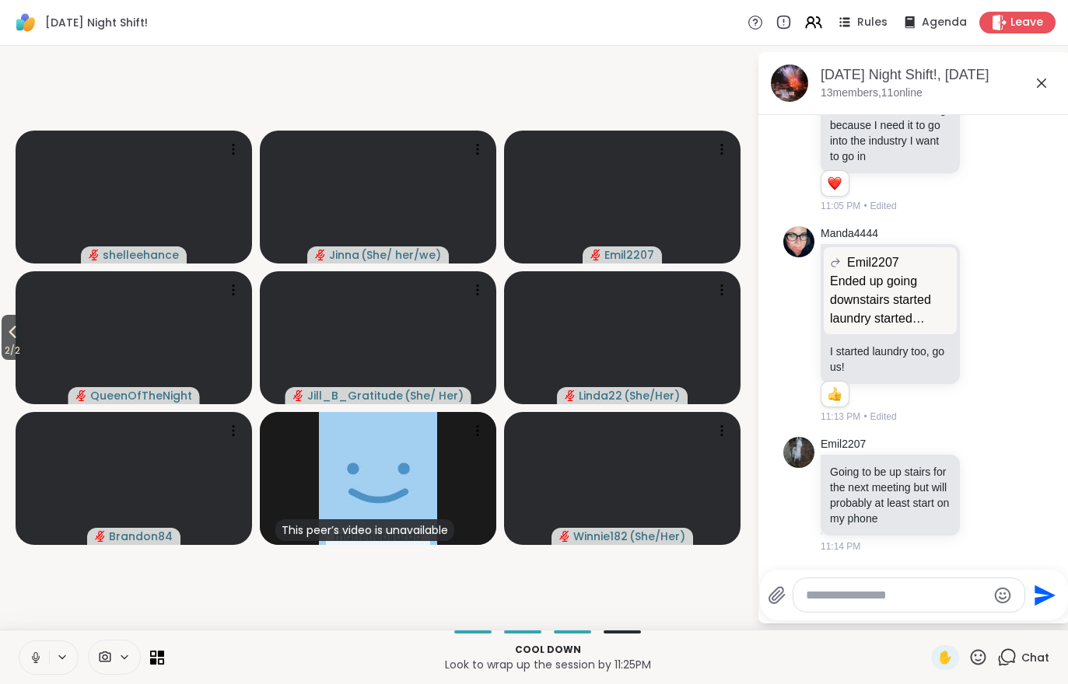
click at [529, 679] on div "Cool down Look to wrap up the session by 11:25PM ✋ Chat" at bounding box center [534, 657] width 1068 height 54
click at [9, 341] on icon at bounding box center [12, 332] width 19 height 19
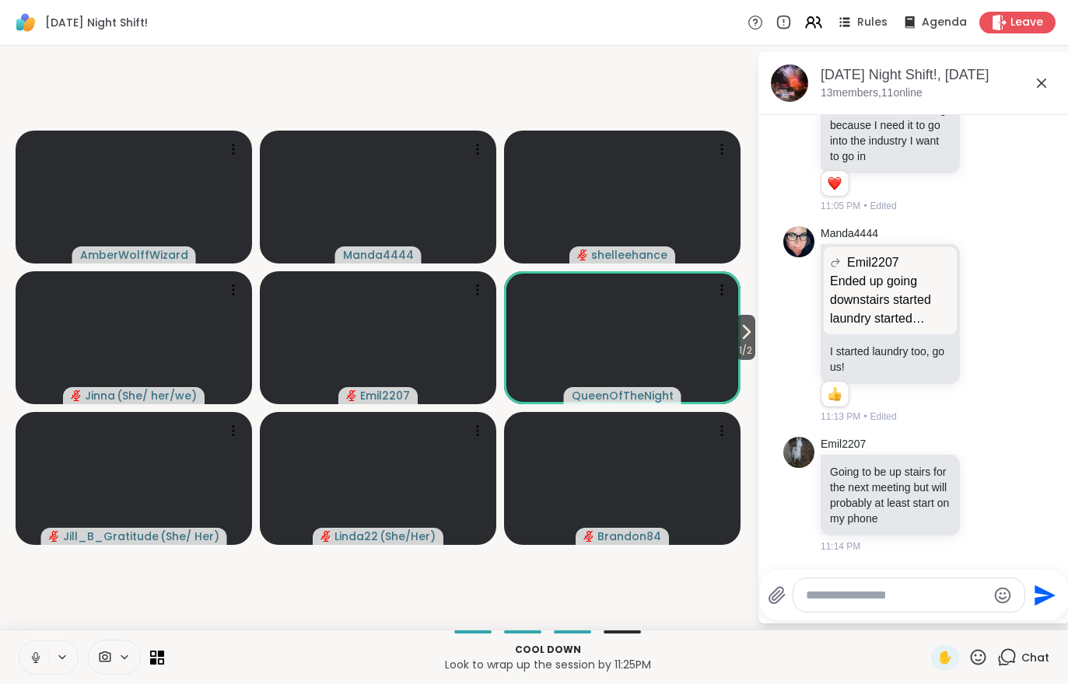
click at [811, 29] on icon at bounding box center [813, 22] width 19 height 19
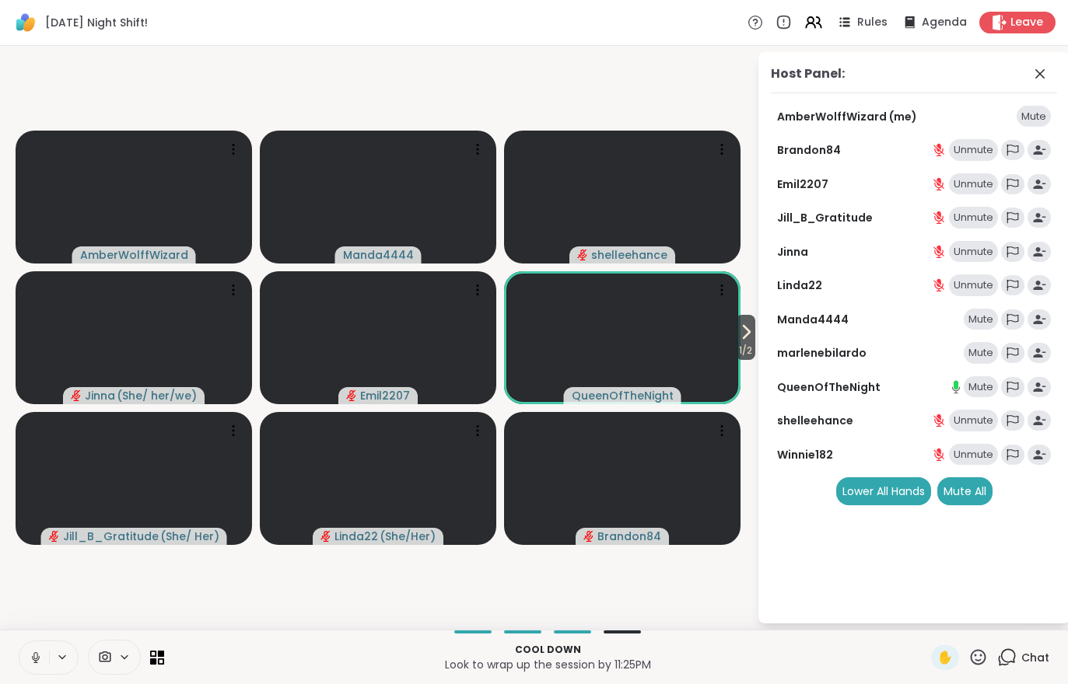
click at [982, 347] on div "Mute" at bounding box center [981, 353] width 34 height 22
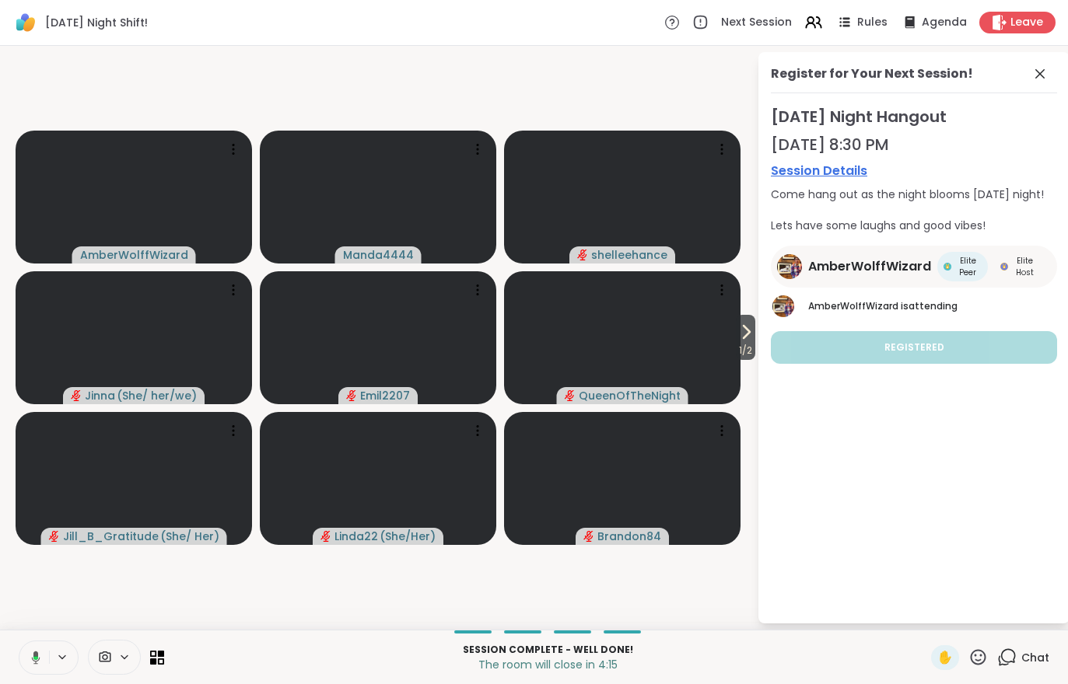
click at [762, 340] on div "Register for Your Next Session! [DATE] Night Hangout [DATE] 8:30 PM Session Det…" at bounding box center [913, 338] width 311 height 572
click at [737, 343] on span "1 / 2" at bounding box center [745, 350] width 19 height 19
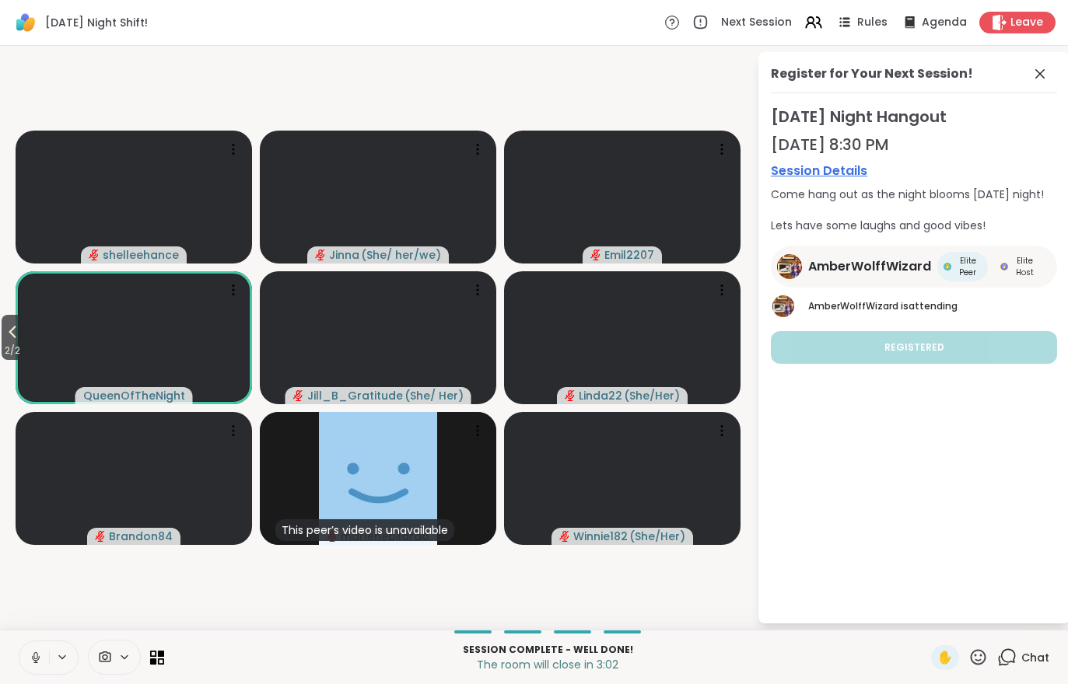
click at [7, 339] on icon at bounding box center [12, 332] width 19 height 19
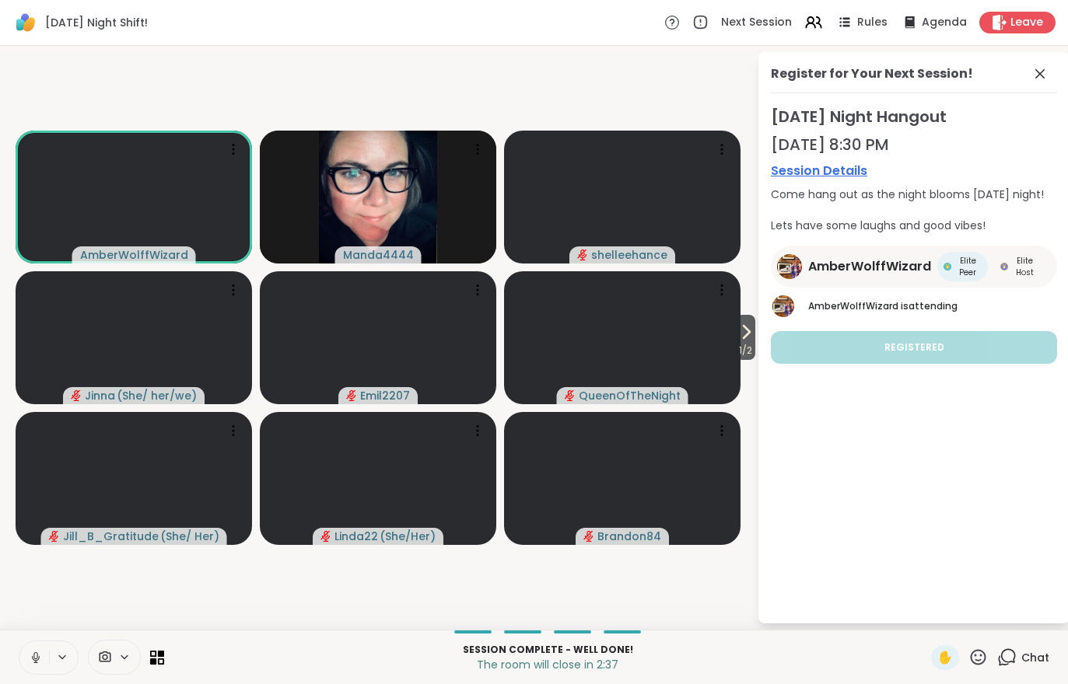
click at [1003, 22] on icon at bounding box center [999, 23] width 14 height 16
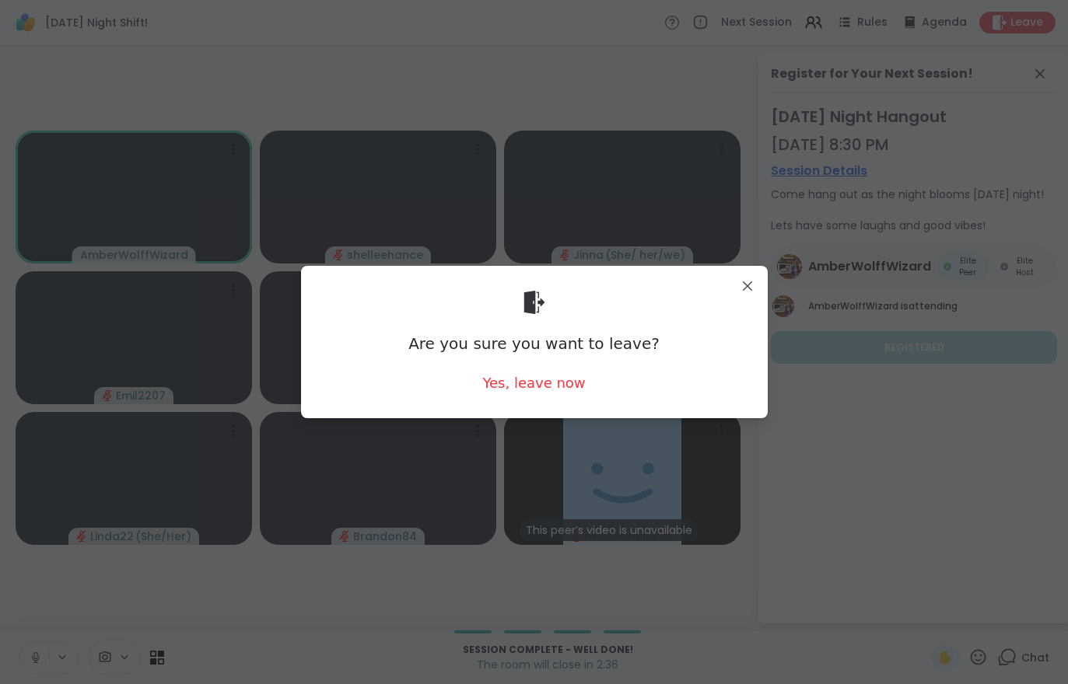
click at [535, 390] on div "Yes, leave now" at bounding box center [533, 382] width 103 height 19
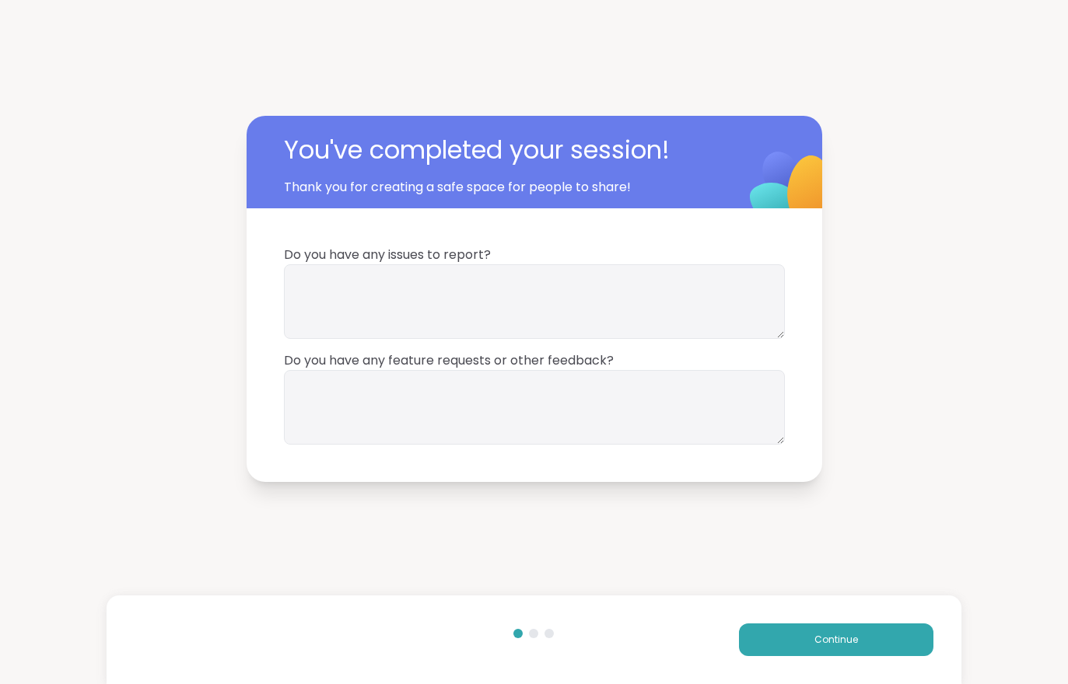
click at [816, 654] on button "Continue" at bounding box center [836, 640] width 194 height 33
click at [821, 660] on div "Continue" at bounding box center [534, 640] width 854 height 89
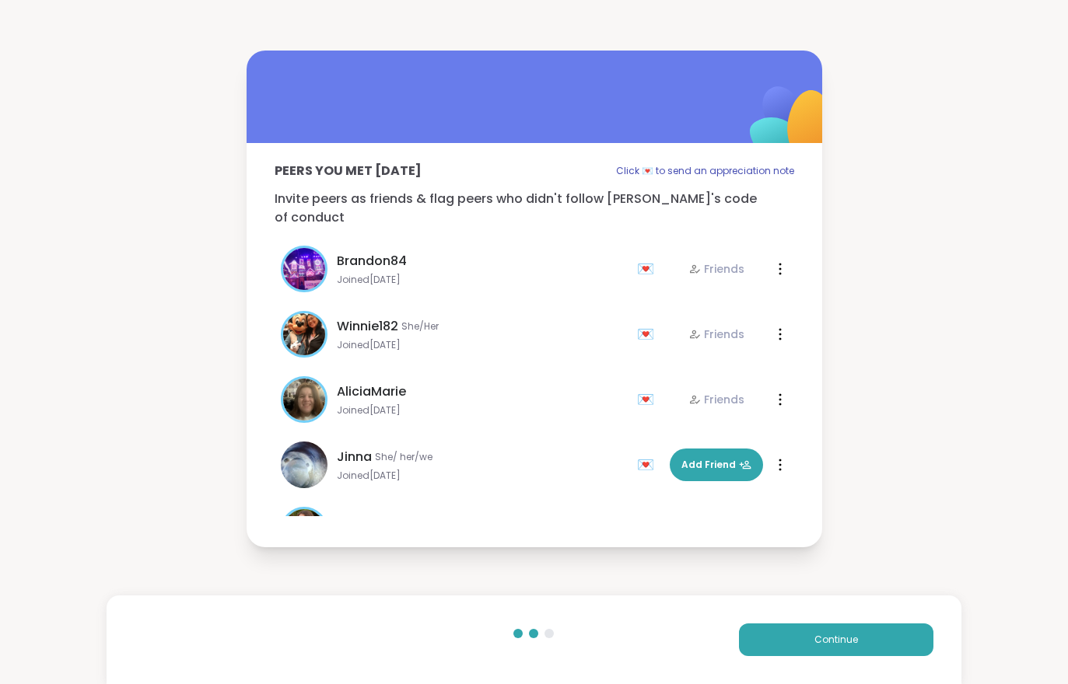
click at [831, 627] on button "Continue" at bounding box center [836, 640] width 194 height 33
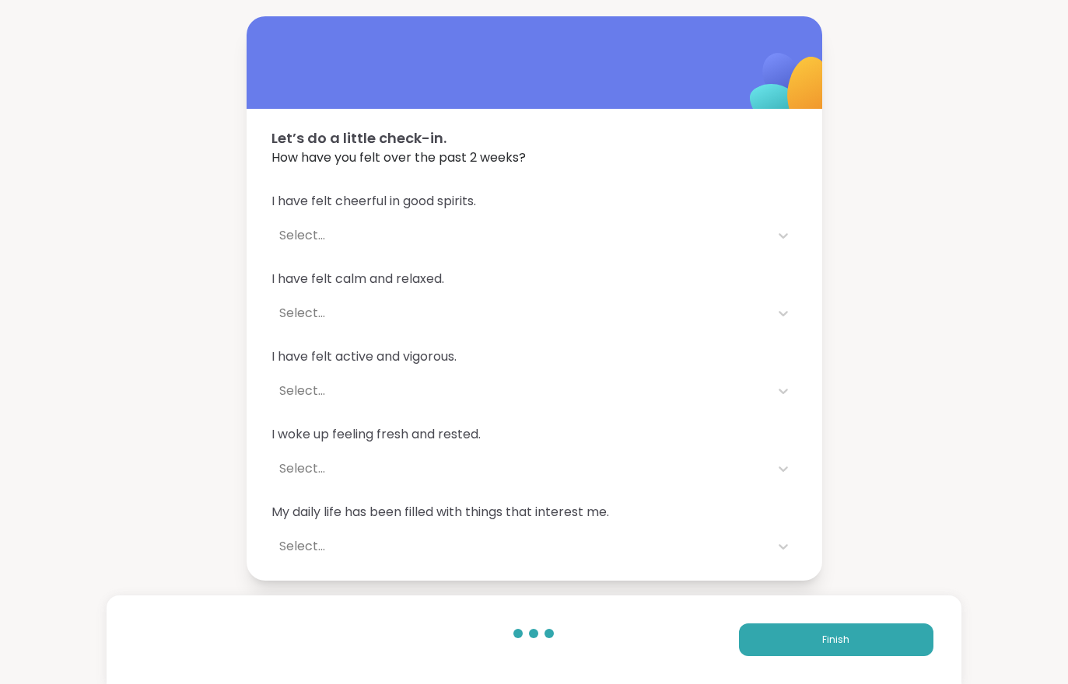
click at [831, 627] on button "Finish" at bounding box center [836, 640] width 194 height 33
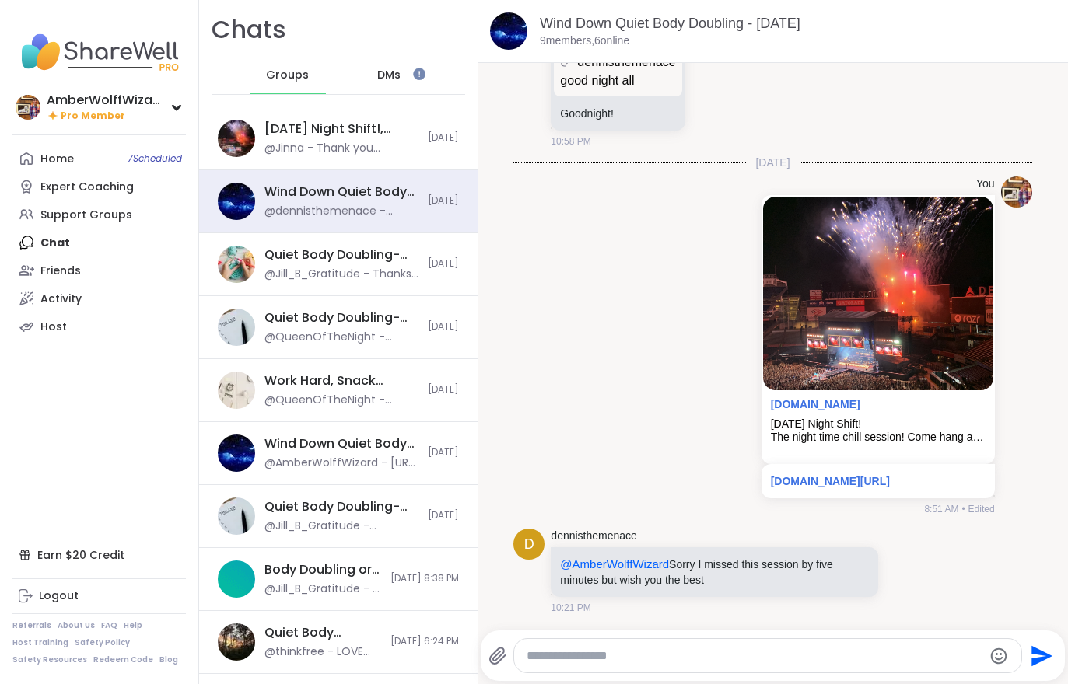
click at [100, 152] on link "Home 7 Scheduled" at bounding box center [98, 159] width 173 height 28
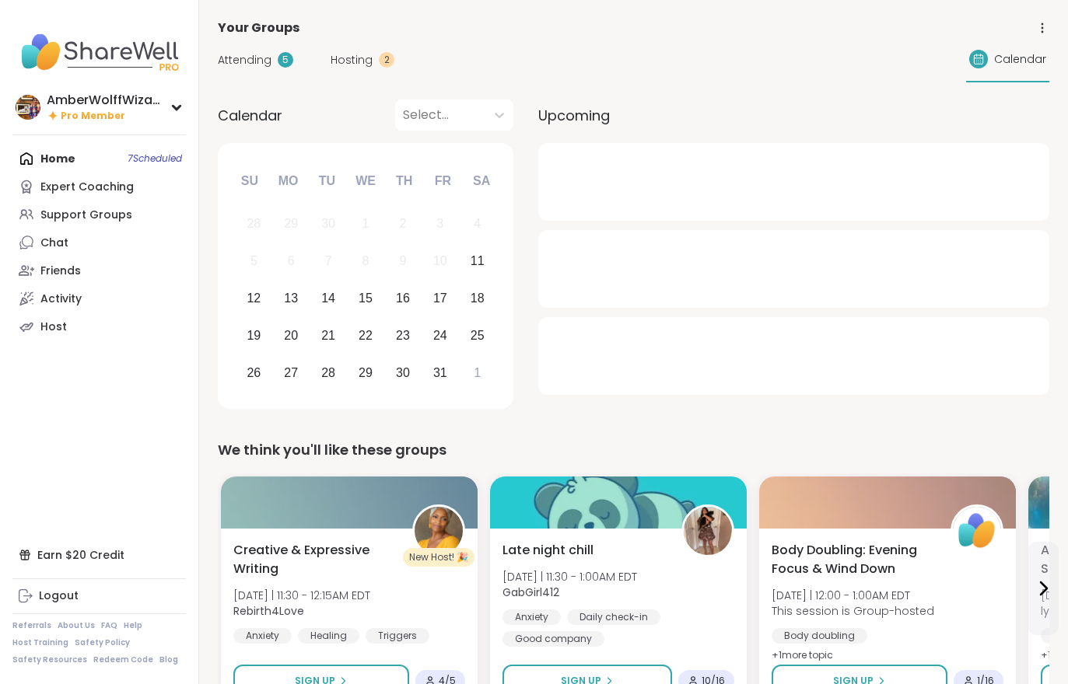
click at [362, 63] on span "Hosting" at bounding box center [352, 60] width 42 height 16
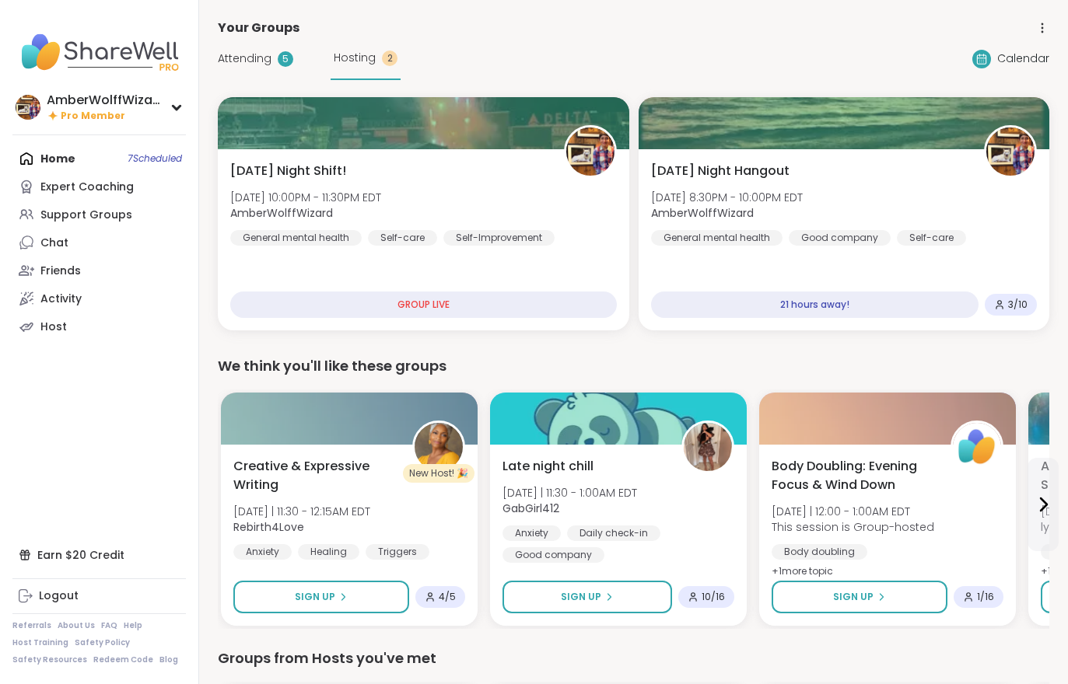
click at [934, 268] on div "Sunday Night Hangout Sun, Oct 12 | 8:30PM - 10:00PM EDT AmberWolffWizard Genera…" at bounding box center [844, 239] width 411 height 181
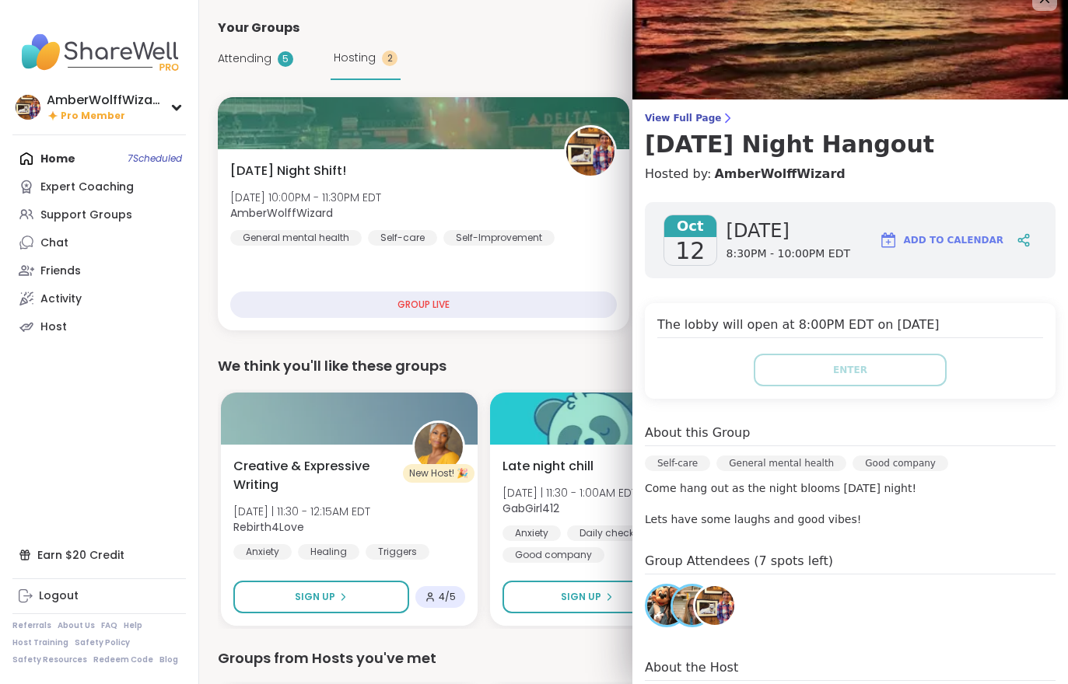
scroll to position [29, 0]
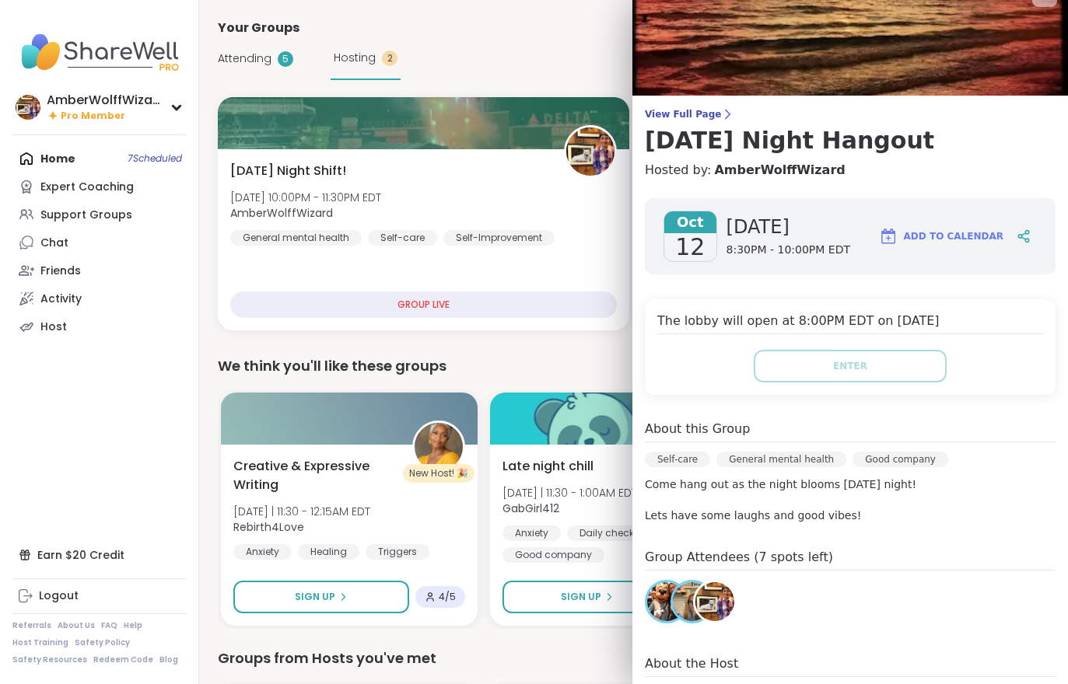
click at [414, 172] on div "Saturday Night Shift! Sat, Oct 11 | 10:00PM - 11:30PM EDT AmberWolffWizard Gene…" at bounding box center [423, 204] width 387 height 84
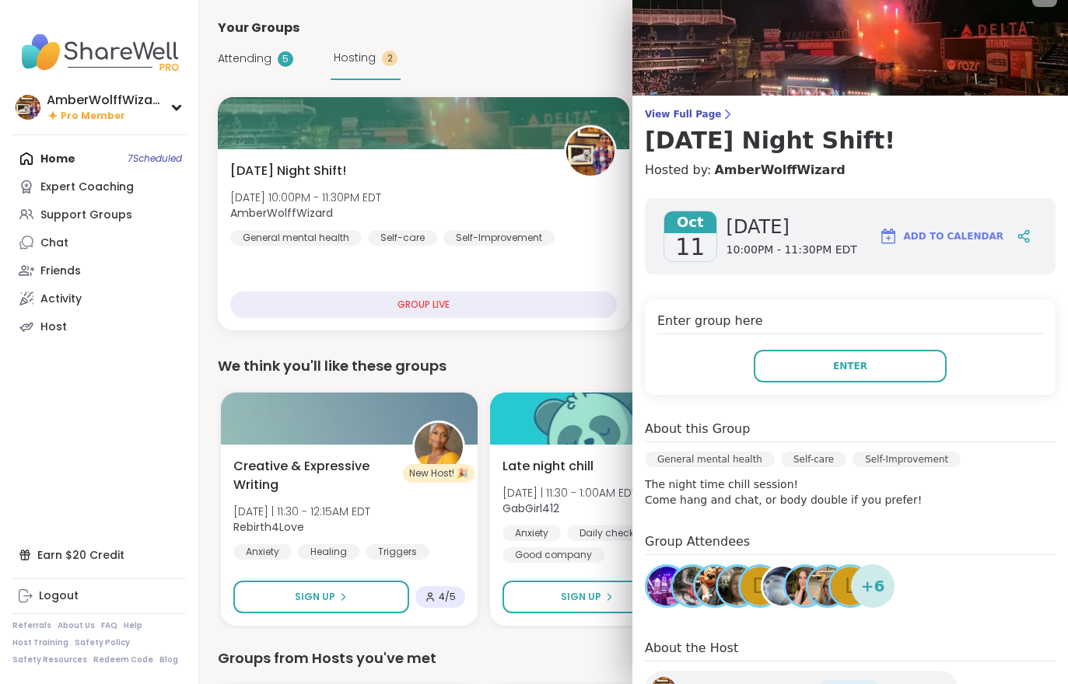
click at [240, 58] on span "Attending" at bounding box center [245, 59] width 54 height 16
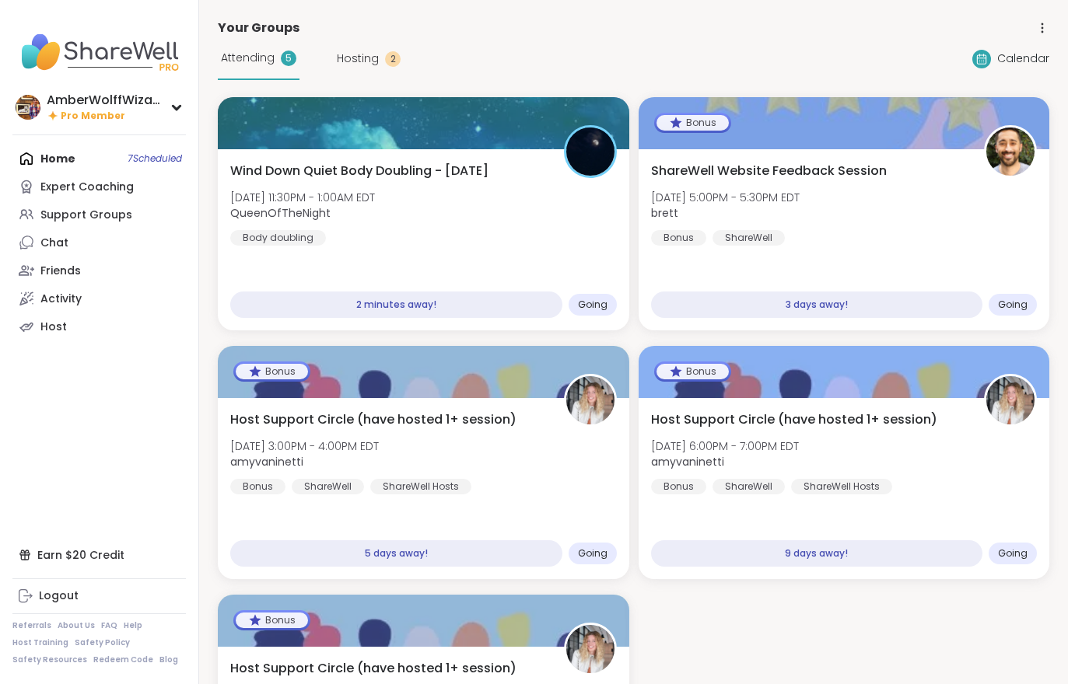
click at [532, 209] on div "Wind Down Quiet Body Doubling - Saturday Sat, Oct 11 | 11:30PM - 1:00AM EDT Que…" at bounding box center [423, 204] width 387 height 84
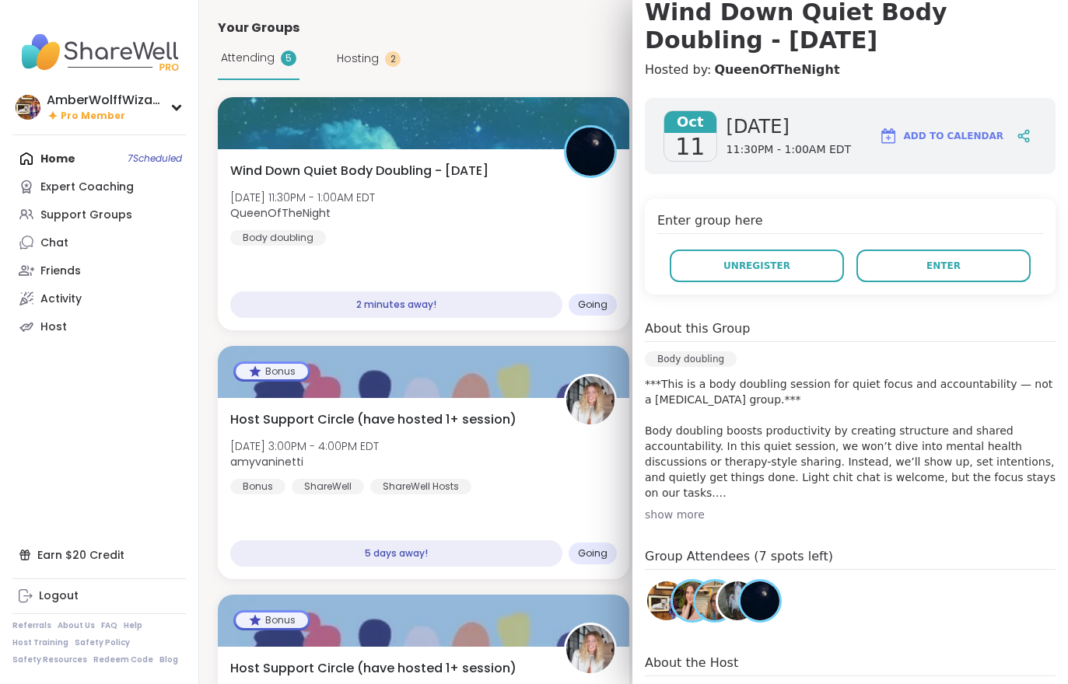
scroll to position [177, 0]
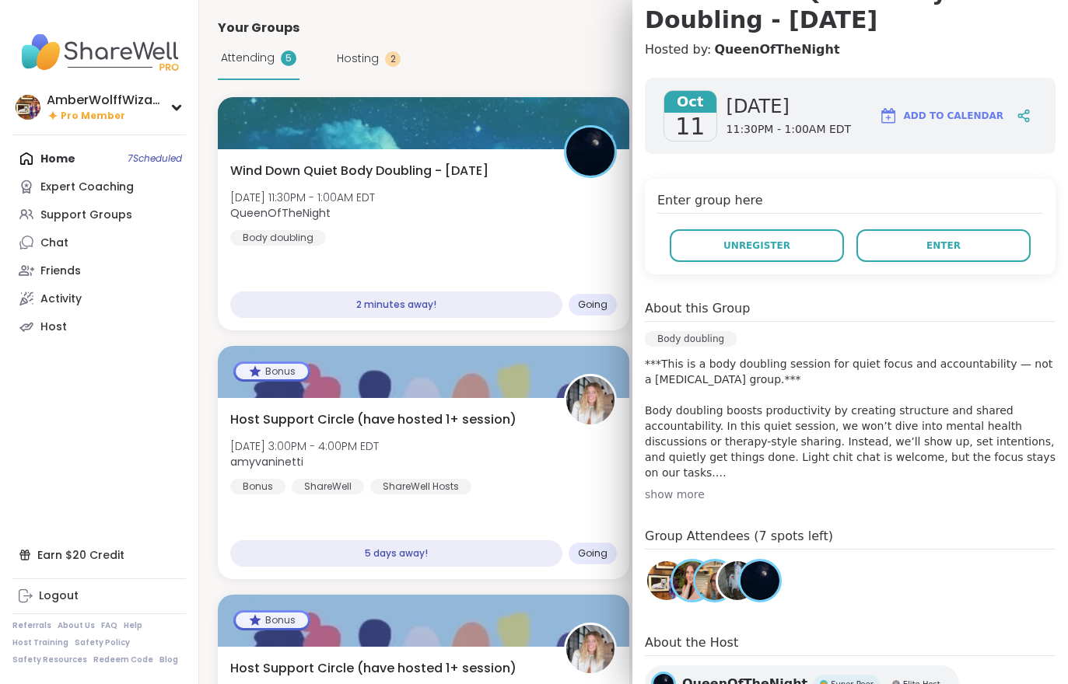
click at [1026, 283] on div "Oct 11 Saturday 11:30PM - 1:00AM EDT Add to Calendar Enter group here Unregiste…" at bounding box center [850, 393] width 436 height 656
click at [982, 247] on button "Enter" at bounding box center [943, 245] width 174 height 33
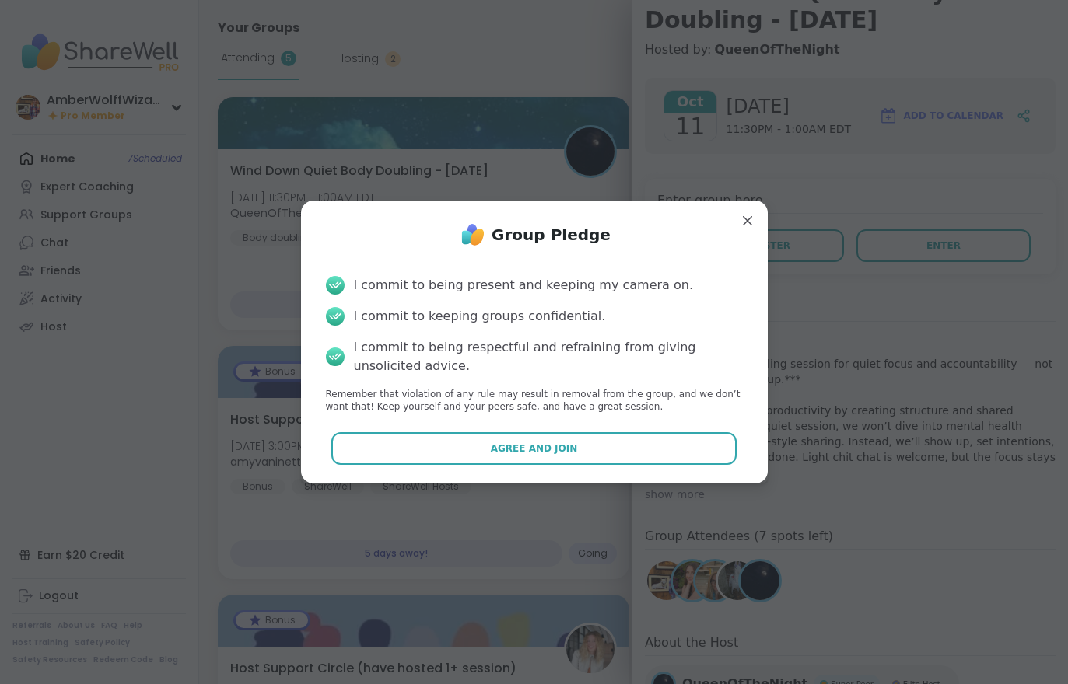
click at [553, 444] on span "Agree and Join" at bounding box center [534, 449] width 87 height 14
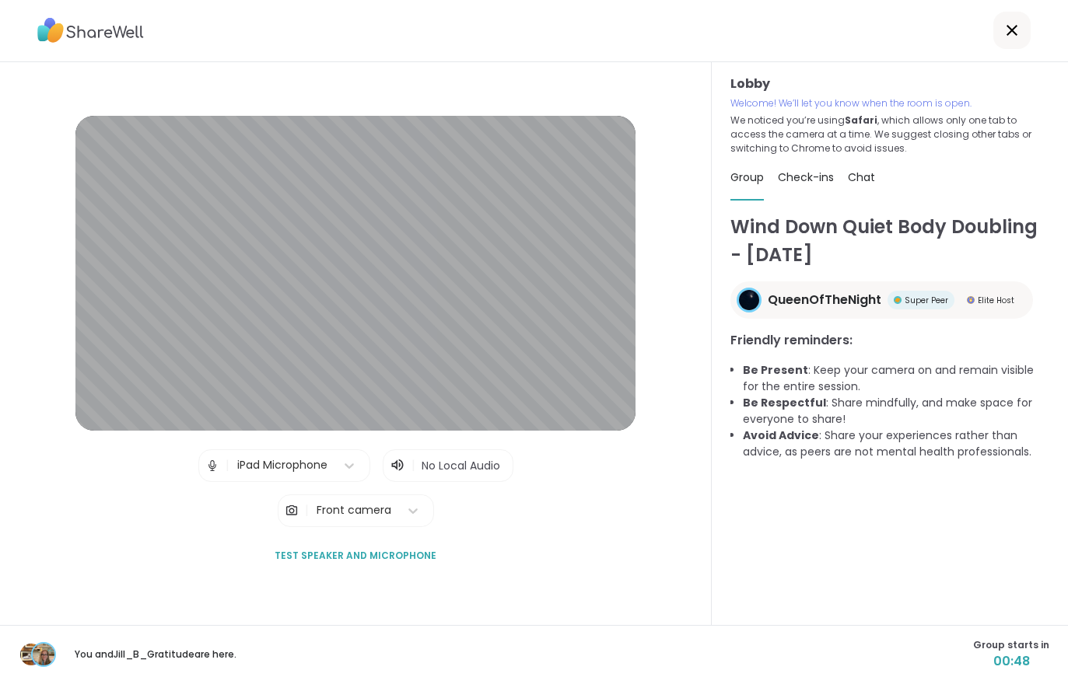
scroll to position [24, 0]
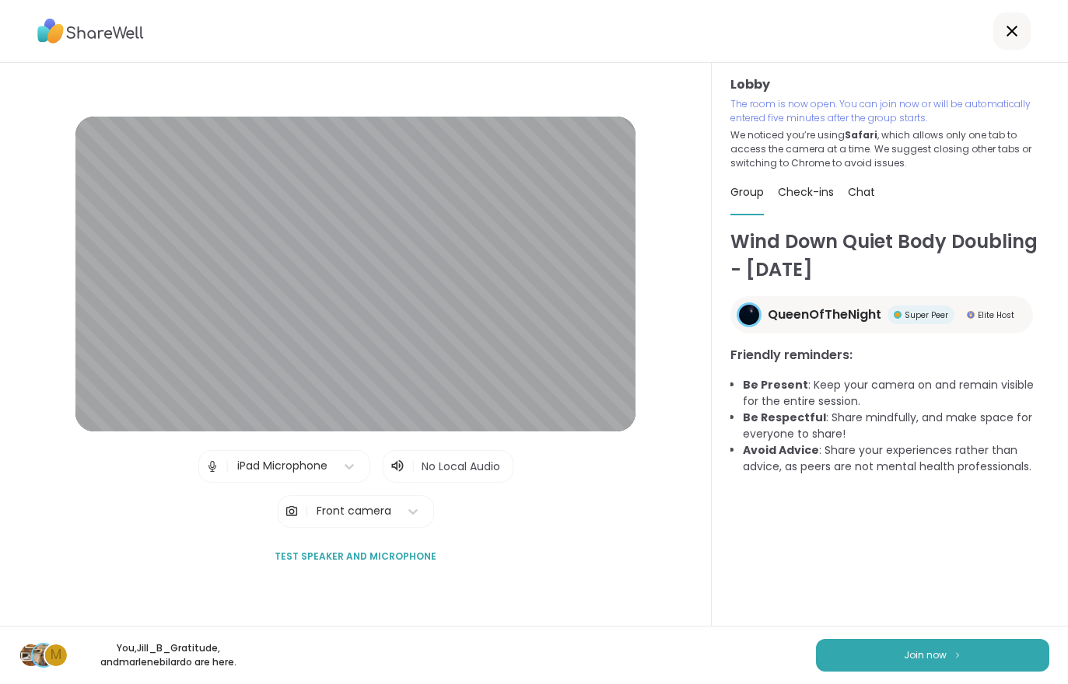
click at [971, 660] on button "Join now" at bounding box center [932, 655] width 233 height 33
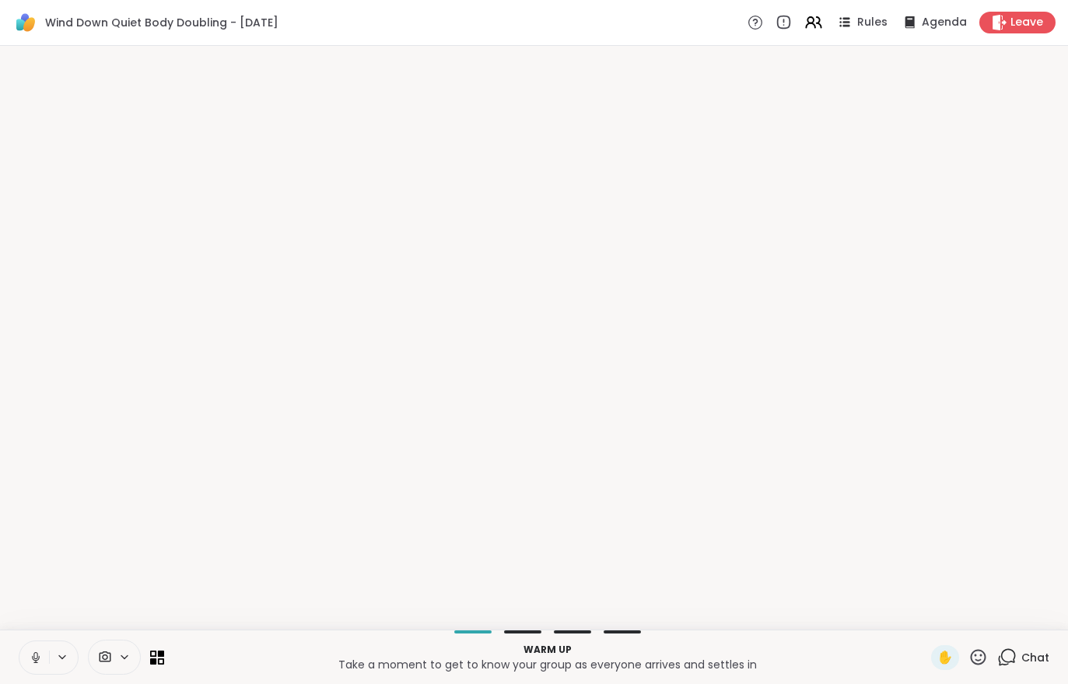
scroll to position [0, 0]
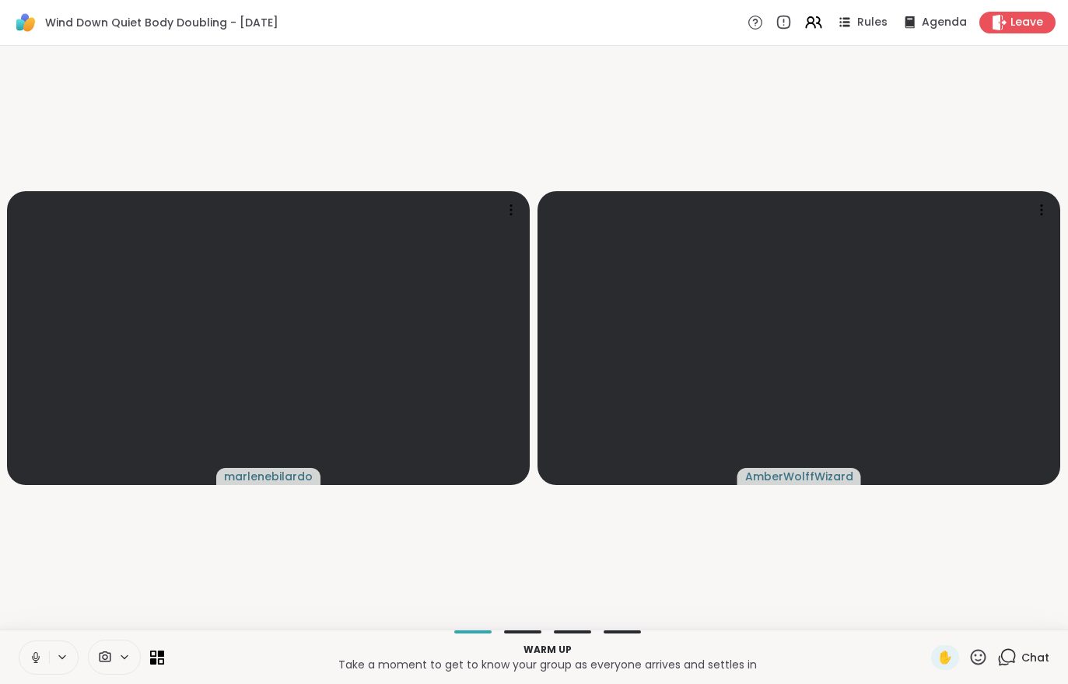
click at [30, 669] on button at bounding box center [34, 658] width 30 height 33
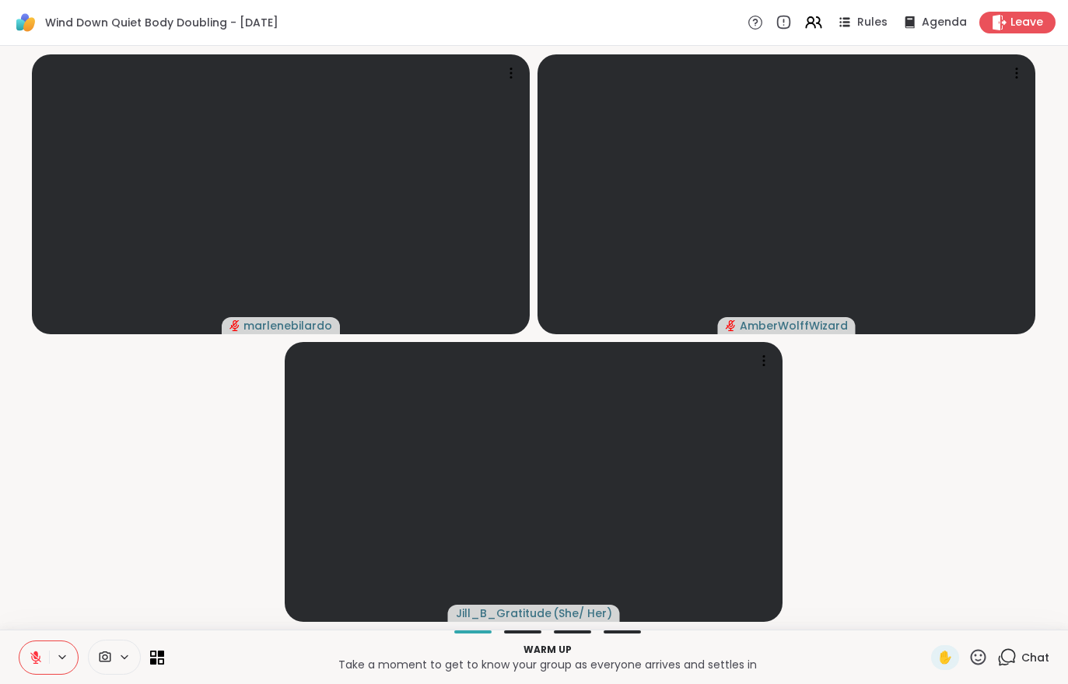
click at [39, 656] on icon at bounding box center [36, 658] width 14 height 14
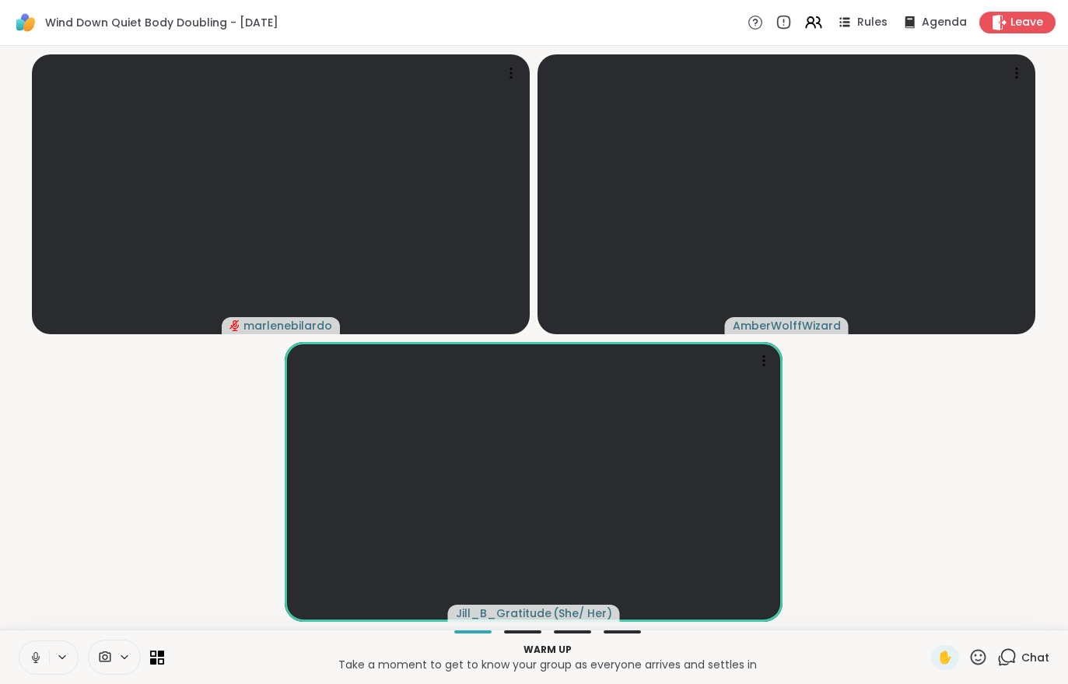
click at [135, 665] on div at bounding box center [114, 657] width 53 height 35
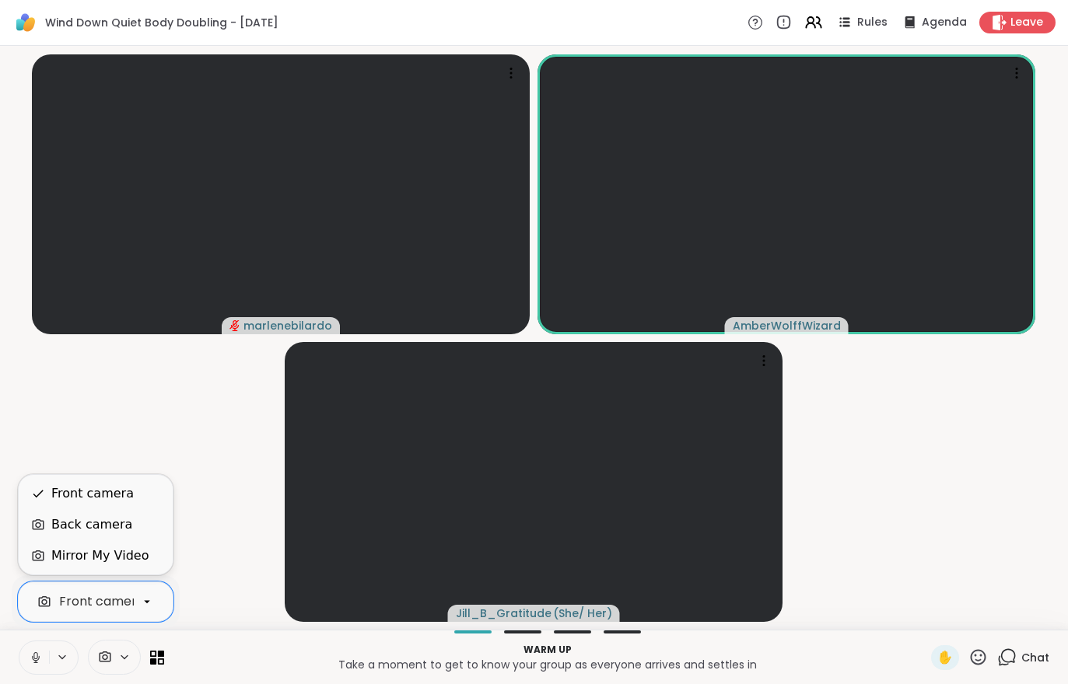
click at [70, 548] on div "Mirror My Video" at bounding box center [99, 556] width 97 height 19
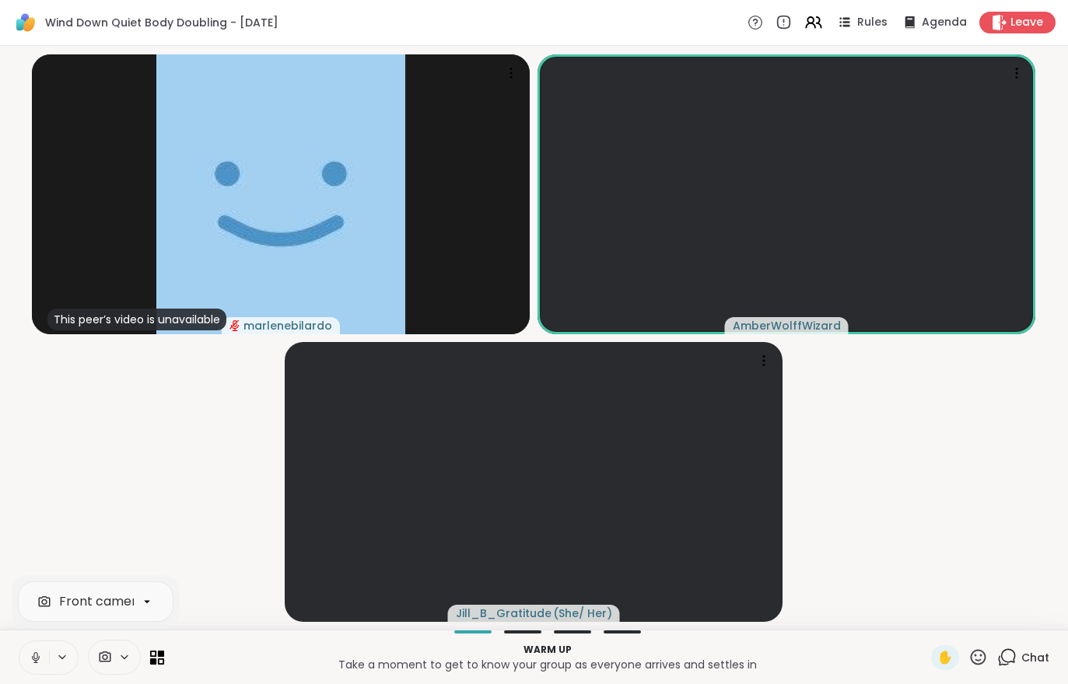
click at [33, 667] on button at bounding box center [34, 658] width 30 height 33
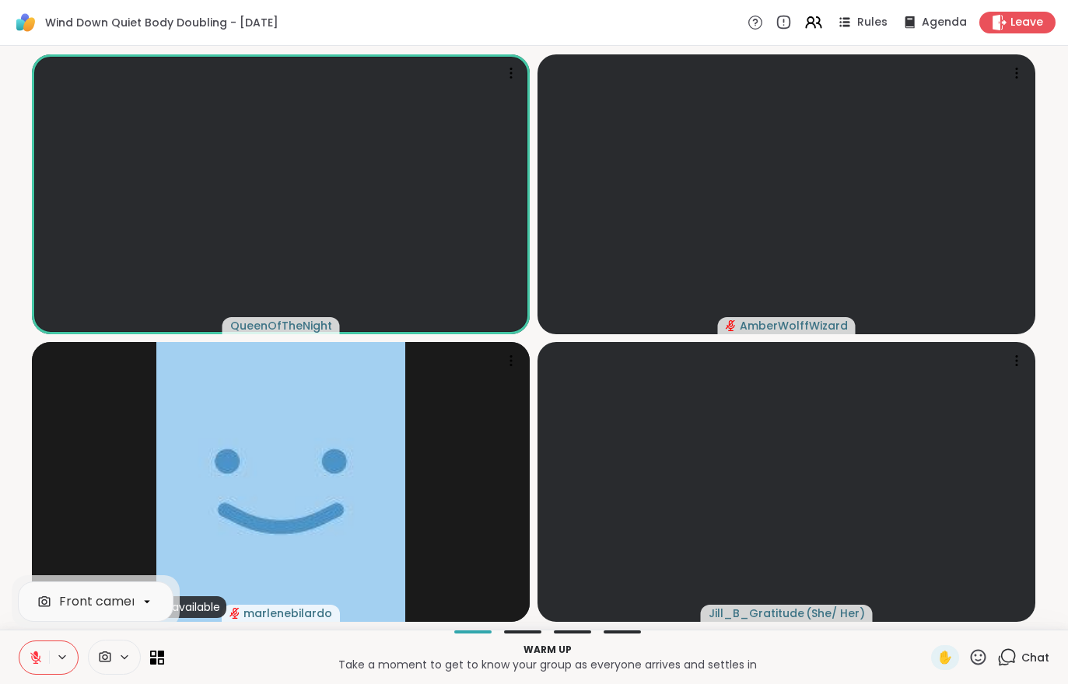
click at [43, 650] on button at bounding box center [34, 658] width 30 height 33
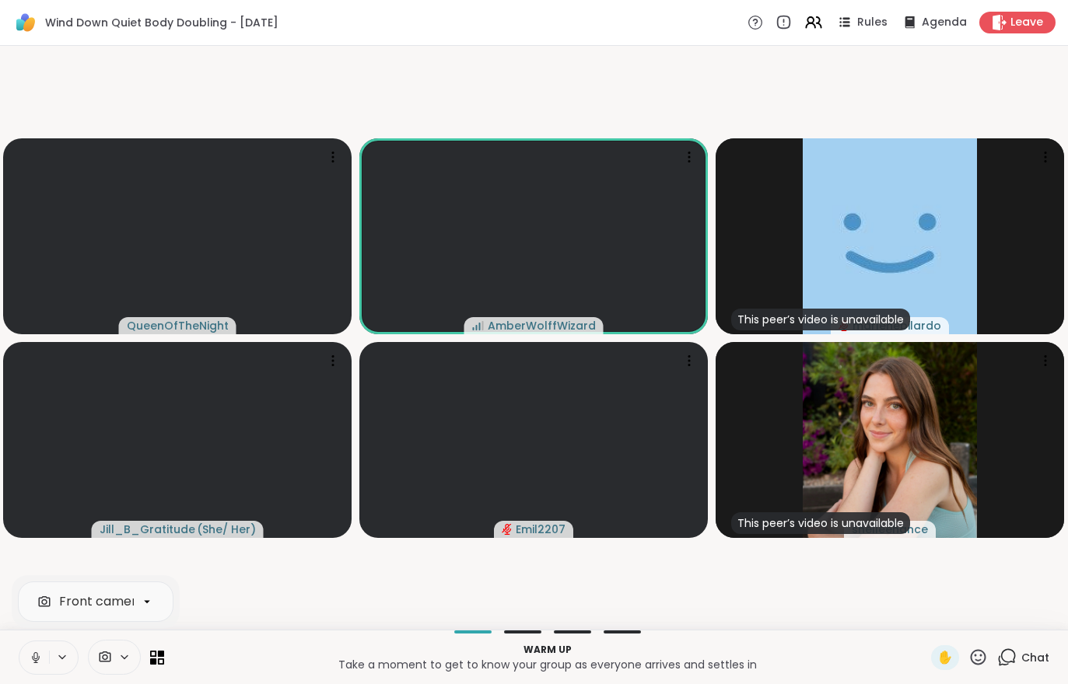
click at [29, 662] on icon at bounding box center [36, 658] width 14 height 14
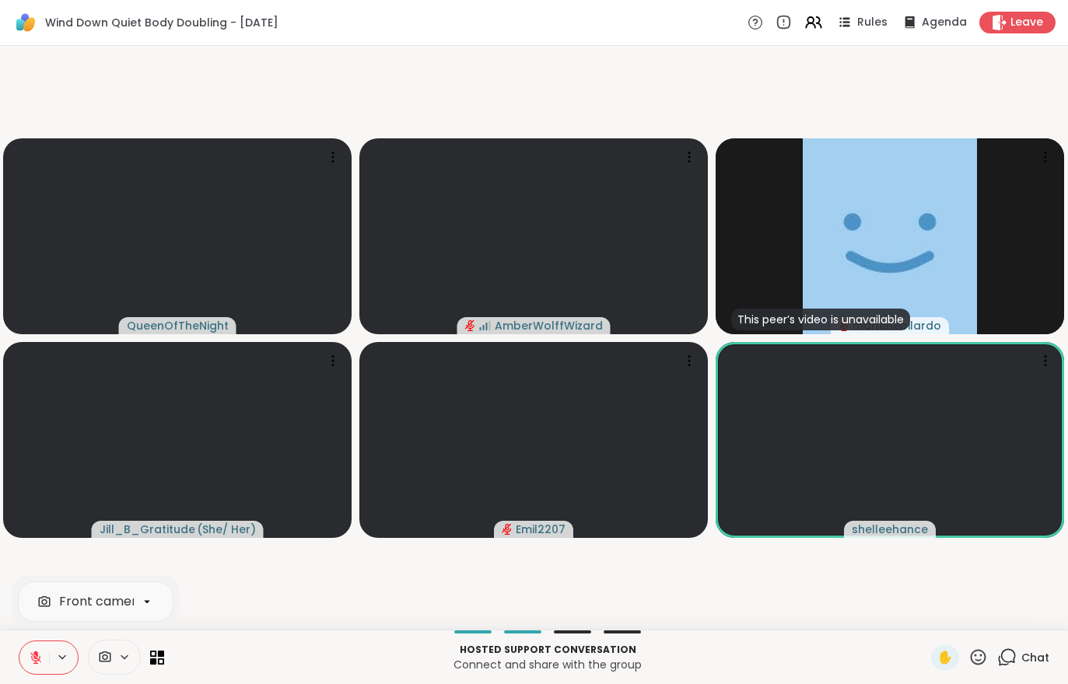
click at [42, 656] on icon at bounding box center [36, 658] width 14 height 14
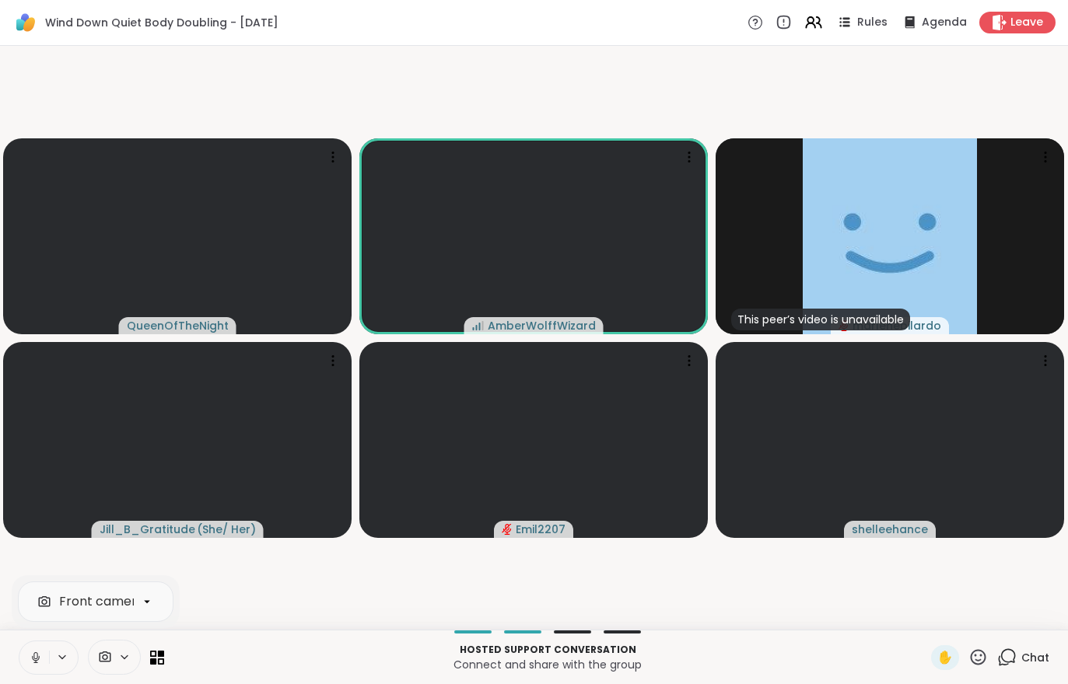
click at [40, 629] on div "QueenOfTheNight AmberWolffWizard This peer’s video is unavailable marlenebilard…" at bounding box center [534, 338] width 1068 height 584
click at [38, 658] on icon at bounding box center [36, 658] width 14 height 14
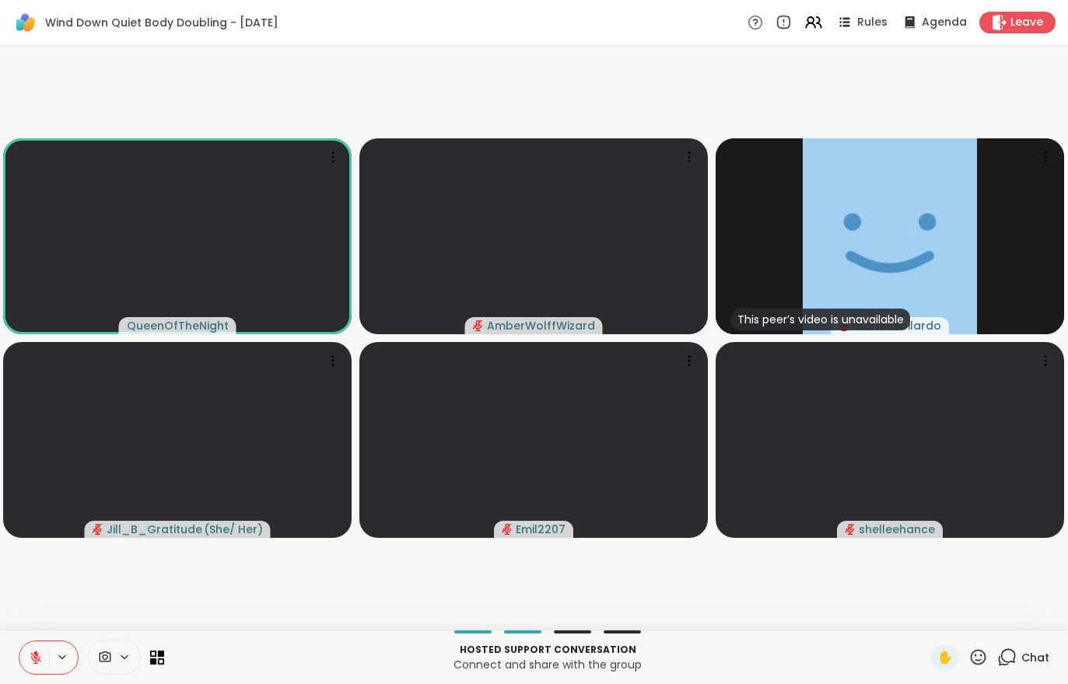
click at [30, 656] on icon at bounding box center [36, 658] width 14 height 14
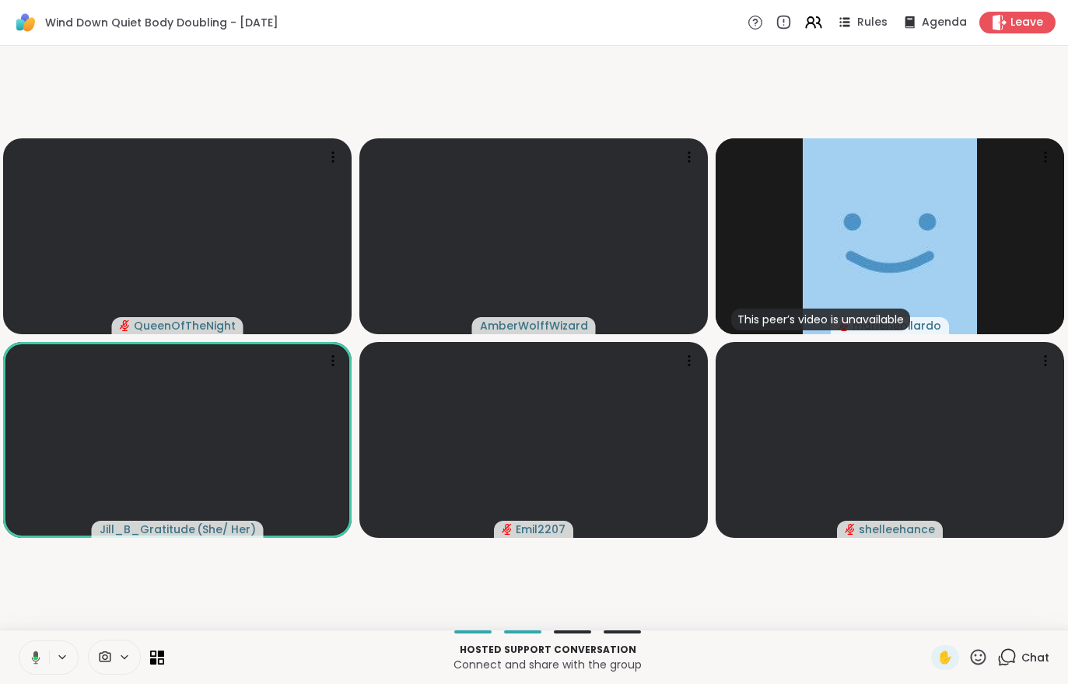
click at [1008, 22] on div "Leave" at bounding box center [1017, 23] width 76 height 22
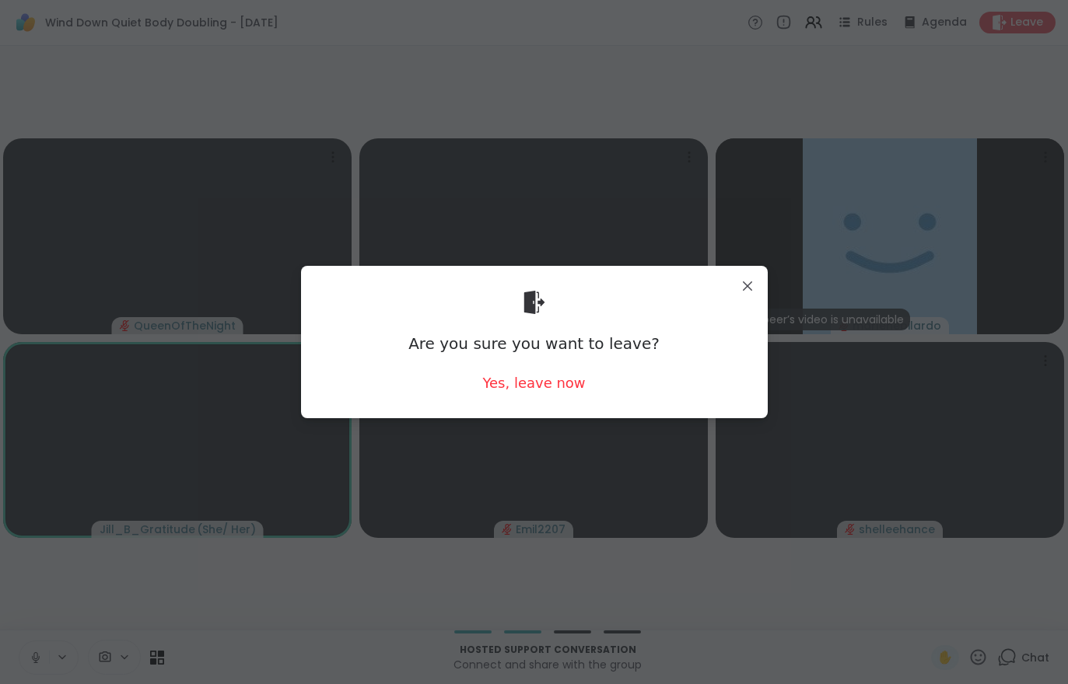
click at [513, 387] on div "Yes, leave now" at bounding box center [533, 382] width 103 height 19
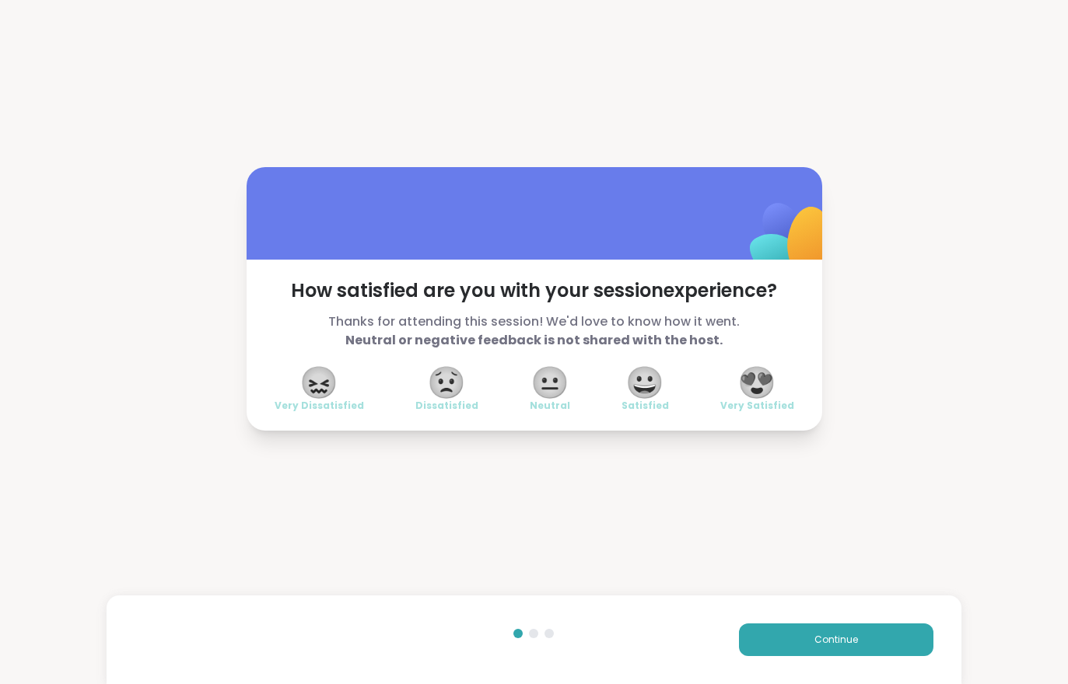
click at [840, 654] on button "Continue" at bounding box center [836, 640] width 194 height 33
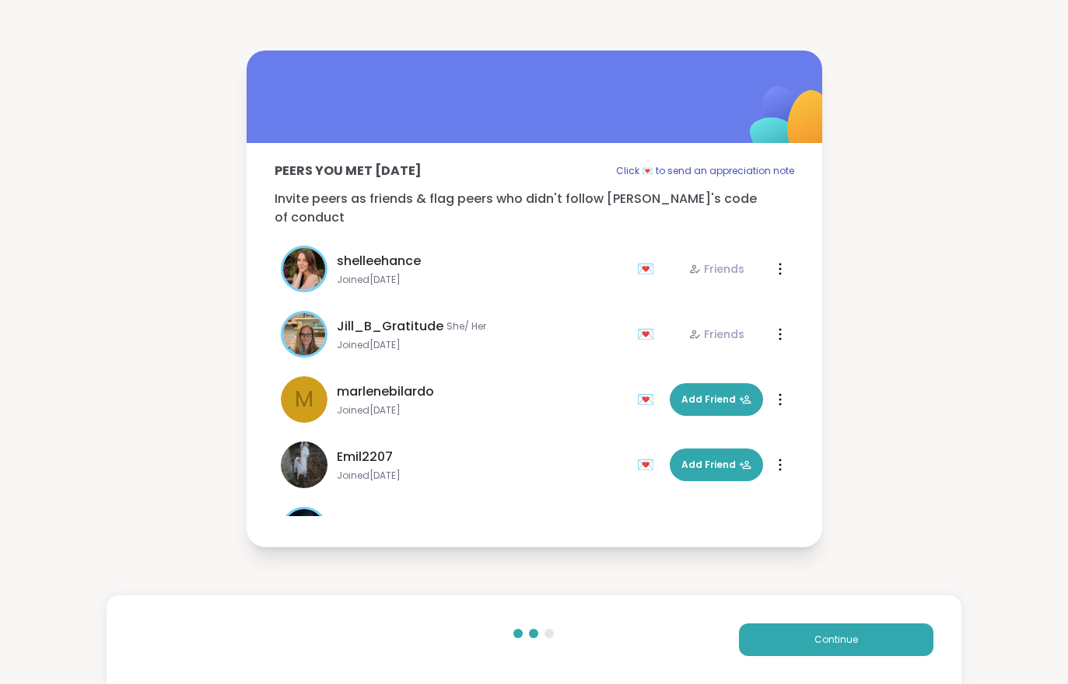
click at [858, 649] on button "Continue" at bounding box center [836, 640] width 194 height 33
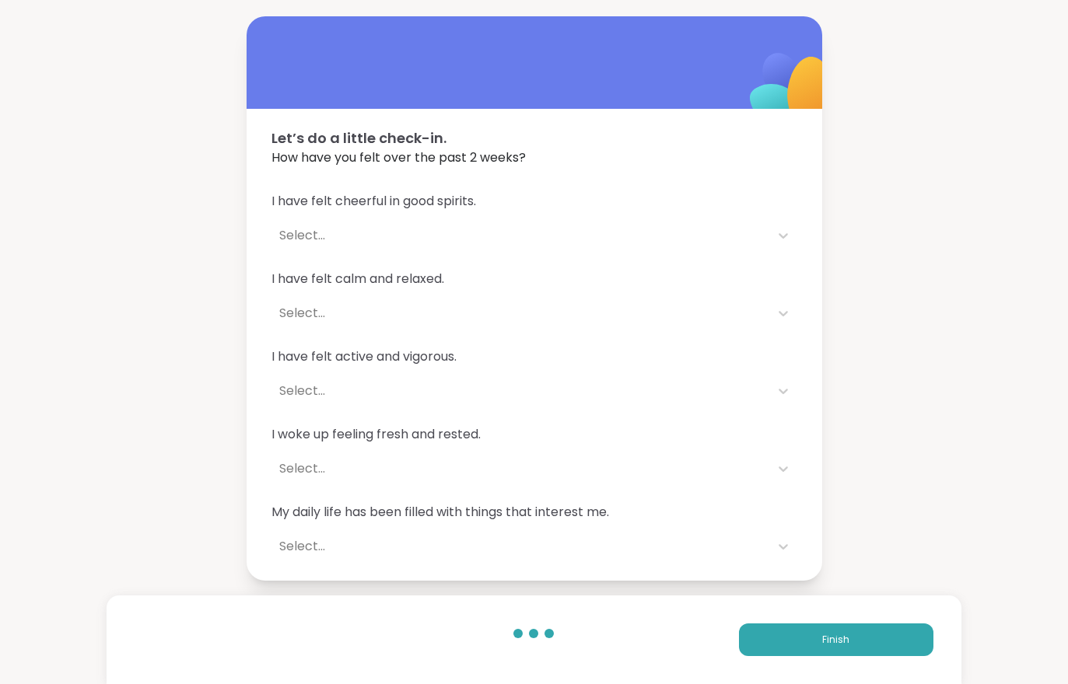
click at [857, 649] on button "Finish" at bounding box center [836, 640] width 194 height 33
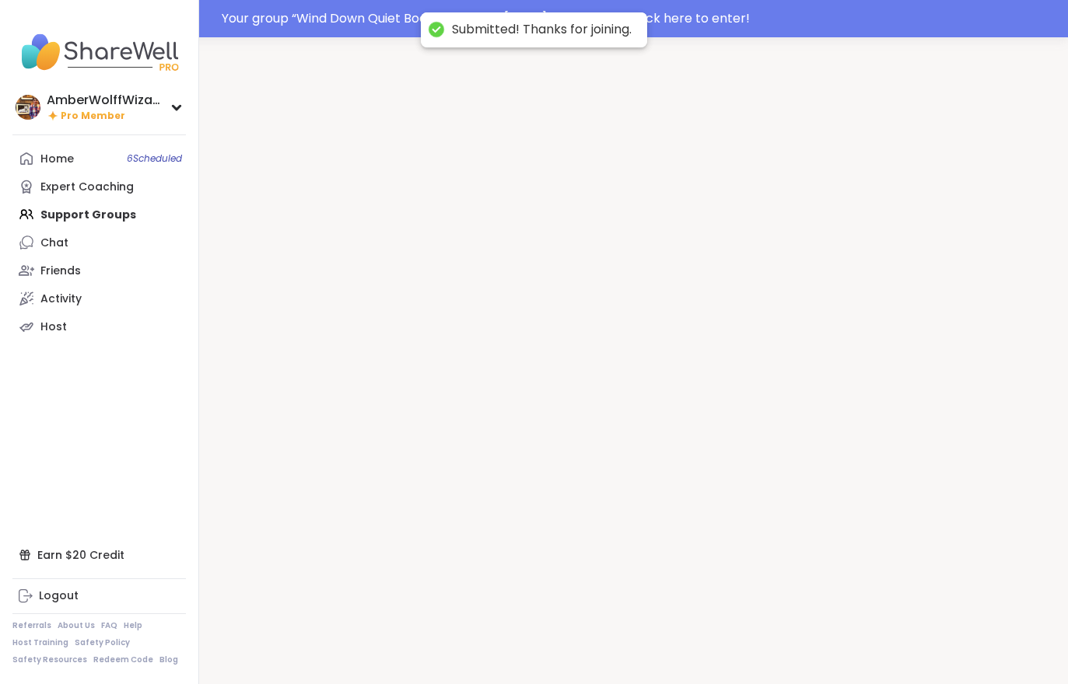
click at [859, 644] on div at bounding box center [633, 379] width 869 height 684
